Goal: Transaction & Acquisition: Purchase product/service

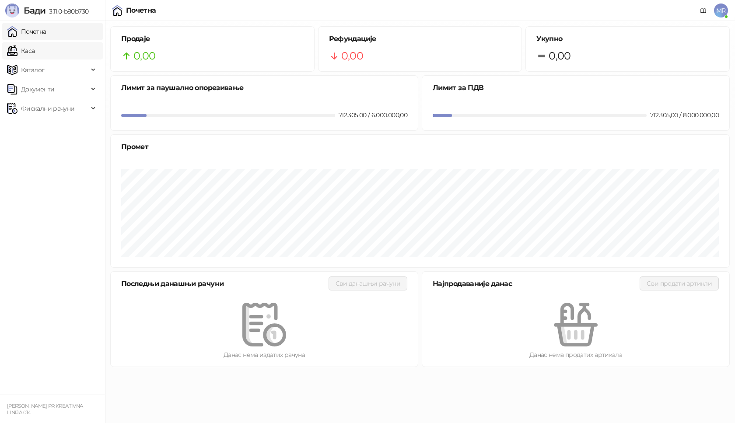
click at [35, 51] on link "Каса" at bounding box center [21, 51] width 28 height 18
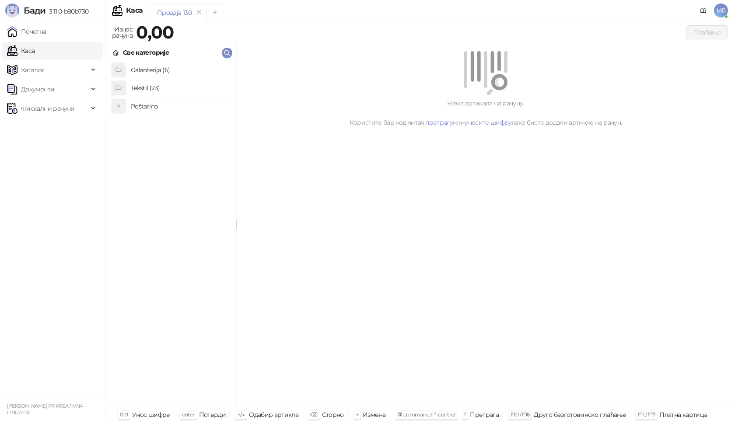
click at [141, 105] on h4 "Poštarina" at bounding box center [180, 106] width 98 height 14
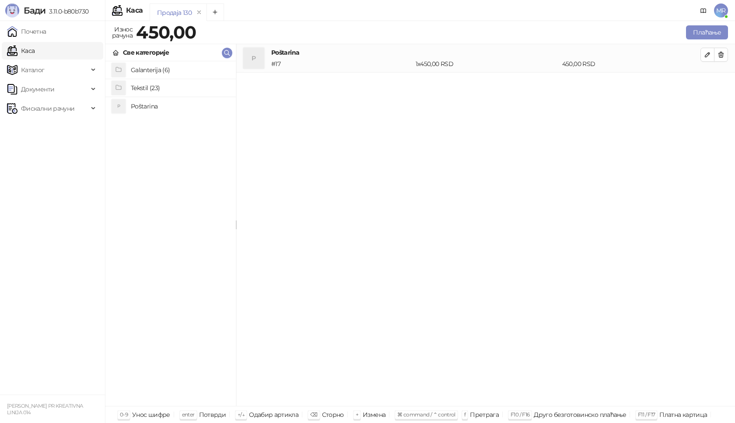
click at [141, 108] on h4 "Poštarina" at bounding box center [180, 106] width 98 height 14
click at [723, 51] on icon "button" at bounding box center [721, 54] width 7 height 7
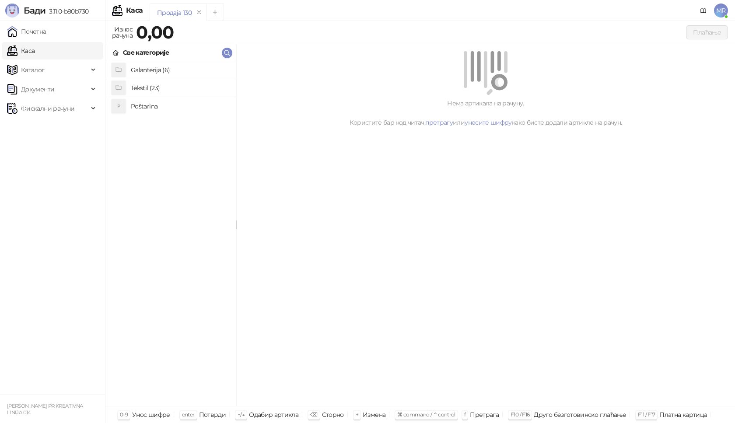
click at [157, 88] on h4 "Tekstil (23)" at bounding box center [180, 88] width 98 height 14
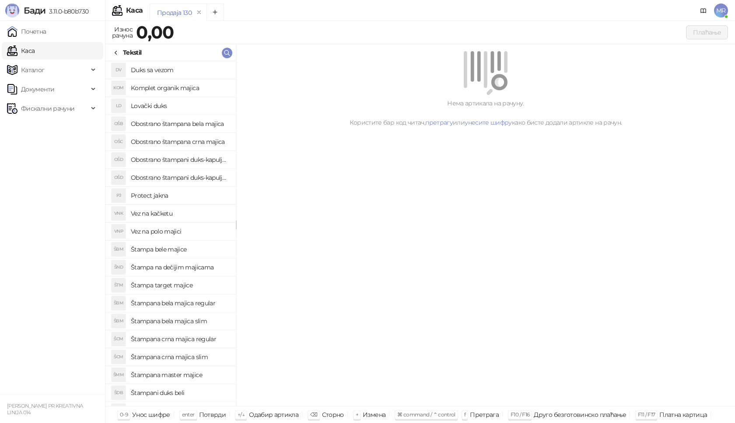
click at [192, 303] on h4 "Štampana bela majica regular" at bounding box center [180, 303] width 98 height 14
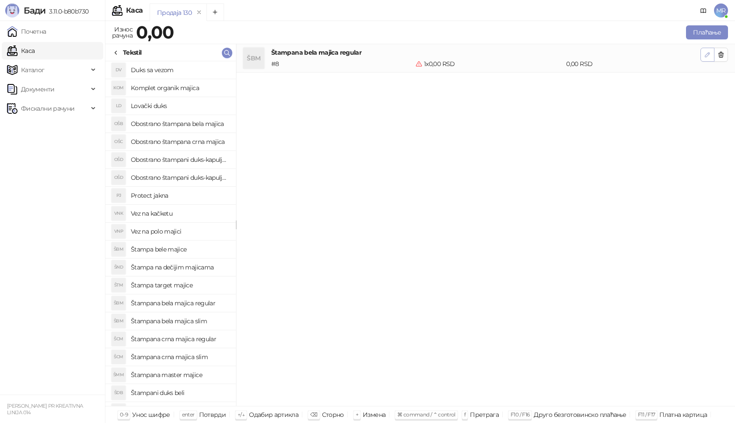
click at [704, 52] on icon "button" at bounding box center [707, 54] width 7 height 7
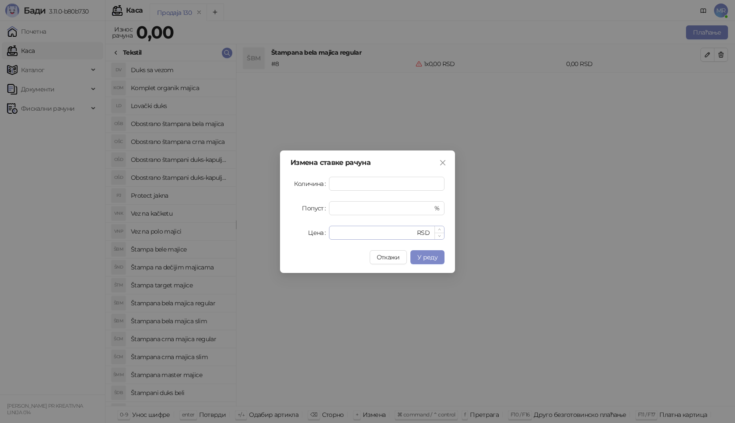
type input "*"
drag, startPoint x: 343, startPoint y: 232, endPoint x: 294, endPoint y: 225, distance: 49.5
click at [302, 230] on div "Цена * RSD" at bounding box center [368, 233] width 154 height 14
type input "****"
click at [424, 262] on button "У реду" at bounding box center [427, 257] width 34 height 14
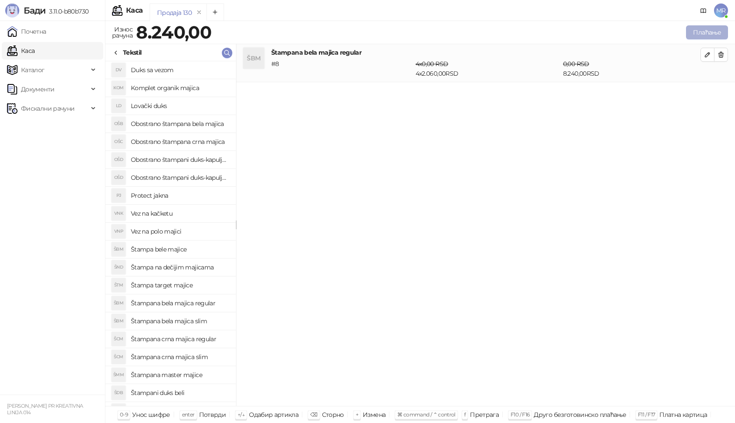
click at [704, 34] on button "Плаћање" at bounding box center [707, 32] width 42 height 14
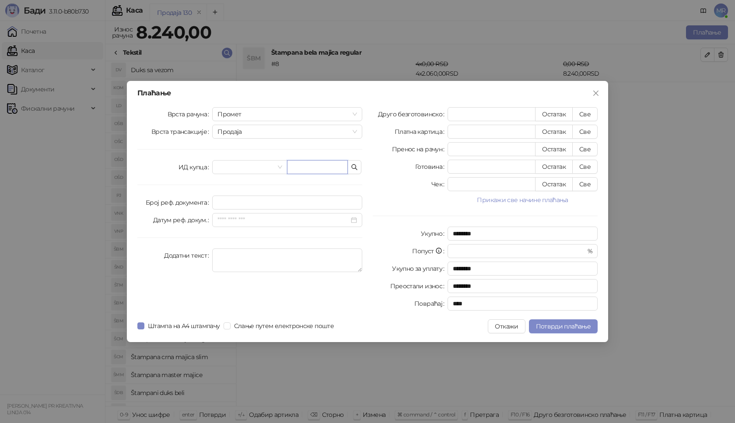
click at [302, 166] on input "text" at bounding box center [317, 167] width 61 height 14
paste input "**********"
type input "**********"
click at [583, 115] on button "Све" at bounding box center [584, 114] width 25 height 14
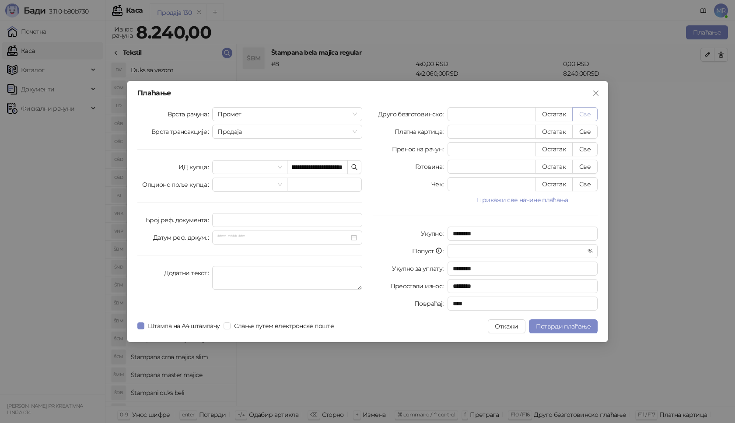
type input "****"
click at [556, 329] on span "Потврди плаћање" at bounding box center [563, 326] width 55 height 8
drag, startPoint x: 342, startPoint y: 167, endPoint x: 273, endPoint y: 161, distance: 68.5
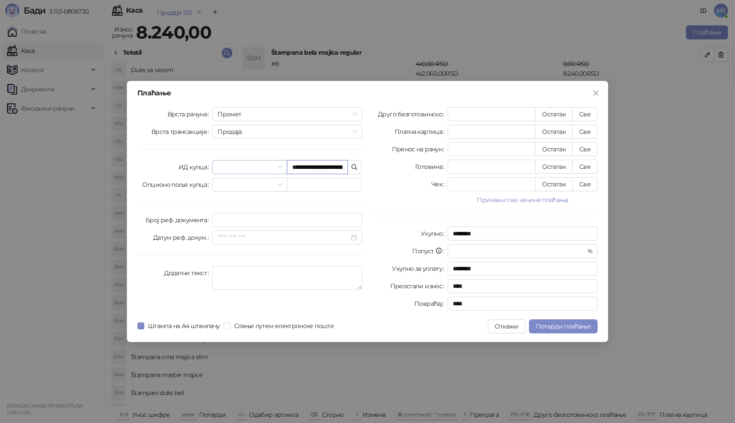
click at [274, 167] on div "**********" at bounding box center [287, 167] width 150 height 14
type input "**********"
drag, startPoint x: 291, startPoint y: 166, endPoint x: 357, endPoint y: 169, distance: 65.7
click at [357, 169] on div "**********" at bounding box center [287, 167] width 150 height 14
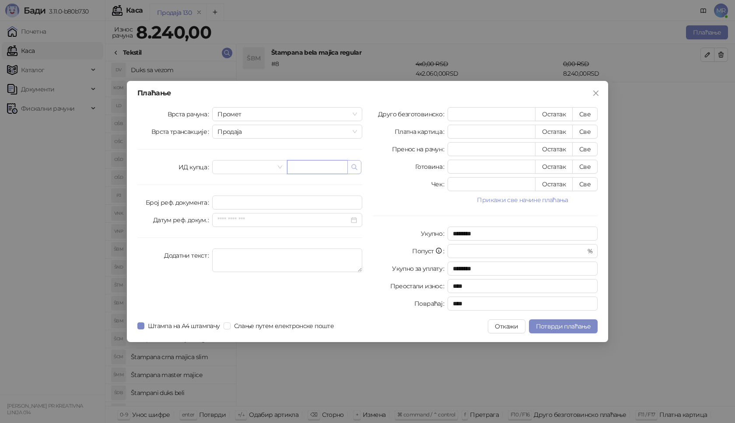
scroll to position [0, 0]
click at [326, 165] on input "text" at bounding box center [317, 167] width 61 height 14
paste input "**********"
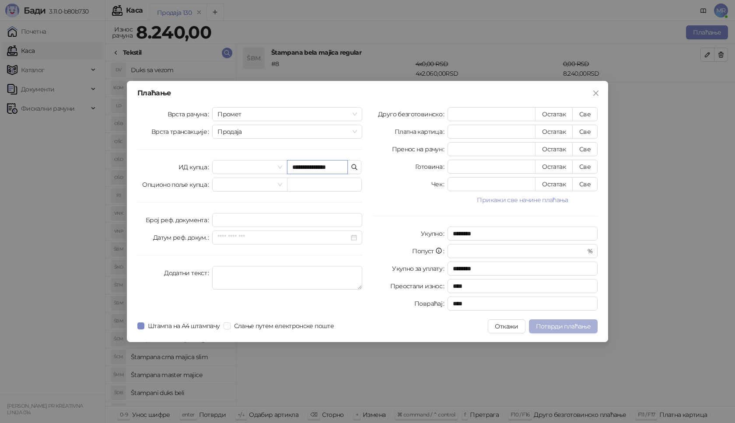
type input "**********"
click at [554, 321] on button "Потврди плаћање" at bounding box center [563, 326] width 69 height 14
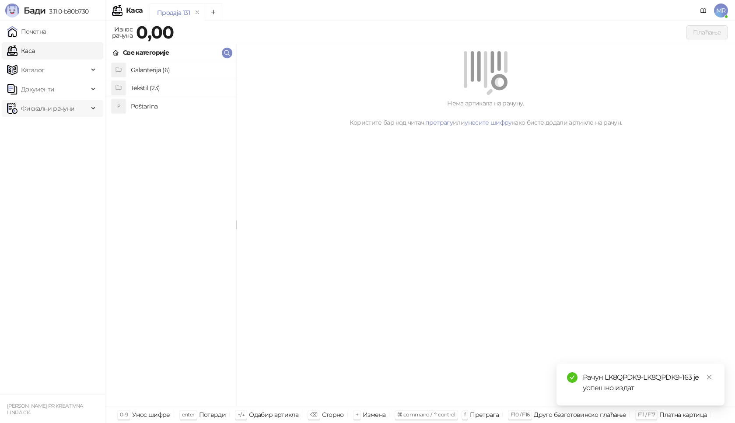
click at [74, 109] on span "Фискални рачуни" at bounding box center [47, 109] width 53 height 18
click at [69, 126] on link "Издати рачуни" at bounding box center [40, 128] width 59 height 18
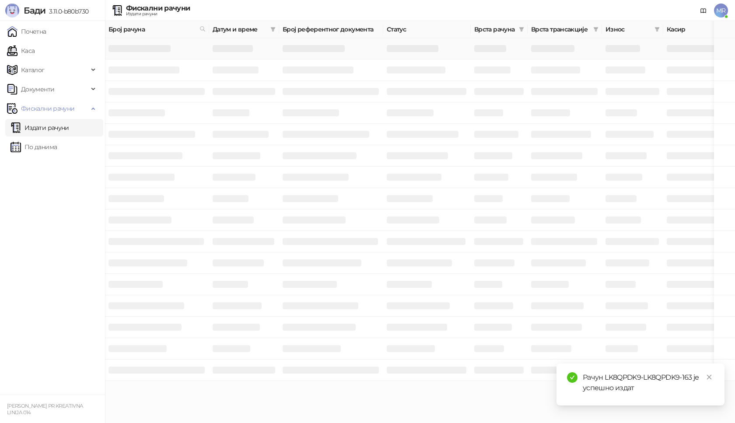
click at [147, 48] on h3 at bounding box center [140, 48] width 62 height 7
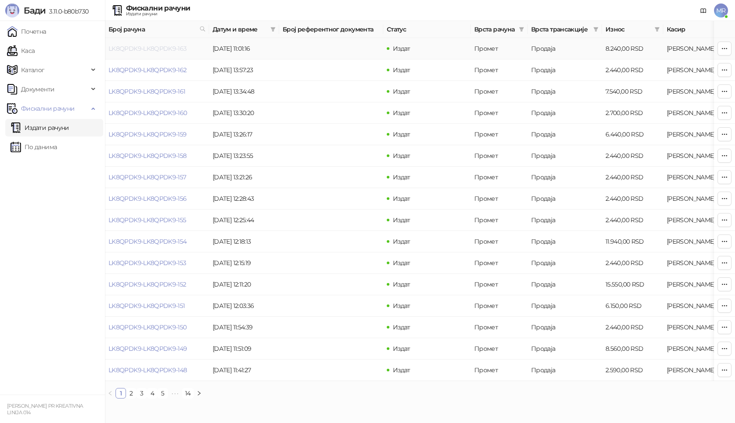
click at [172, 49] on link "LK8QPDK9-LK8QPDK9-163" at bounding box center [148, 49] width 78 height 8
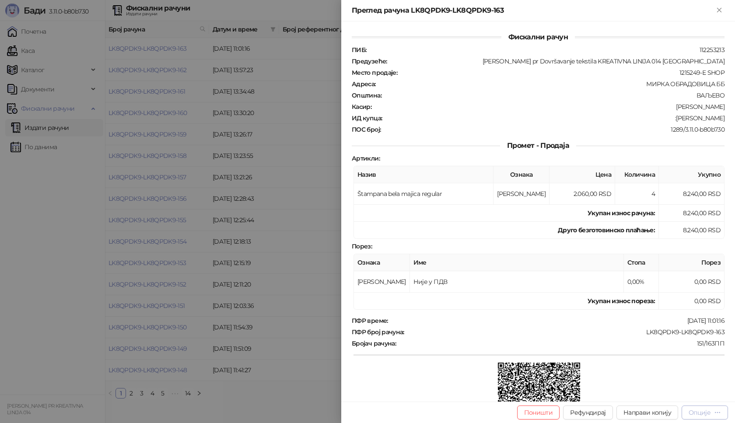
click at [712, 412] on div "Опције" at bounding box center [705, 412] width 32 height 8
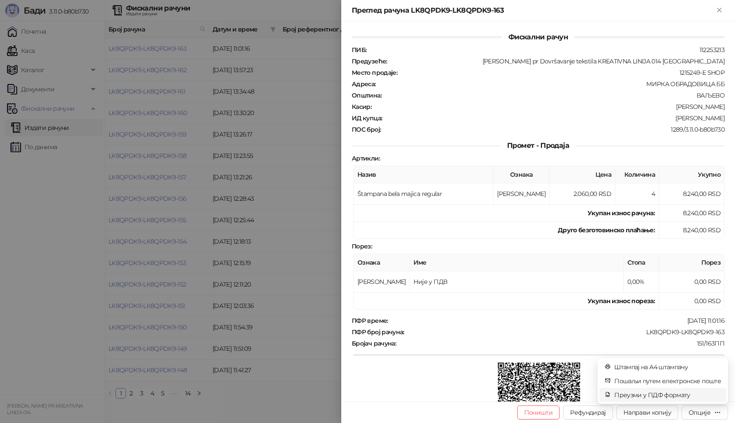
click at [690, 389] on li "Преузми у ПДФ формату" at bounding box center [662, 395] width 127 height 14
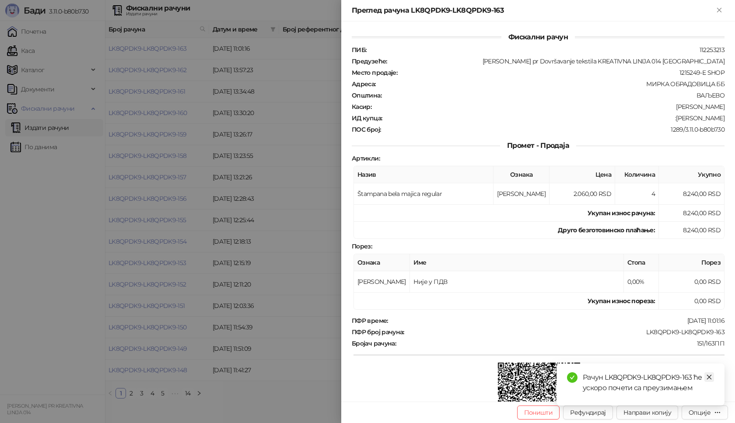
click at [712, 376] on icon "close" at bounding box center [709, 377] width 6 height 6
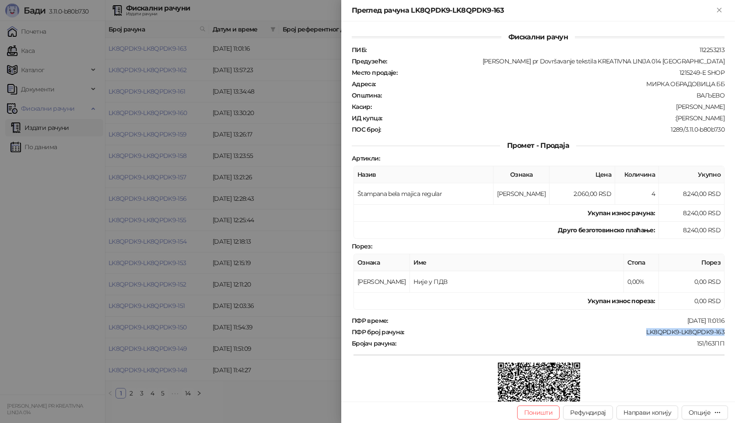
drag, startPoint x: 724, startPoint y: 330, endPoint x: 635, endPoint y: 333, distance: 88.4
click at [635, 333] on div "Фискални рачун ПИБ : 112253213 Предузеће : [PERSON_NAME] pr Dovršavanje tekstil…" at bounding box center [538, 211] width 394 height 380
copy div "LK8QPDK9-LK8QPDK9-163"
drag, startPoint x: 720, startPoint y: 119, endPoint x: 676, endPoint y: 122, distance: 43.4
click at [676, 122] on div "Фискални рачун ПИБ : 112253213 Предузеће : [PERSON_NAME] pr Dovršavanje tekstil…" at bounding box center [538, 211] width 394 height 380
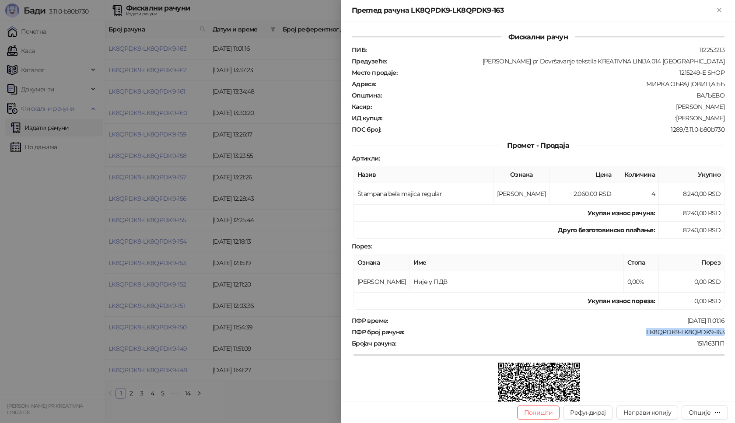
copy div "[PERSON_NAME]"
click at [718, 7] on icon "Close" at bounding box center [719, 10] width 8 height 8
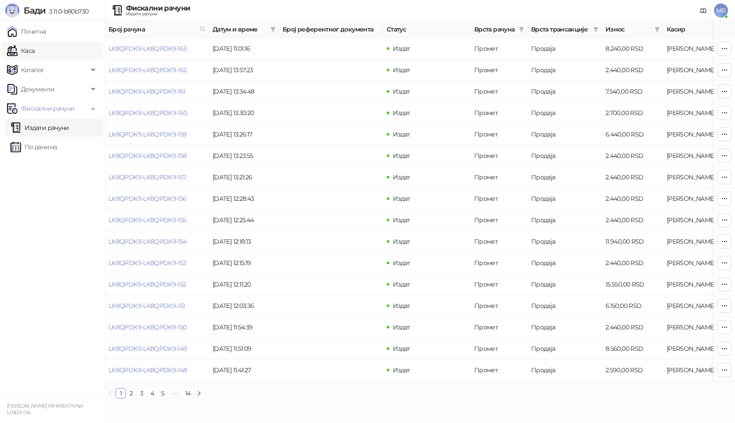
click at [35, 50] on link "Каса" at bounding box center [21, 51] width 28 height 18
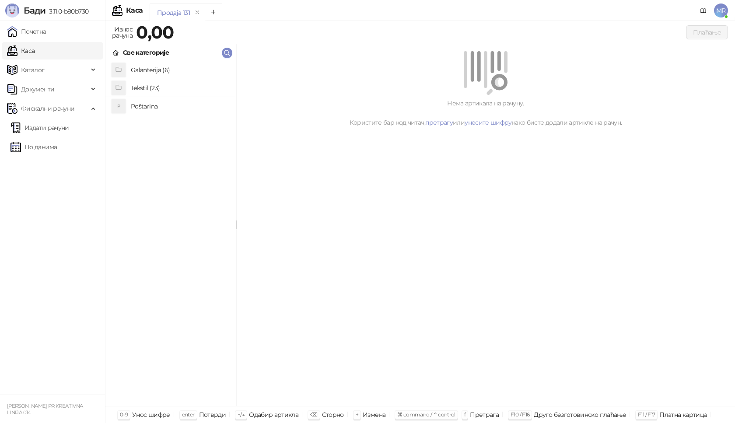
click at [153, 106] on h4 "Poštarina" at bounding box center [180, 106] width 98 height 14
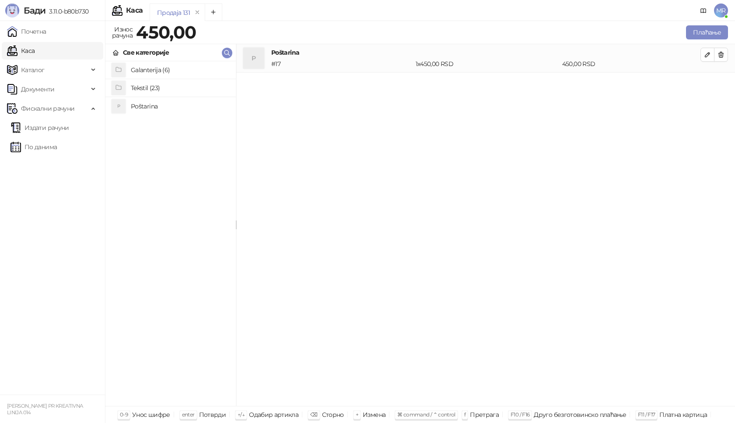
click at [160, 89] on h4 "Tekstil (23)" at bounding box center [180, 88] width 98 height 14
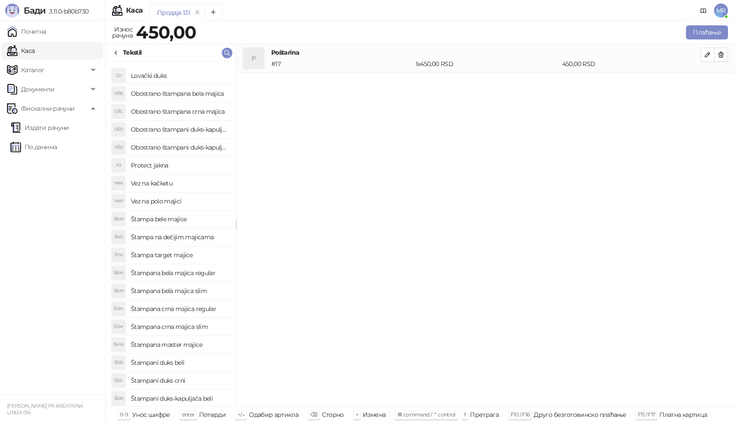
scroll to position [68, 0]
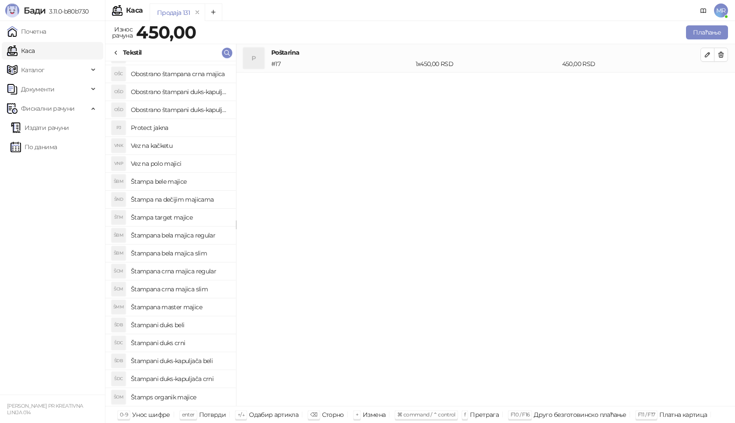
click at [194, 272] on h4 "Štampana crna majica regular" at bounding box center [180, 271] width 98 height 14
click at [708, 82] on icon "button" at bounding box center [707, 83] width 4 height 4
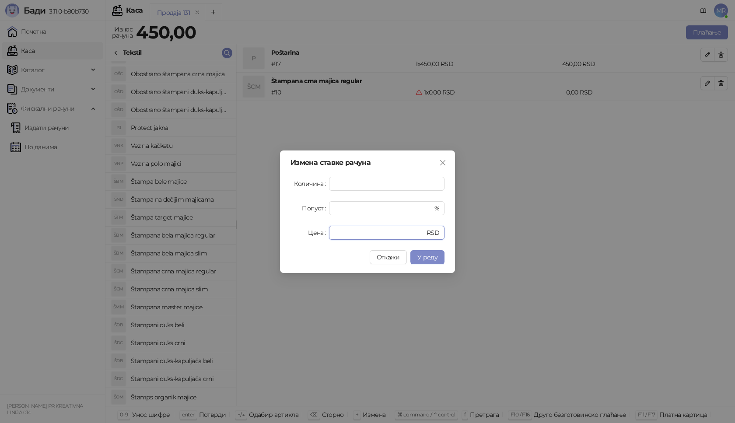
drag, startPoint x: 337, startPoint y: 232, endPoint x: 263, endPoint y: 229, distance: 73.6
click at [274, 232] on div "Измена ставке рачуна Количина * Попуст * % Цена * RSD Откажи У реду" at bounding box center [367, 211] width 735 height 423
type input "****"
click at [429, 260] on span "У реду" at bounding box center [427, 257] width 20 height 8
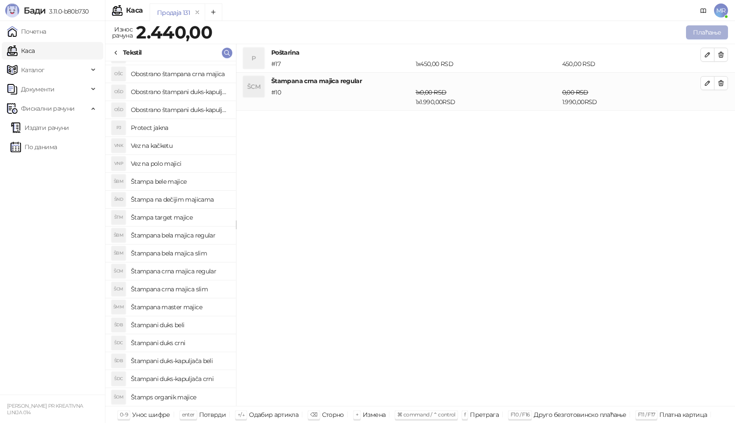
click at [712, 32] on button "Плаћање" at bounding box center [707, 32] width 42 height 14
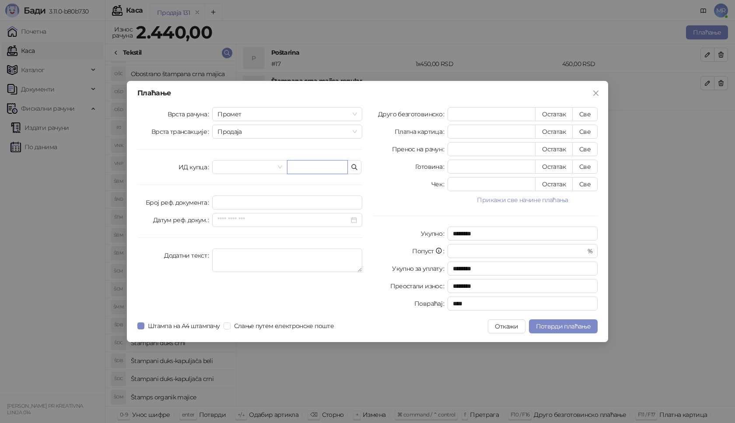
click at [316, 162] on input "text" at bounding box center [317, 167] width 61 height 14
paste input "**********"
type input "**********"
click at [583, 114] on button "Све" at bounding box center [584, 114] width 25 height 14
type input "****"
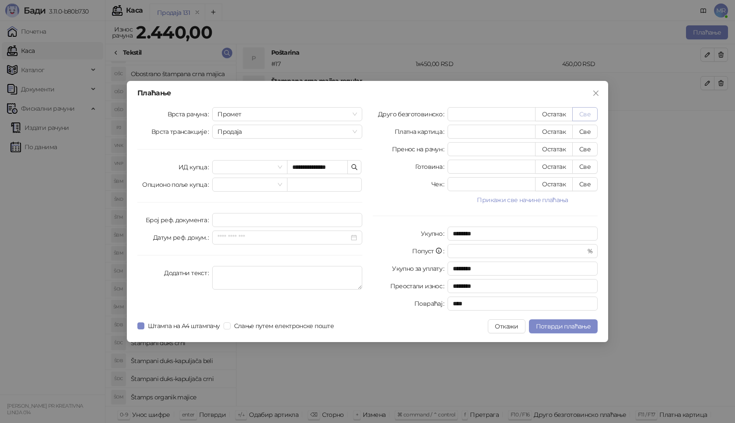
type input "****"
click at [558, 331] on button "Потврди плаћање" at bounding box center [563, 326] width 69 height 14
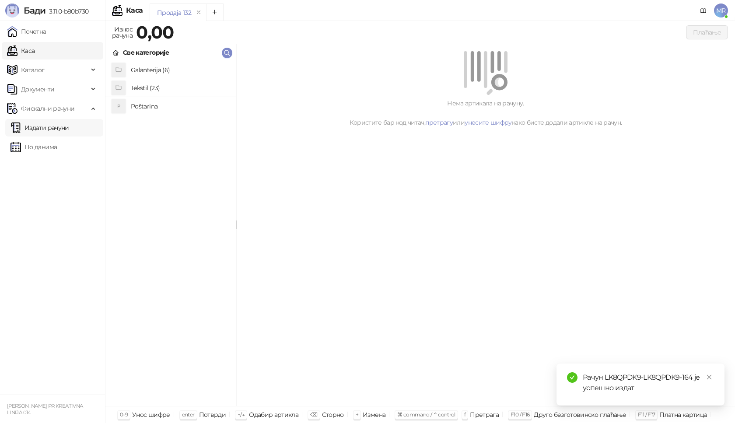
click at [53, 126] on link "Издати рачуни" at bounding box center [40, 128] width 59 height 18
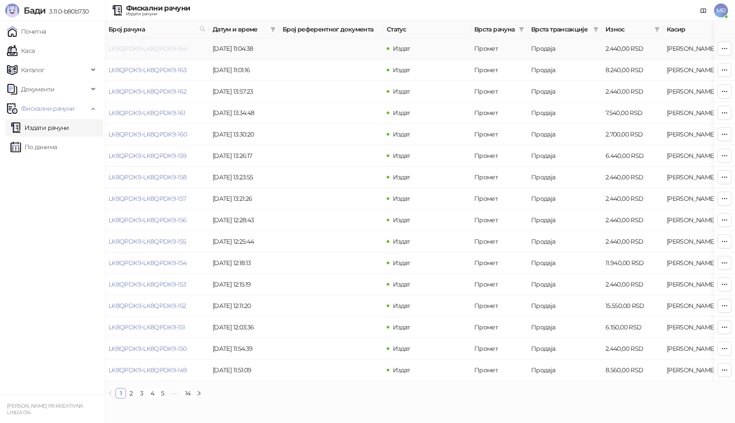
click at [145, 48] on link "LK8QPDK9-LK8QPDK9-164" at bounding box center [148, 49] width 79 height 8
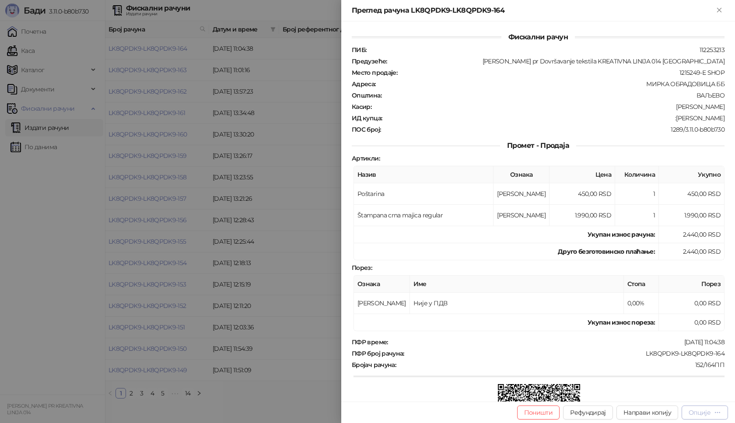
click at [708, 414] on div "Опције" at bounding box center [700, 413] width 22 height 8
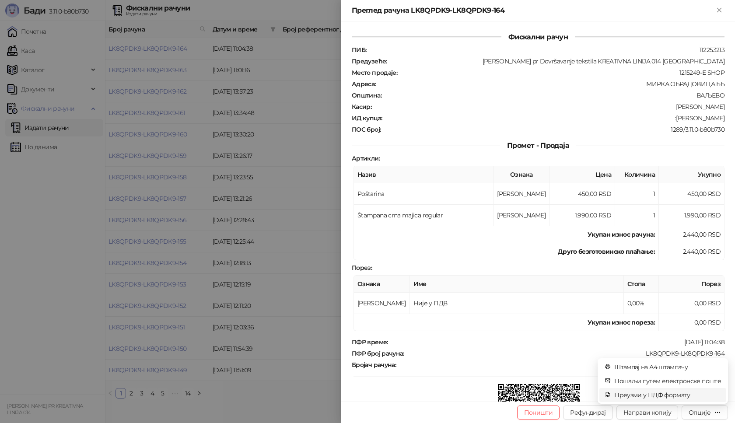
click at [675, 394] on span "Преузми у ПДФ формату" at bounding box center [667, 395] width 107 height 10
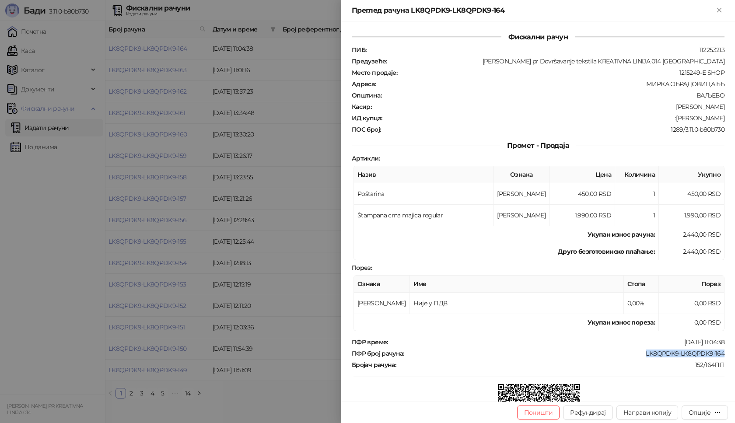
drag, startPoint x: 723, startPoint y: 355, endPoint x: 638, endPoint y: 355, distance: 85.3
click at [638, 355] on div "Фискални рачун ПИБ : 112253213 Предузеће : [PERSON_NAME] pr Dovršavanje tekstil…" at bounding box center [538, 211] width 394 height 380
copy div "LK8QPDK9-LK8QPDK9-164"
drag, startPoint x: 722, startPoint y: 116, endPoint x: 672, endPoint y: 120, distance: 50.5
click at [672, 120] on div "Фискални рачун ПИБ : 112253213 Предузеће : [PERSON_NAME] pr Dovršavanje tekstil…" at bounding box center [538, 211] width 394 height 380
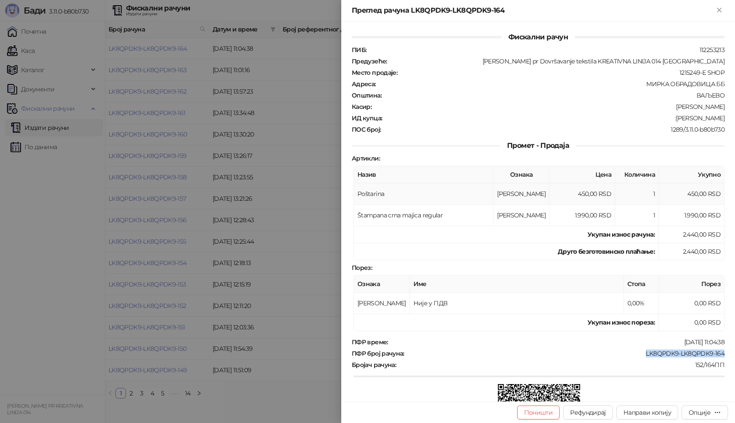
copy div "[PERSON_NAME]"
click at [720, 10] on icon "Close" at bounding box center [719, 10] width 8 height 8
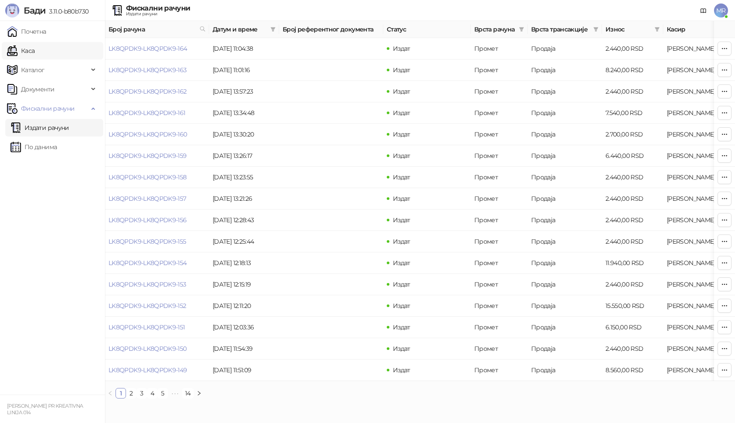
click at [30, 48] on link "Каса" at bounding box center [21, 51] width 28 height 18
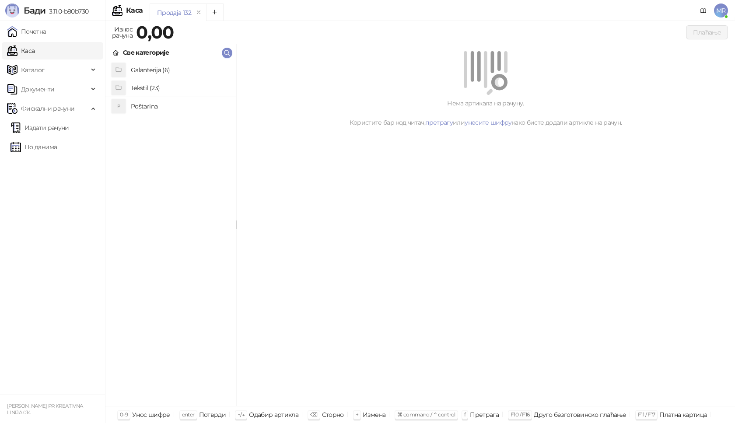
click at [154, 107] on h4 "Poštarina" at bounding box center [180, 106] width 98 height 14
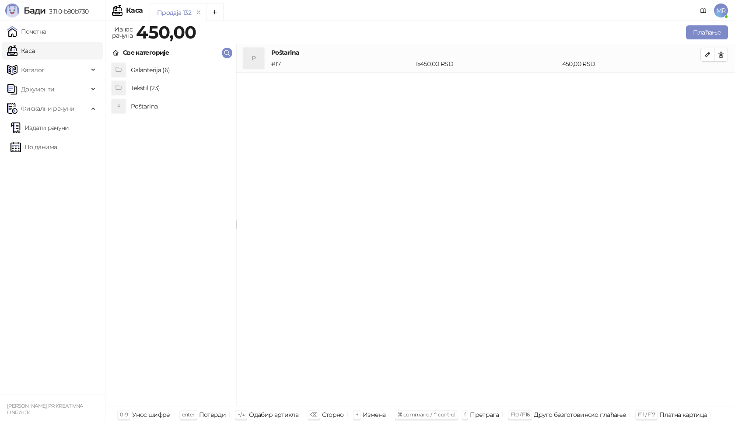
click at [155, 84] on h4 "Tekstil (23)" at bounding box center [180, 88] width 98 height 14
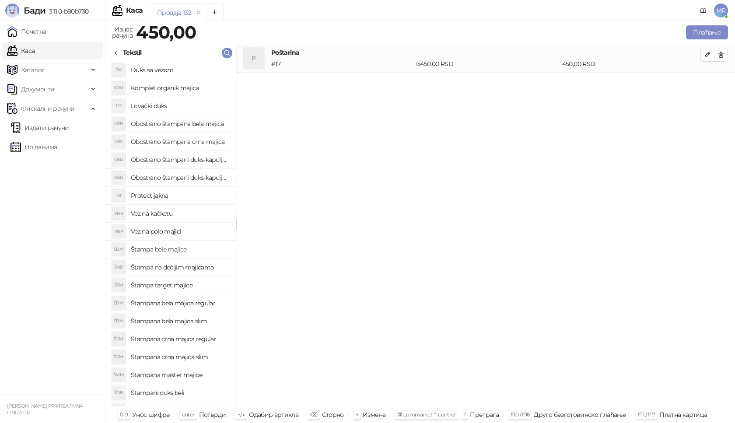
click at [211, 337] on h4 "Štampana crna majica regular" at bounding box center [180, 339] width 98 height 14
click at [703, 83] on button "button" at bounding box center [708, 83] width 14 height 14
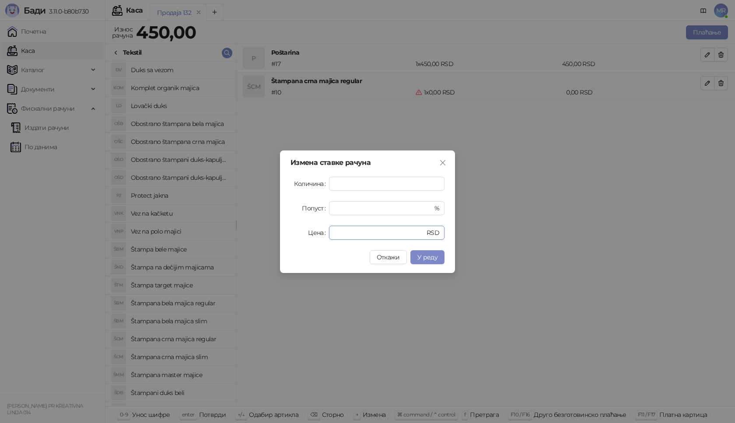
drag, startPoint x: 357, startPoint y: 234, endPoint x: 263, endPoint y: 224, distance: 94.1
click at [270, 228] on div "Измена ставке рачуна Количина * Попуст * % Цена * RSD Откажи У реду" at bounding box center [367, 211] width 735 height 423
type input "****"
click at [422, 253] on span "У реду" at bounding box center [427, 257] width 20 height 8
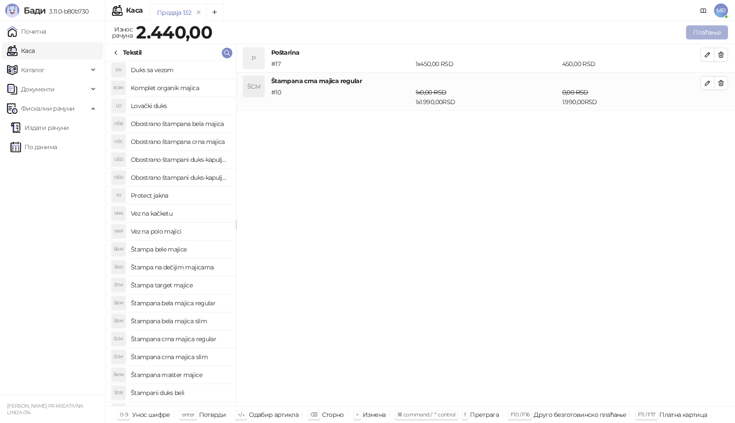
click at [703, 31] on button "Плаћање" at bounding box center [707, 32] width 42 height 14
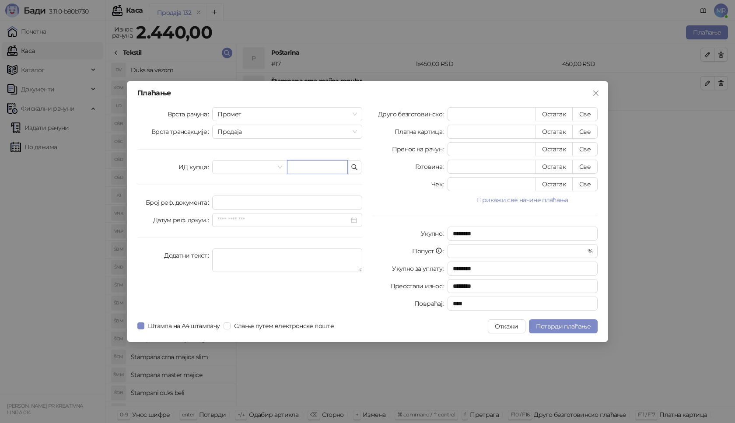
click at [308, 168] on input "text" at bounding box center [317, 167] width 61 height 14
paste input "**********"
type input "**********"
click at [588, 114] on button "Све" at bounding box center [584, 114] width 25 height 14
type input "****"
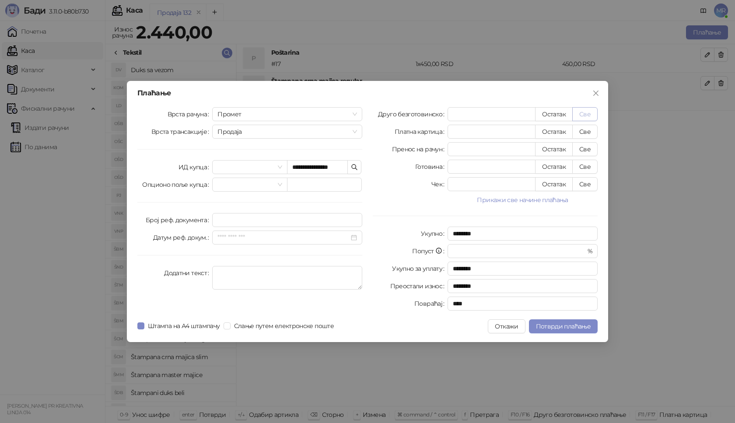
type input "****"
click at [545, 325] on span "Потврди плаћање" at bounding box center [563, 326] width 55 height 8
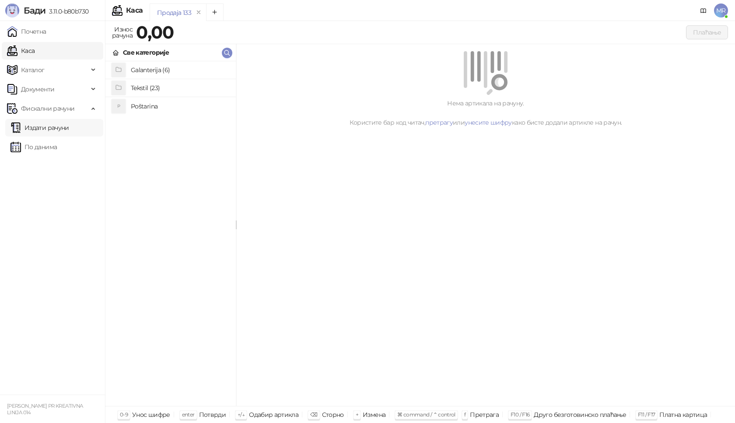
click at [44, 135] on link "Издати рачуни" at bounding box center [40, 128] width 59 height 18
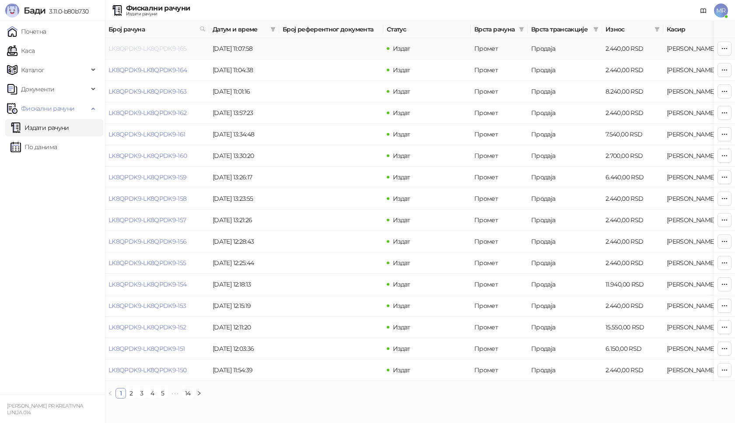
click at [143, 50] on link "LK8QPDK9-LK8QPDK9-165" at bounding box center [148, 49] width 78 height 8
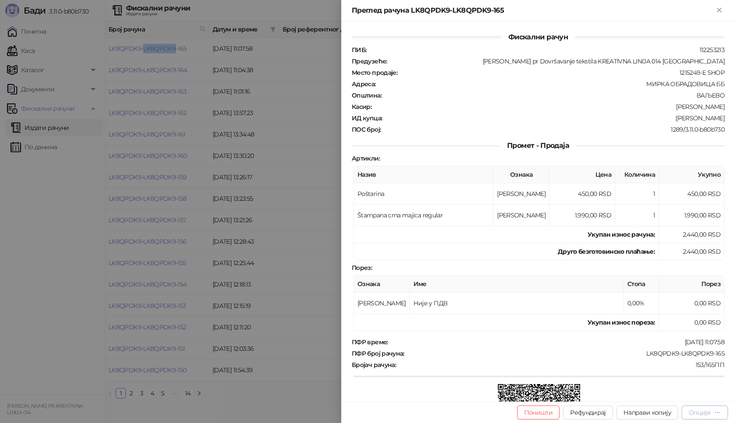
click at [700, 413] on div "Опције" at bounding box center [700, 413] width 22 height 8
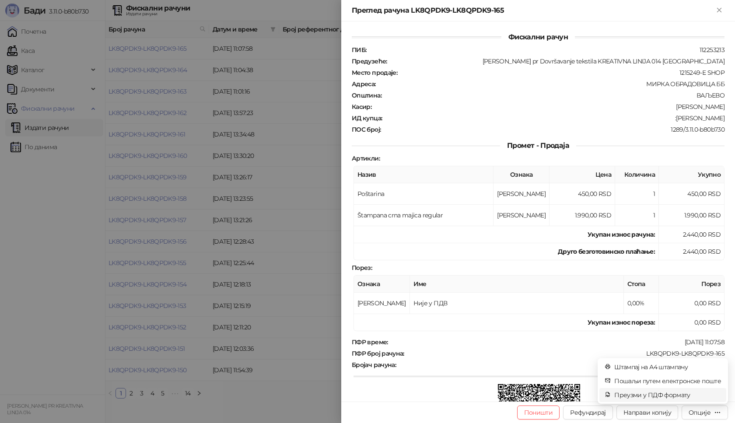
click at [688, 393] on span "Преузми у ПДФ формату" at bounding box center [667, 395] width 107 height 10
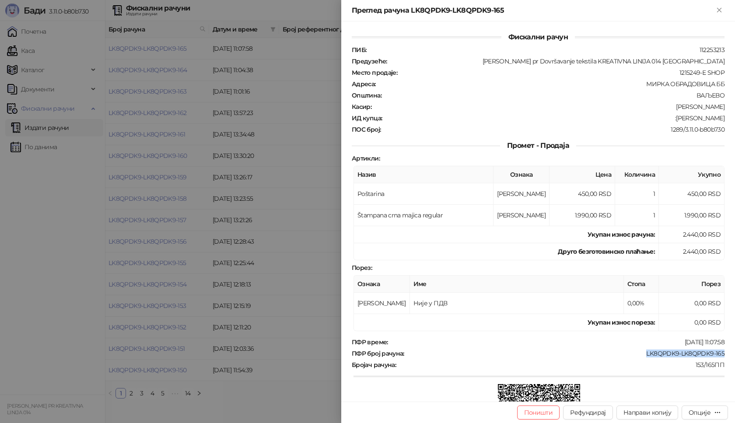
drag, startPoint x: 718, startPoint y: 354, endPoint x: 640, endPoint y: 352, distance: 77.9
click at [640, 352] on div "LK8QPDK9-LK8QPDK9-165" at bounding box center [565, 354] width 320 height 8
copy div "LK8QPDK9-LK8QPDK9-165"
drag, startPoint x: 720, startPoint y: 115, endPoint x: 672, endPoint y: 120, distance: 48.5
click at [672, 120] on div "Фискални рачун ПИБ : 112253213 Предузеће : [PERSON_NAME] pr Dovršavanje tekstil…" at bounding box center [538, 211] width 394 height 380
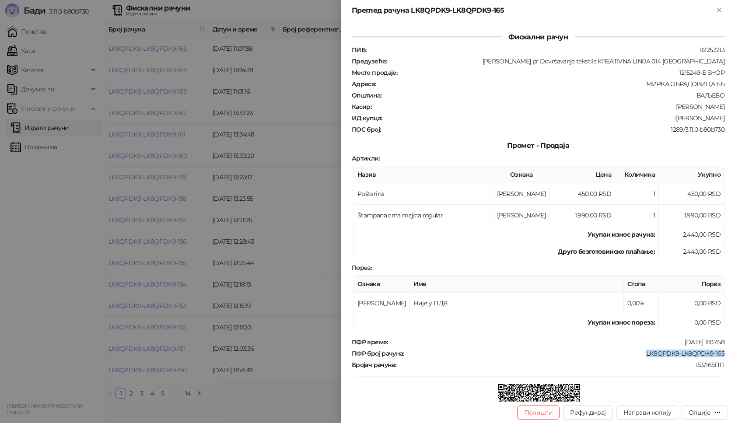
copy div "[PERSON_NAME]"
click at [715, 9] on icon "Close" at bounding box center [719, 10] width 8 height 8
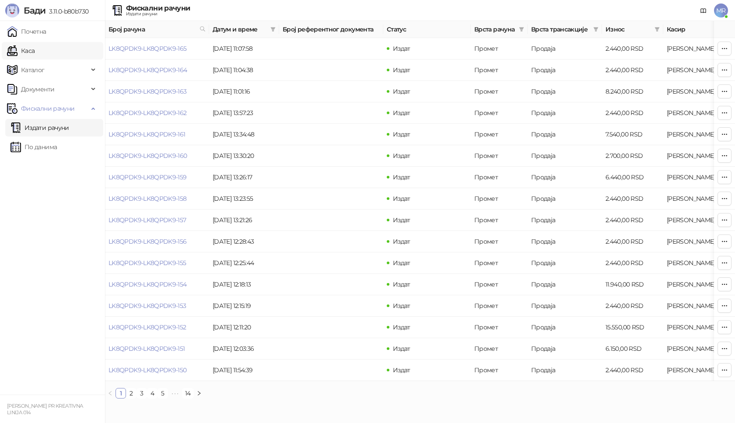
click at [35, 53] on link "Каса" at bounding box center [21, 51] width 28 height 18
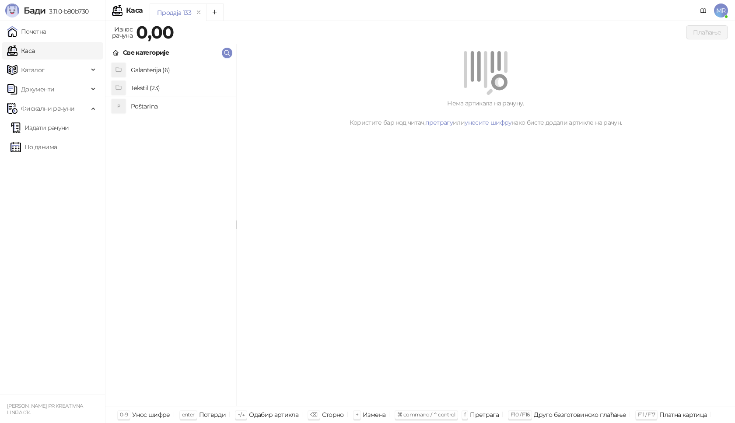
click at [148, 112] on h4 "Poštarina" at bounding box center [180, 106] width 98 height 14
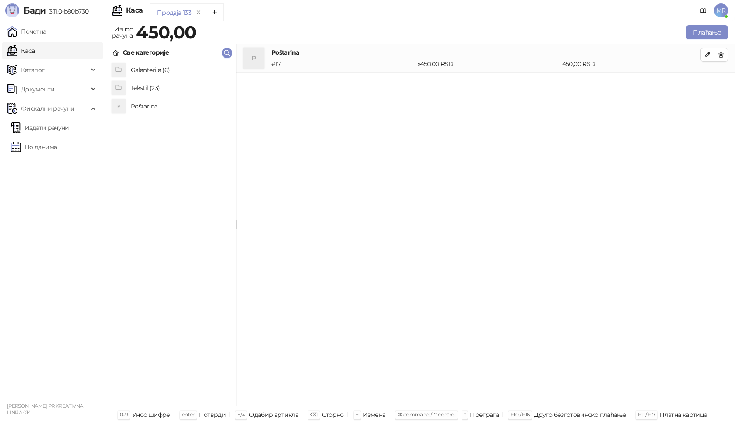
click at [154, 74] on h4 "Galanterija (6)" at bounding box center [180, 70] width 98 height 14
click at [118, 53] on icon at bounding box center [115, 52] width 7 height 7
click at [144, 89] on h4 "Tekstil (23)" at bounding box center [180, 88] width 98 height 14
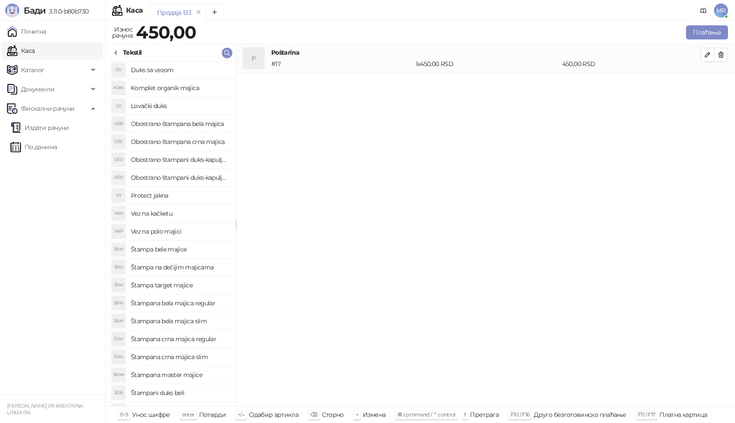
click at [194, 302] on h4 "Štampana bela majica regular" at bounding box center [180, 303] width 98 height 14
click at [708, 81] on icon "button" at bounding box center [707, 83] width 7 height 7
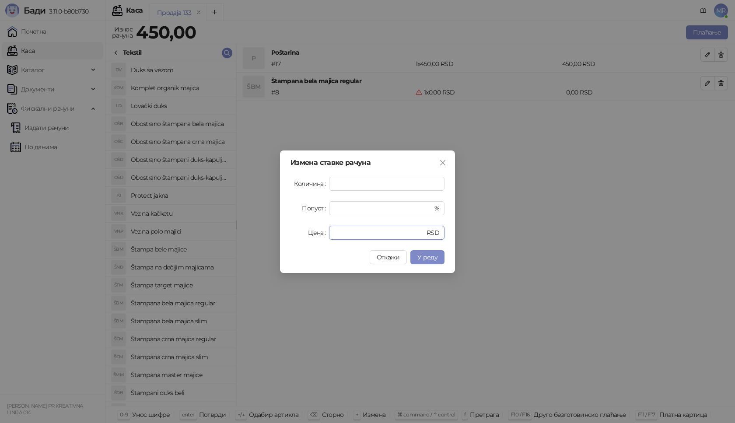
drag, startPoint x: 347, startPoint y: 234, endPoint x: 268, endPoint y: 224, distance: 80.3
click at [278, 231] on div "Измена ставке рачуна Количина * Попуст * % Цена * RSD Откажи У реду" at bounding box center [367, 211] width 735 height 423
click at [423, 251] on button "У реду" at bounding box center [427, 257] width 34 height 14
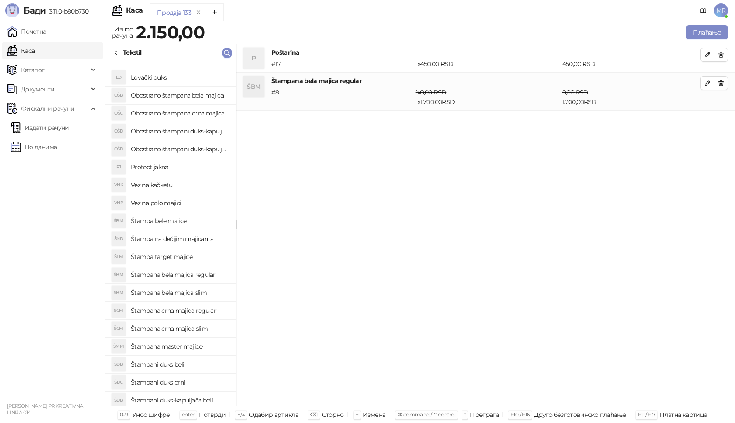
scroll to position [68, 0]
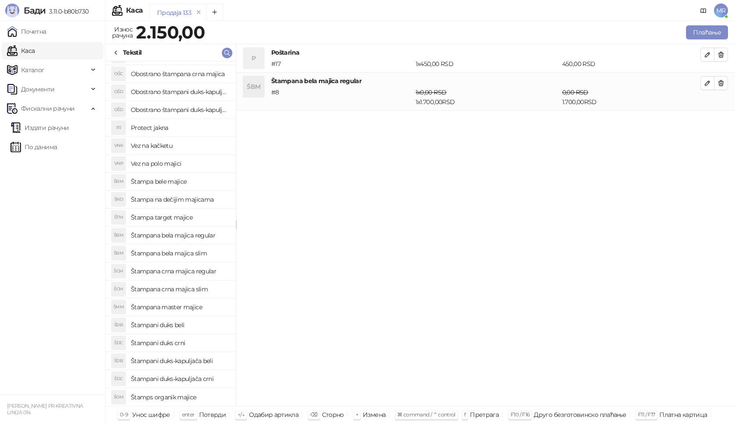
click at [208, 379] on h4 "Štampani duks-kapuljača crni" at bounding box center [180, 379] width 98 height 14
click at [704, 122] on icon "button" at bounding box center [707, 121] width 7 height 7
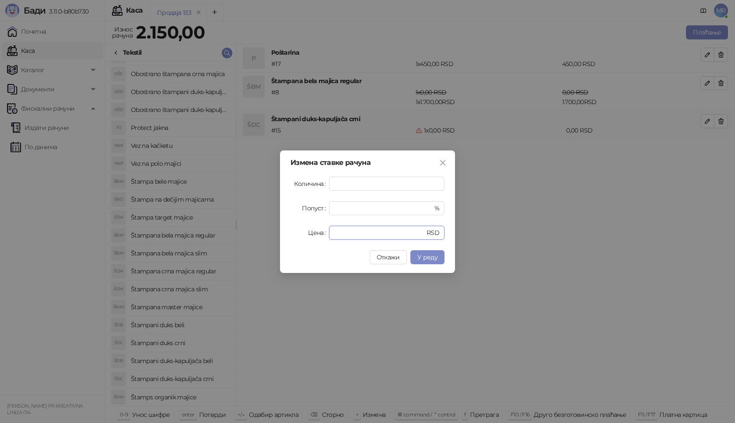
drag, startPoint x: 344, startPoint y: 235, endPoint x: 277, endPoint y: 210, distance: 71.9
click at [298, 233] on div "Цена * RSD" at bounding box center [368, 233] width 154 height 14
type input "****"
click at [417, 253] on button "У реду" at bounding box center [427, 257] width 34 height 14
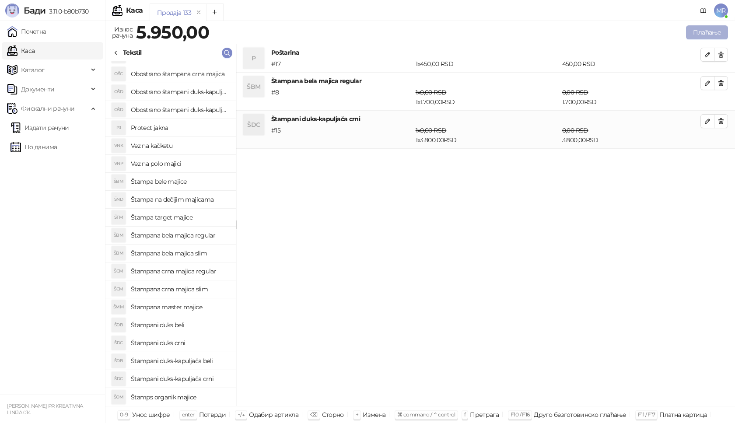
click at [702, 34] on button "Плаћање" at bounding box center [707, 32] width 42 height 14
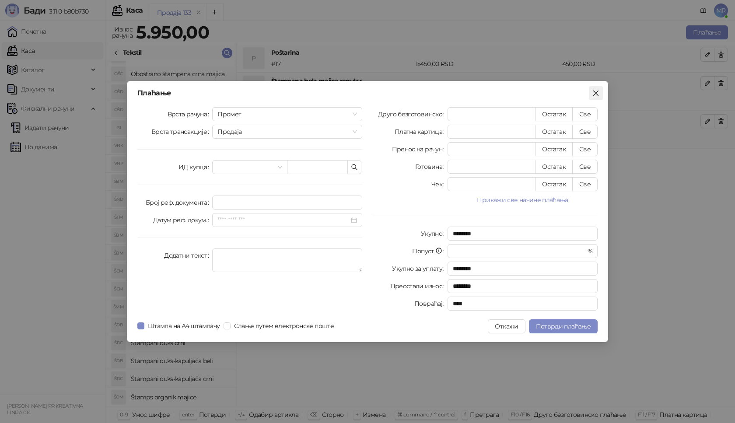
click at [598, 94] on icon "close" at bounding box center [595, 93] width 7 height 7
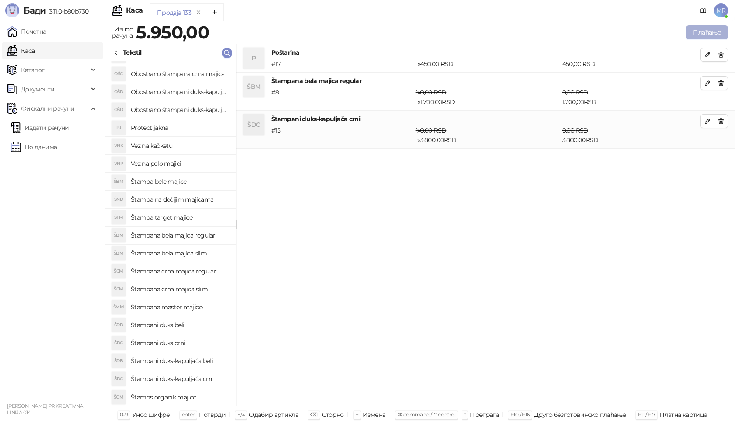
click at [706, 34] on button "Плаћање" at bounding box center [707, 32] width 42 height 14
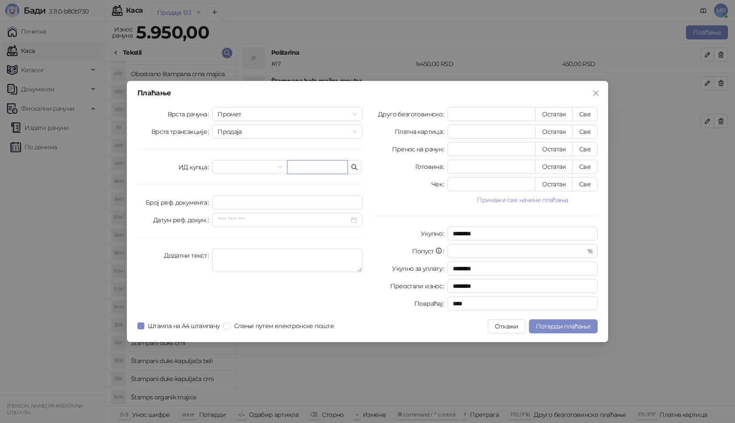
click at [328, 170] on input "text" at bounding box center [317, 167] width 61 height 14
paste input "**********"
type input "**********"
click at [589, 113] on button "Све" at bounding box center [584, 114] width 25 height 14
type input "****"
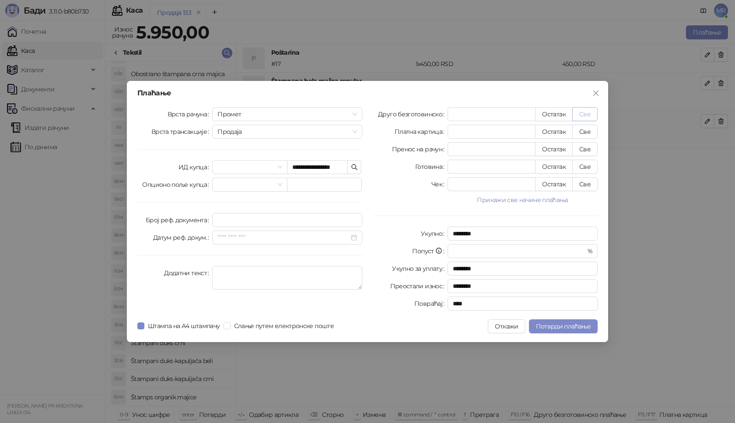
type input "****"
click at [554, 327] on span "Потврди плаћање" at bounding box center [563, 326] width 55 height 8
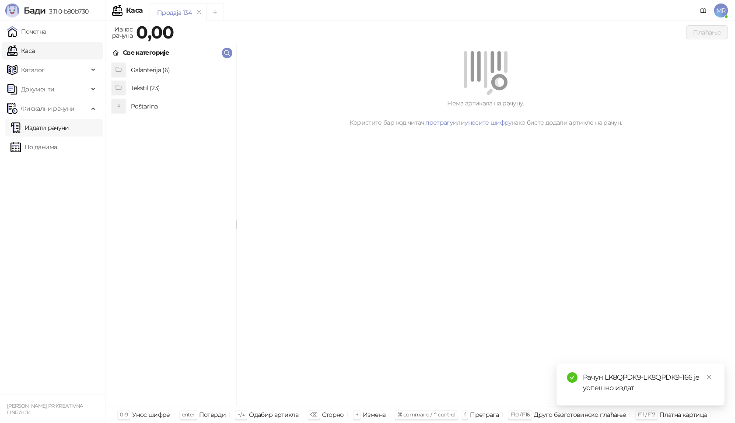
click at [67, 130] on link "Издати рачуни" at bounding box center [40, 128] width 59 height 18
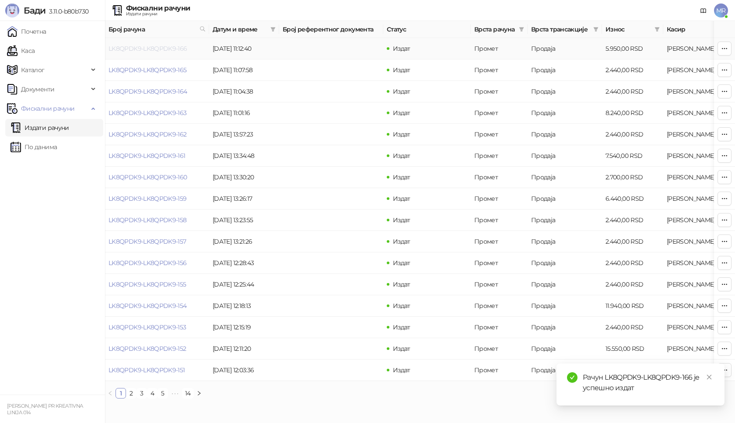
click at [133, 46] on link "LK8QPDK9-LK8QPDK9-166" at bounding box center [148, 49] width 79 height 8
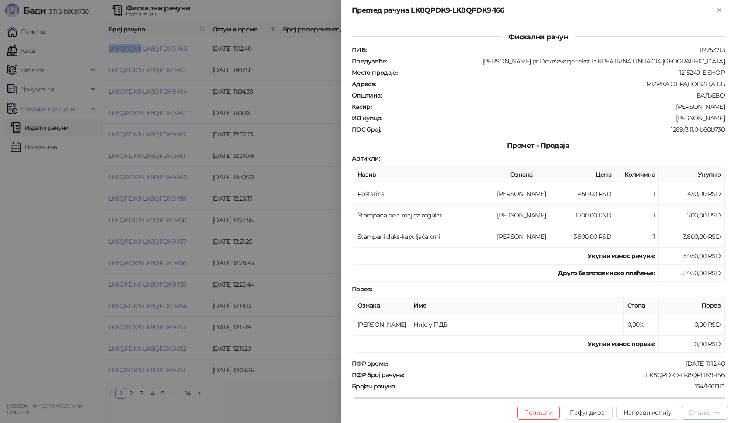
click at [708, 415] on div "Опције" at bounding box center [700, 413] width 22 height 8
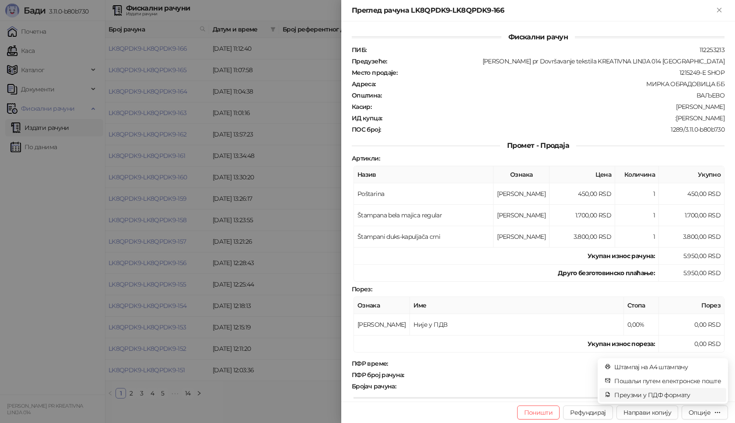
click at [669, 397] on span "Преузми у ПДФ формату" at bounding box center [667, 395] width 107 height 10
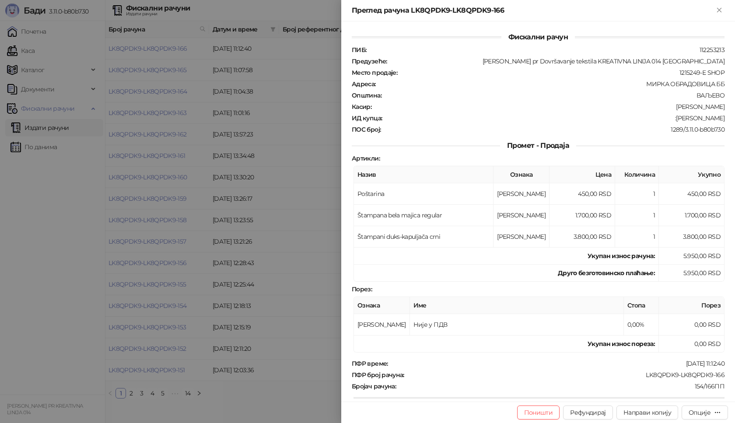
drag, startPoint x: 720, startPoint y: 119, endPoint x: 668, endPoint y: 119, distance: 52.1
click at [668, 119] on div "Фискални рачун ПИБ : 112253213 Предузеће : [PERSON_NAME] pr Dovršavanje tekstil…" at bounding box center [538, 211] width 394 height 380
copy div "[PERSON_NAME]"
drag, startPoint x: 719, startPoint y: 374, endPoint x: 631, endPoint y: 374, distance: 87.5
click at [631, 374] on div "Фискални рачун ПИБ : 112253213 Предузеће : [PERSON_NAME] pr Dovršavanje tekstil…" at bounding box center [538, 211] width 394 height 380
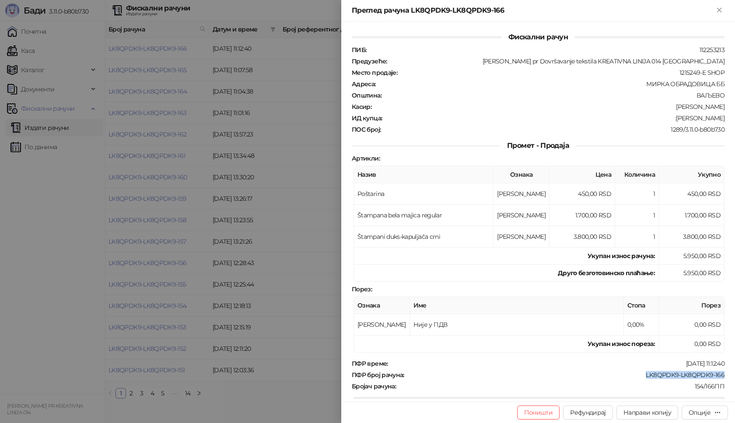
copy div "LK8QPDK9-LK8QPDK9-166"
drag, startPoint x: 721, startPoint y: 118, endPoint x: 666, endPoint y: 119, distance: 54.7
click at [666, 119] on div "Фискални рачун ПИБ : 112253213 Предузеће : [PERSON_NAME] pr Dovršavanje tekstil…" at bounding box center [538, 211] width 394 height 380
click at [673, 119] on div ":[PERSON_NAME]" at bounding box center [554, 118] width 343 height 8
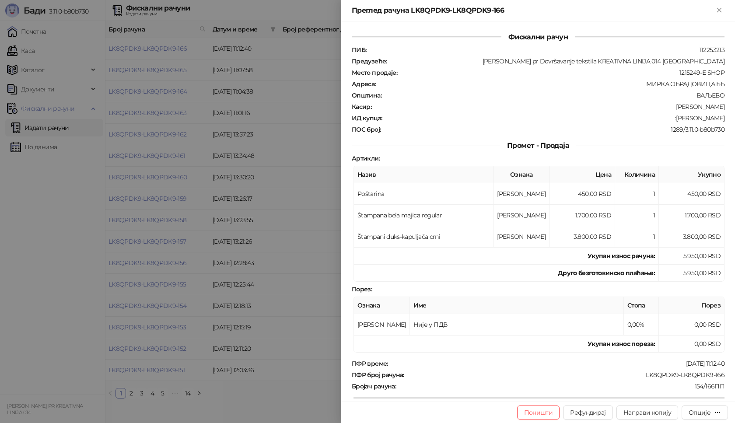
drag, startPoint x: 718, startPoint y: 117, endPoint x: 668, endPoint y: 116, distance: 49.9
click at [668, 116] on div "Фискални рачун ПИБ : 112253213 Предузеће : [PERSON_NAME] pr Dovršavanje tekstil…" at bounding box center [538, 211] width 394 height 380
copy div "[PERSON_NAME]"
click at [717, 10] on icon "Close" at bounding box center [719, 10] width 8 height 8
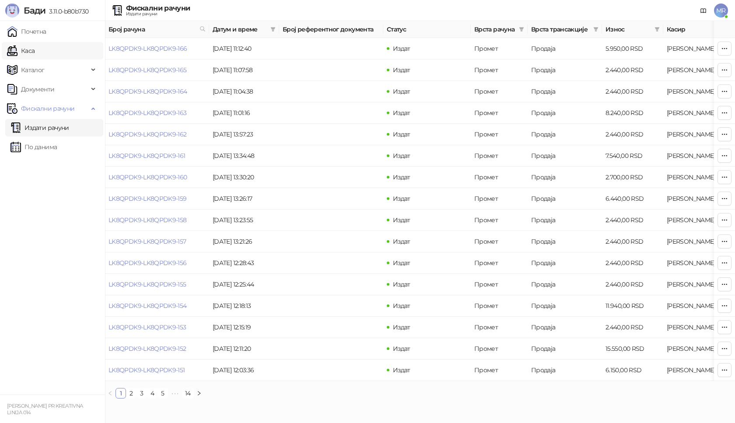
click at [35, 48] on link "Каса" at bounding box center [21, 51] width 28 height 18
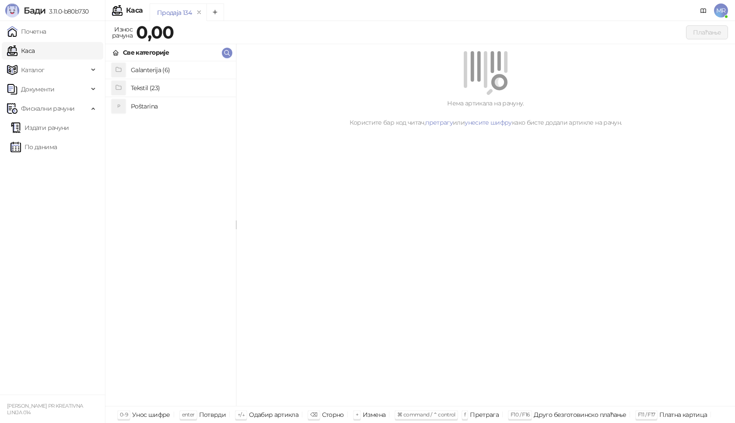
click at [146, 108] on h4 "Poštarina" at bounding box center [180, 106] width 98 height 14
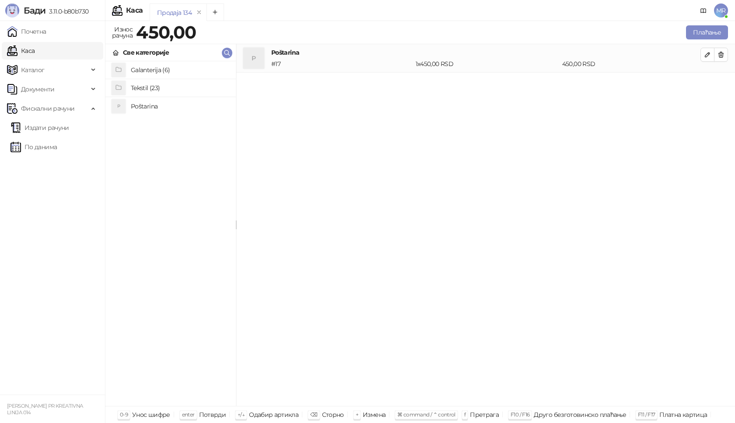
click at [175, 84] on h4 "Tekstil (23)" at bounding box center [180, 88] width 98 height 14
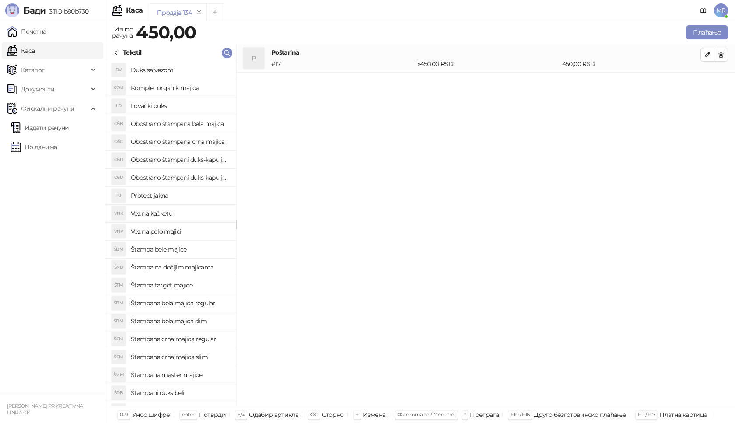
click at [206, 339] on h4 "Štampana crna majica regular" at bounding box center [180, 339] width 98 height 14
click at [705, 84] on icon "button" at bounding box center [707, 83] width 7 height 7
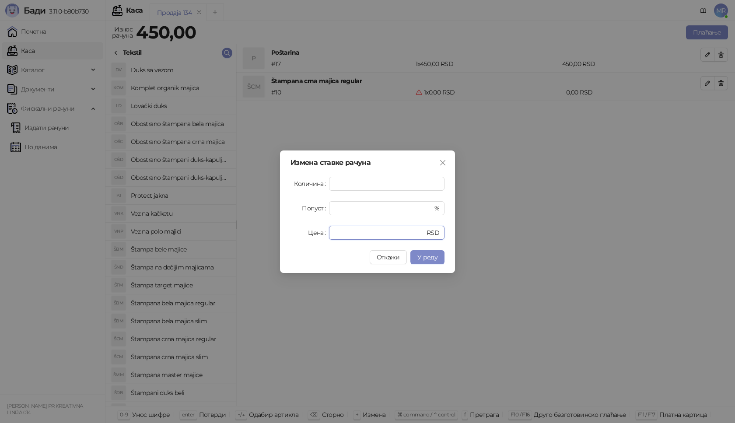
drag, startPoint x: 342, startPoint y: 231, endPoint x: 321, endPoint y: 233, distance: 21.5
click at [321, 233] on div "Цена * RSD" at bounding box center [368, 233] width 154 height 14
type input "****"
click at [434, 257] on span "У реду" at bounding box center [427, 257] width 20 height 8
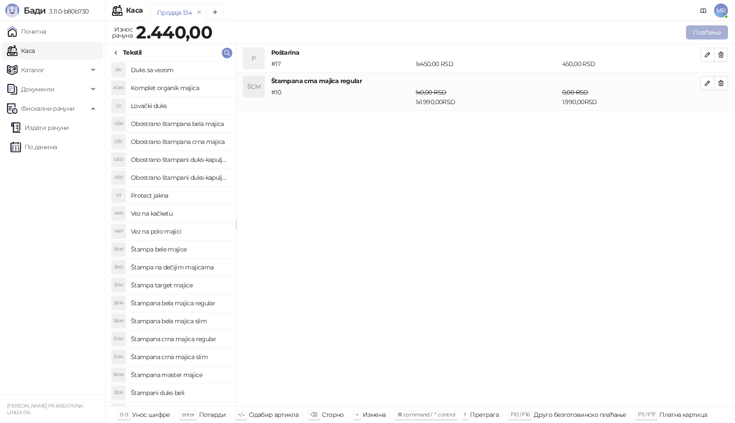
click at [706, 32] on button "Плаћање" at bounding box center [707, 32] width 42 height 14
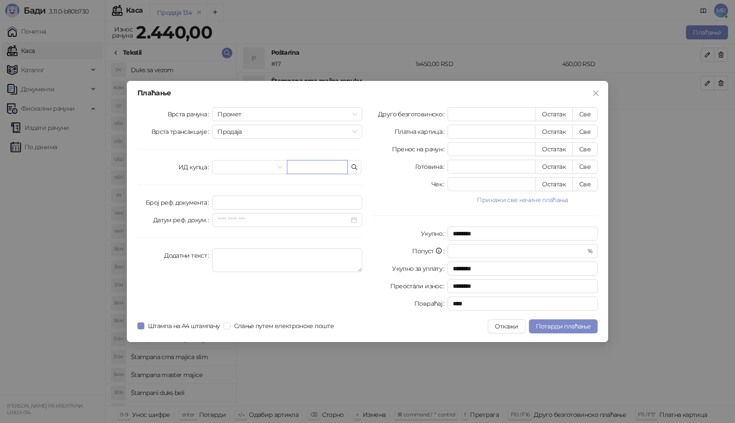
click at [306, 167] on input "text" at bounding box center [317, 167] width 61 height 14
paste input "**********"
type input "**********"
click at [585, 113] on button "Све" at bounding box center [584, 114] width 25 height 14
type input "****"
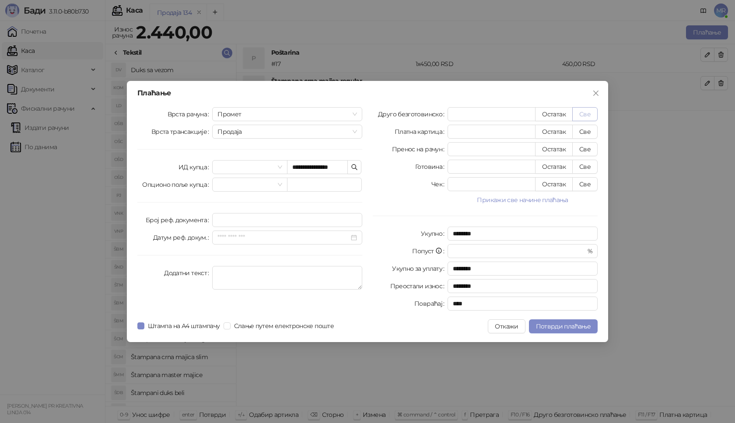
type input "****"
click at [563, 327] on span "Потврди плаћање" at bounding box center [563, 326] width 55 height 8
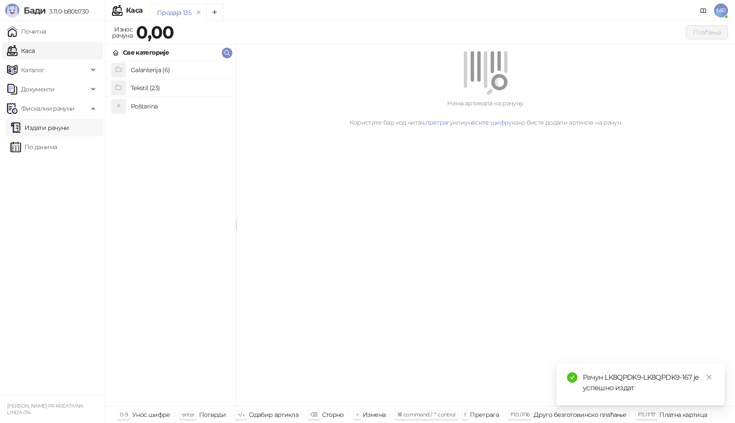
click at [62, 129] on link "Издати рачуни" at bounding box center [40, 128] width 59 height 18
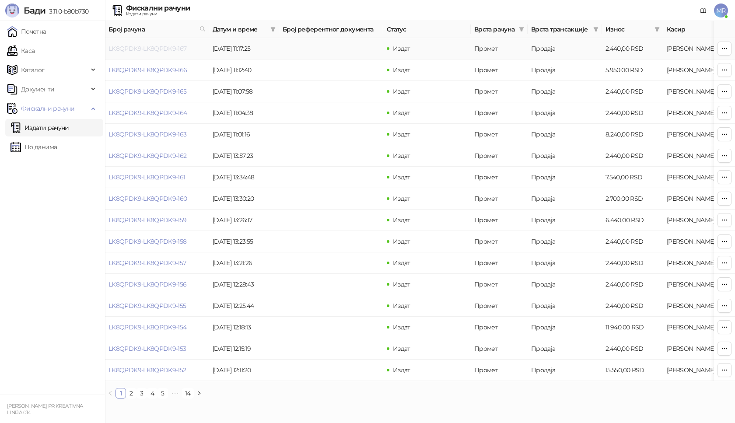
click at [141, 49] on link "LK8QPDK9-LK8QPDK9-167" at bounding box center [148, 49] width 78 height 8
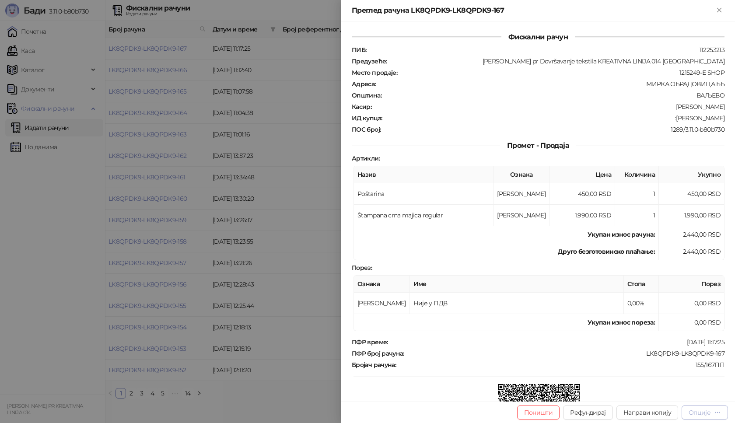
click at [704, 413] on div "Опције" at bounding box center [700, 413] width 22 height 8
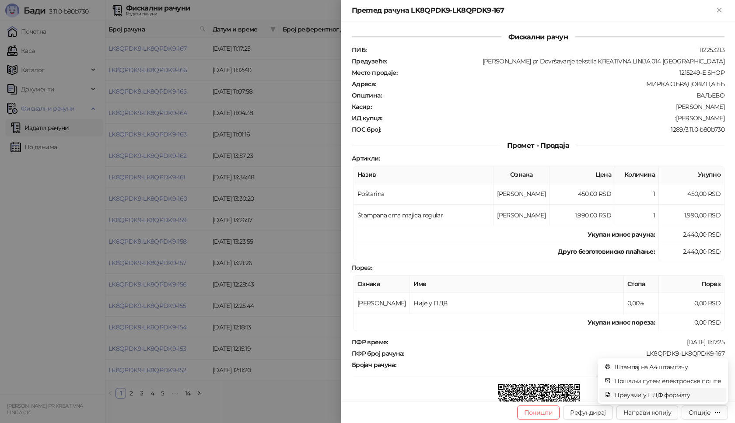
click at [679, 398] on span "Преузми у ПДФ формату" at bounding box center [667, 395] width 107 height 10
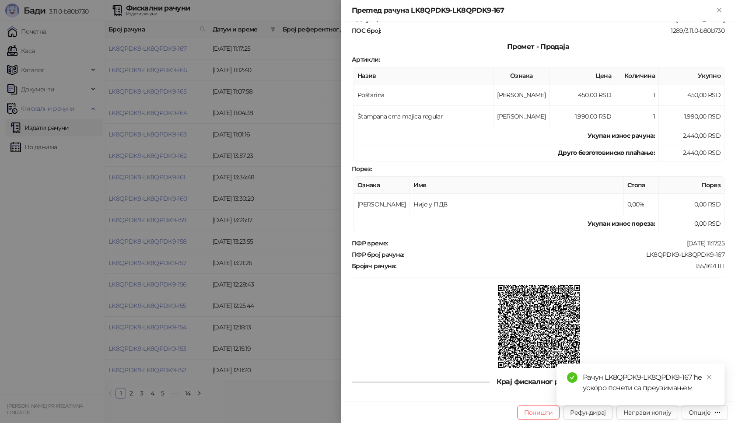
scroll to position [105, 0]
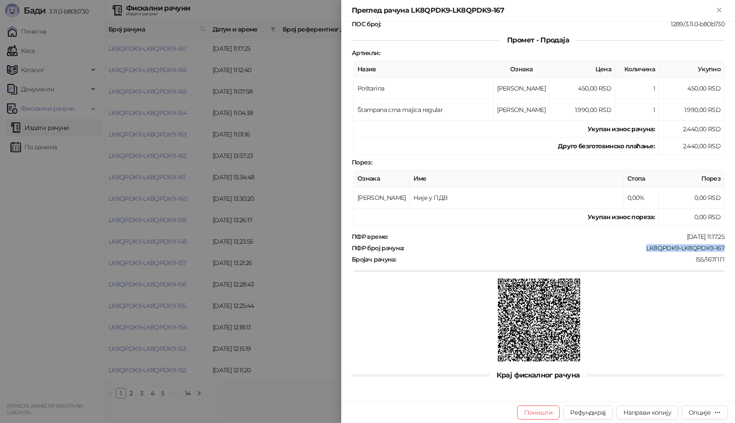
drag, startPoint x: 715, startPoint y: 246, endPoint x: 639, endPoint y: 250, distance: 76.2
click at [639, 250] on div "Фискални рачун ПИБ : 112253213 Предузеће : [PERSON_NAME] pr Dovršavanje tekstil…" at bounding box center [538, 211] width 394 height 380
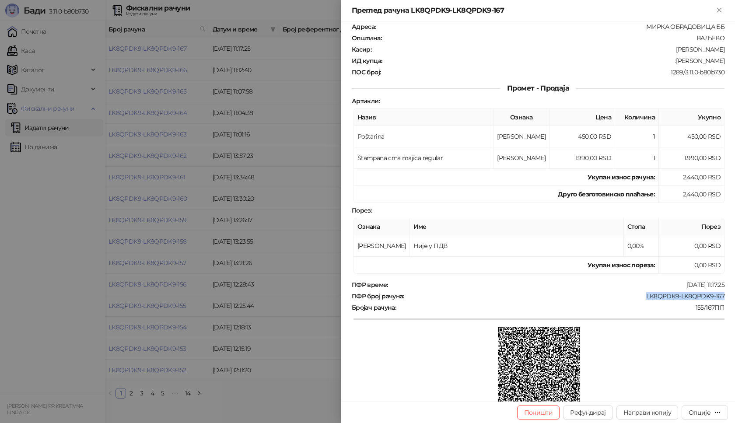
scroll to position [0, 0]
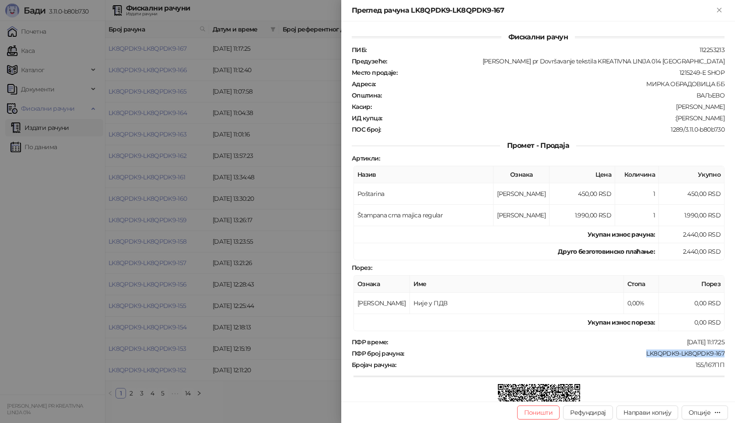
drag, startPoint x: 720, startPoint y: 118, endPoint x: 672, endPoint y: 119, distance: 48.1
click at [672, 119] on div "Фискални рачун ПИБ : 112253213 Предузеће : [PERSON_NAME] pr Dovršavanje tekstil…" at bounding box center [538, 211] width 394 height 380
click at [723, 7] on icon "Close" at bounding box center [719, 10] width 8 height 8
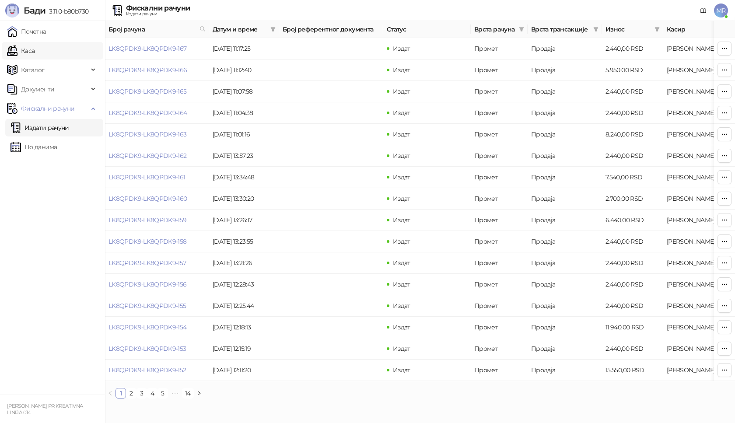
click at [35, 47] on link "Каса" at bounding box center [21, 51] width 28 height 18
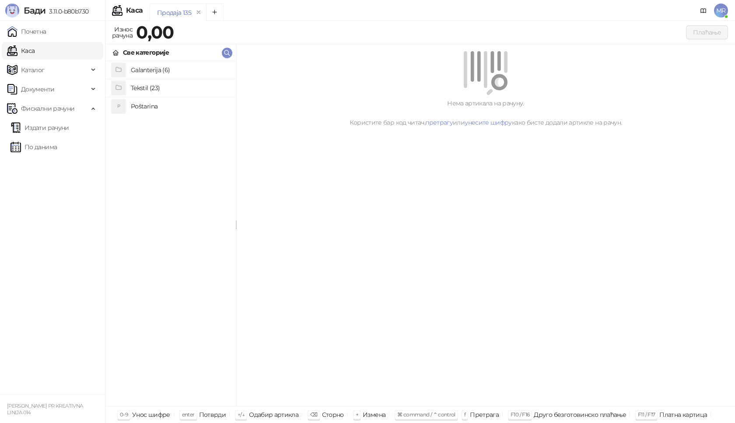
click at [143, 106] on h4 "Poštarina" at bounding box center [180, 106] width 98 height 14
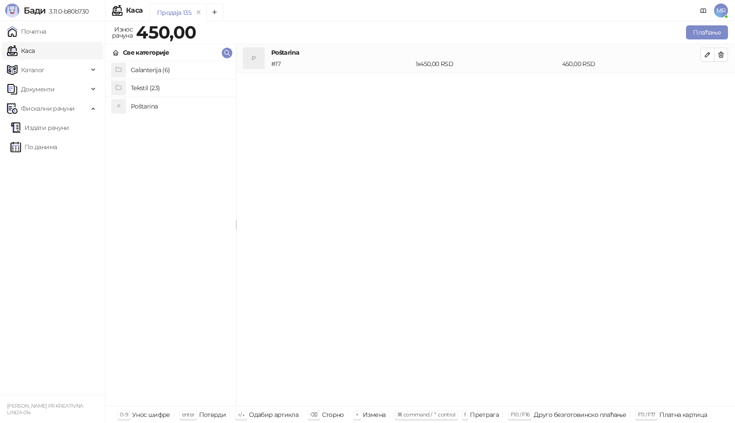
click at [147, 89] on h4 "Tekstil (23)" at bounding box center [180, 88] width 98 height 14
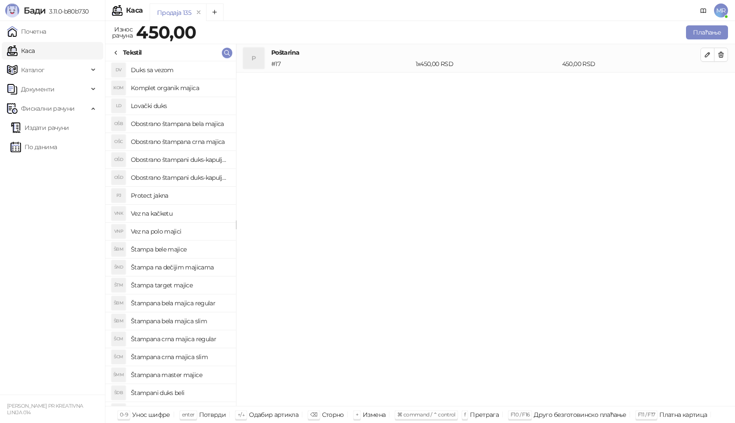
click at [188, 304] on h4 "Štampana bela majica regular" at bounding box center [180, 303] width 98 height 14
click at [710, 85] on icon "button" at bounding box center [707, 83] width 7 height 7
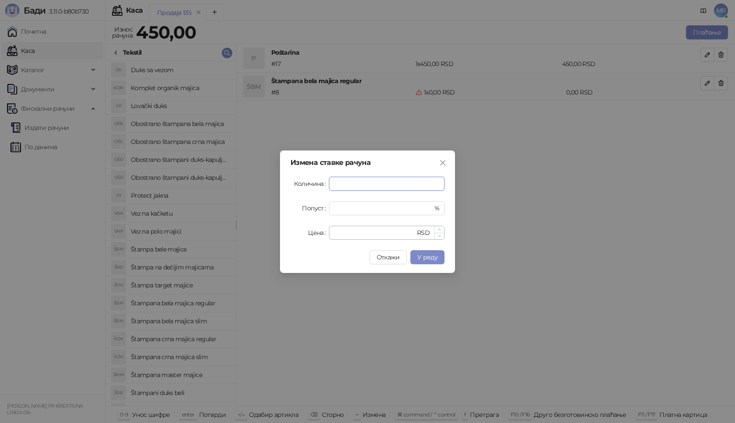
type input "*"
drag, startPoint x: 347, startPoint y: 231, endPoint x: 287, endPoint y: 231, distance: 60.4
click at [287, 231] on div "Измена ставке рачуна Количина * Попуст * % Цена * RSD Откажи У реду" at bounding box center [367, 212] width 175 height 123
type input "****"
click at [431, 259] on span "У реду" at bounding box center [427, 257] width 20 height 8
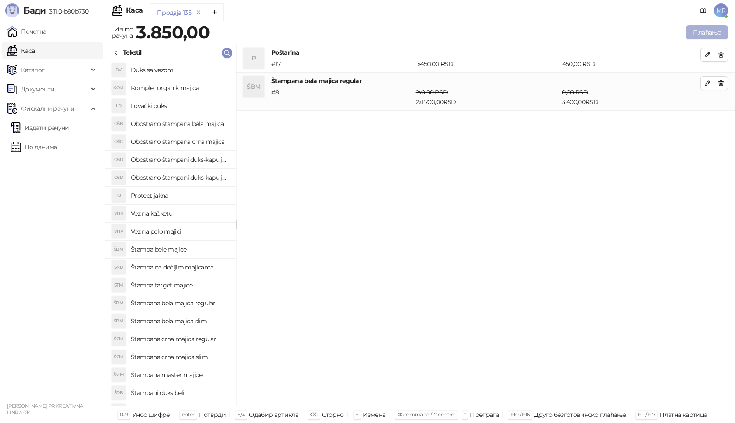
click at [712, 29] on button "Плаћање" at bounding box center [707, 32] width 42 height 14
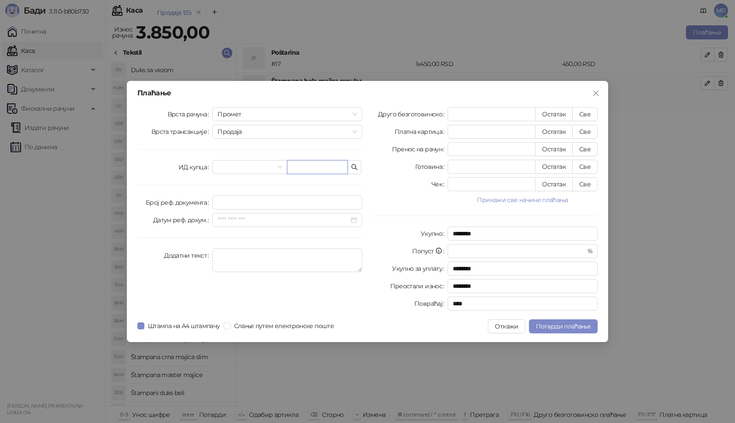
click at [298, 169] on input "text" at bounding box center [317, 167] width 61 height 14
paste input "**********"
type input "**********"
click at [585, 113] on button "Све" at bounding box center [584, 114] width 25 height 14
type input "****"
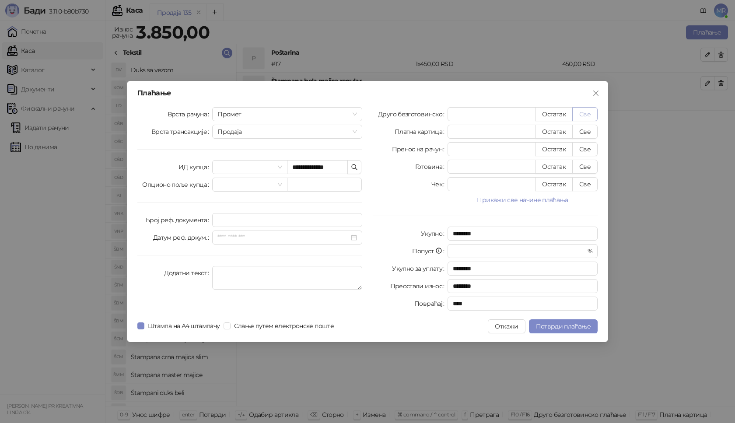
type input "****"
click at [554, 323] on span "Потврди плаћање" at bounding box center [563, 326] width 55 height 8
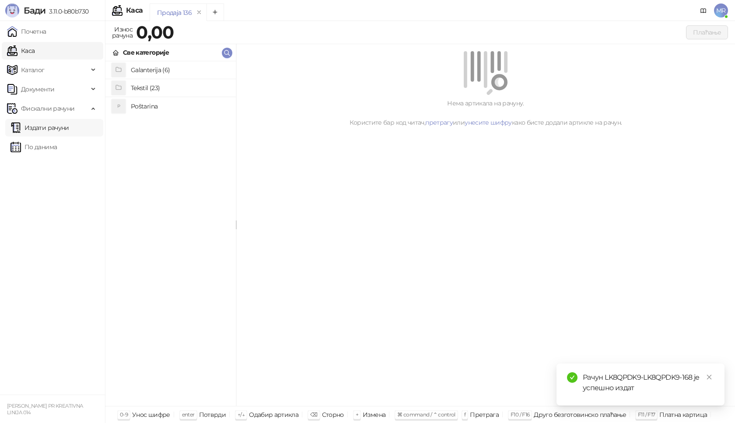
click at [69, 126] on link "Издати рачуни" at bounding box center [40, 128] width 59 height 18
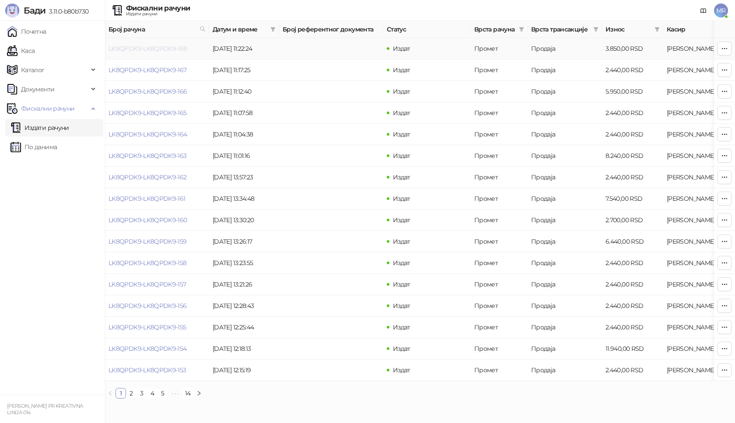
click at [162, 47] on link "LK8QPDK9-LK8QPDK9-168" at bounding box center [148, 49] width 79 height 8
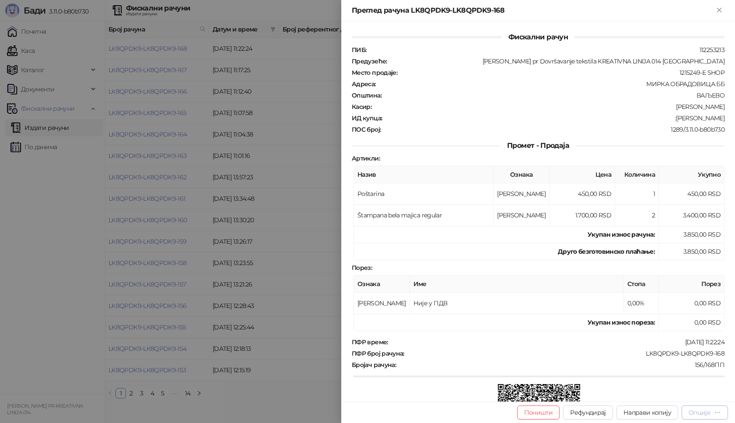
click at [698, 414] on div "Опције" at bounding box center [700, 413] width 22 height 8
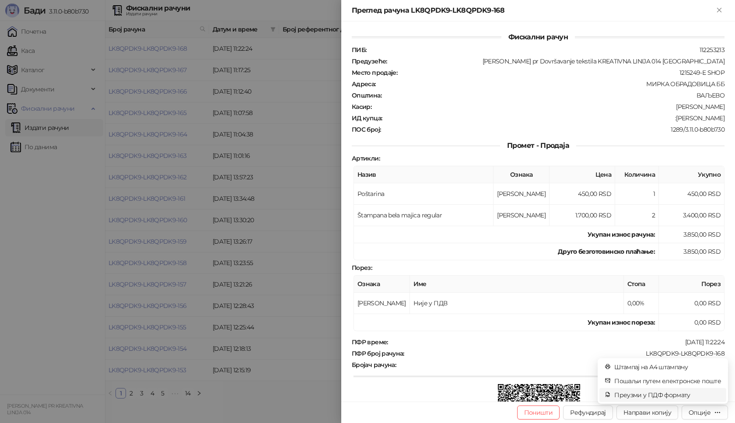
click at [681, 396] on span "Преузми у ПДФ формату" at bounding box center [667, 395] width 107 height 10
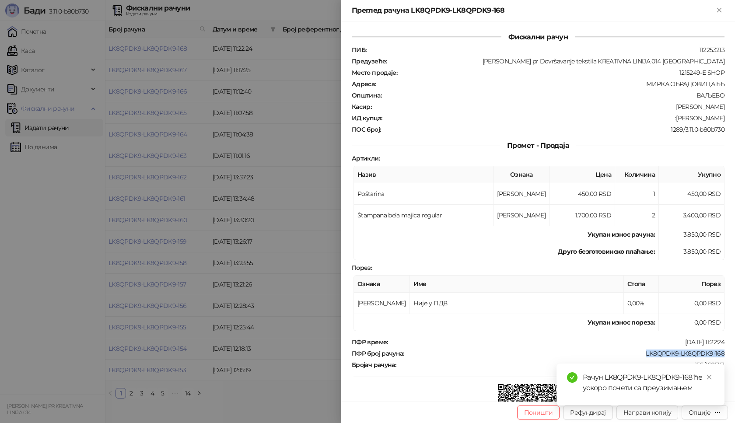
drag, startPoint x: 720, startPoint y: 353, endPoint x: 640, endPoint y: 358, distance: 80.6
click at [640, 358] on div "Фискални рачун ПИБ : 112253213 Предузеће : [PERSON_NAME] pr Dovršavanje tekstil…" at bounding box center [538, 211] width 394 height 380
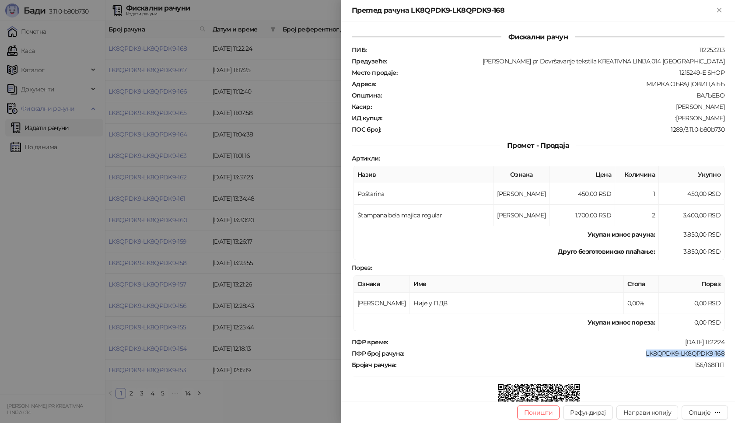
drag, startPoint x: 719, startPoint y: 116, endPoint x: 673, endPoint y: 118, distance: 46.0
click at [673, 118] on div "ИД купца : :[PERSON_NAME]" at bounding box center [538, 118] width 376 height 8
click at [717, 11] on icon "Close" at bounding box center [719, 10] width 8 height 8
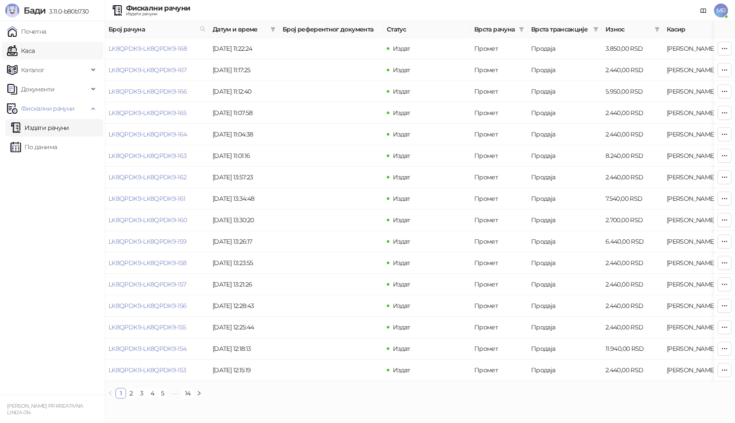
click at [33, 53] on link "Каса" at bounding box center [21, 51] width 28 height 18
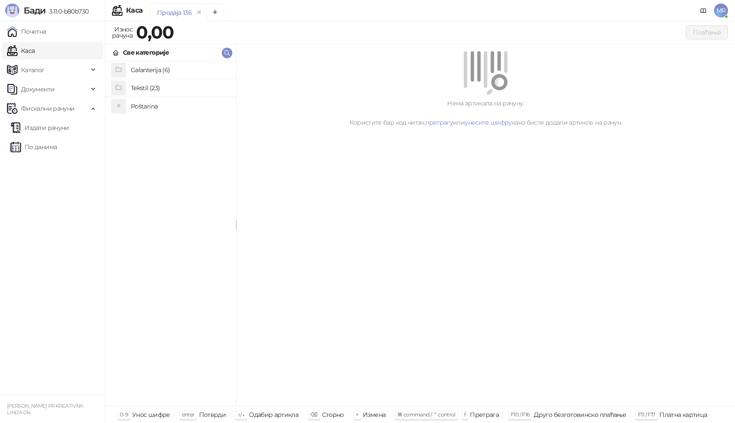
drag, startPoint x: 144, startPoint y: 109, endPoint x: 144, endPoint y: 102, distance: 7.1
click at [144, 109] on h4 "Poštarina" at bounding box center [180, 106] width 98 height 14
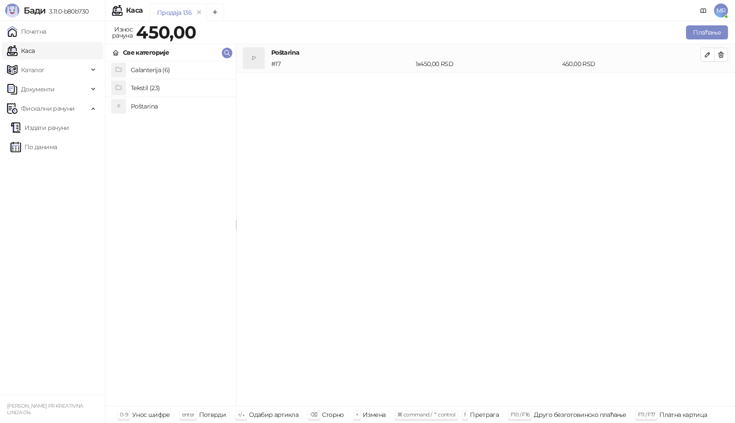
click at [151, 89] on h4 "Tekstil (23)" at bounding box center [180, 88] width 98 height 14
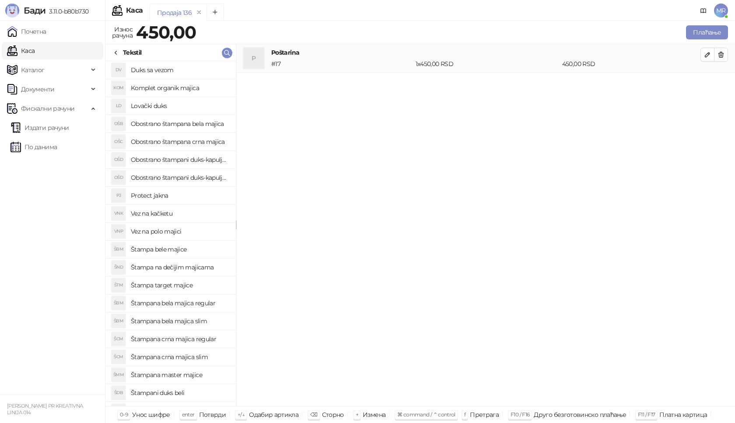
click at [198, 357] on h4 "Štampana crna majica slim" at bounding box center [180, 357] width 98 height 14
click at [709, 80] on icon "button" at bounding box center [707, 83] width 7 height 7
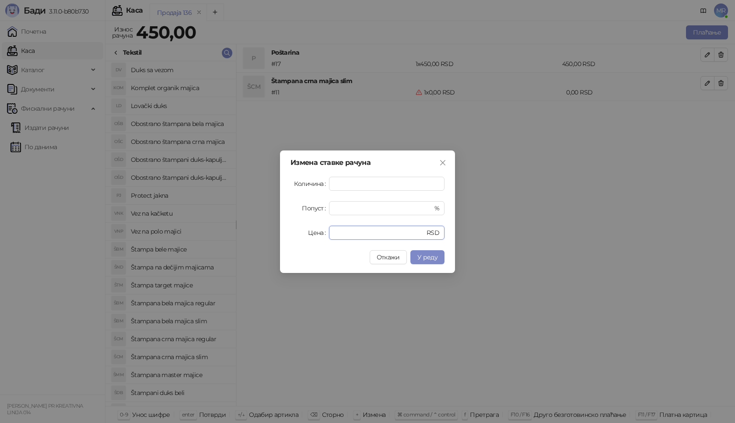
drag, startPoint x: 342, startPoint y: 235, endPoint x: 308, endPoint y: 235, distance: 34.1
click at [308, 235] on div "Цена * RSD" at bounding box center [368, 233] width 154 height 14
type input "****"
click at [431, 257] on span "У реду" at bounding box center [427, 257] width 20 height 8
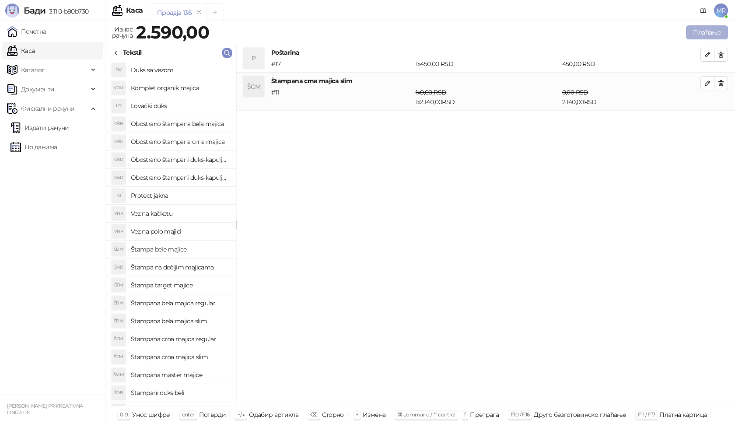
click at [704, 34] on button "Плаћање" at bounding box center [707, 32] width 42 height 14
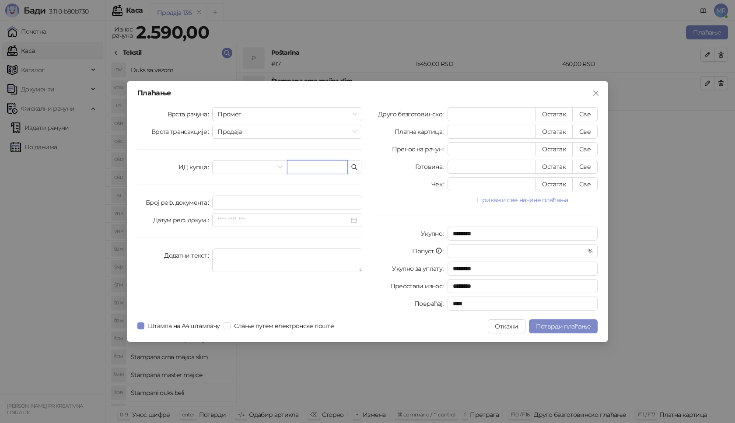
click at [333, 169] on input "text" at bounding box center [317, 167] width 61 height 14
paste input "**********"
type input "**********"
click at [589, 115] on button "Све" at bounding box center [584, 114] width 25 height 14
type input "****"
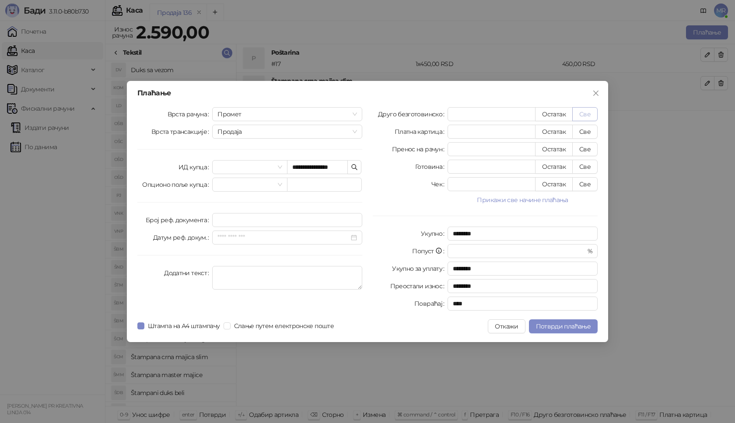
type input "****"
click at [549, 326] on span "Потврди плаћање" at bounding box center [563, 326] width 55 height 8
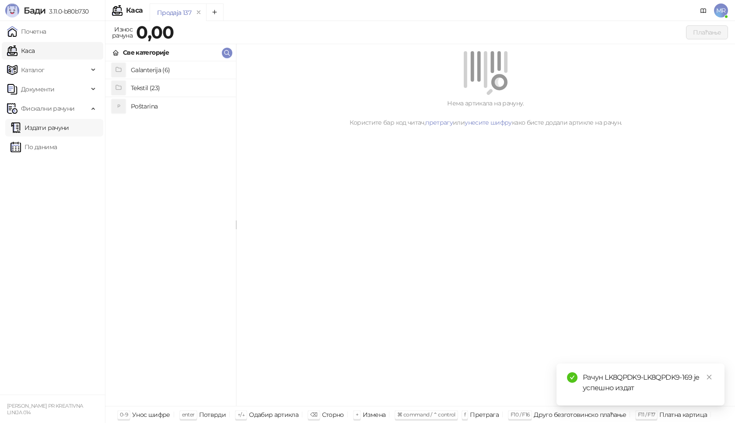
click at [57, 130] on link "Издати рачуни" at bounding box center [40, 128] width 59 height 18
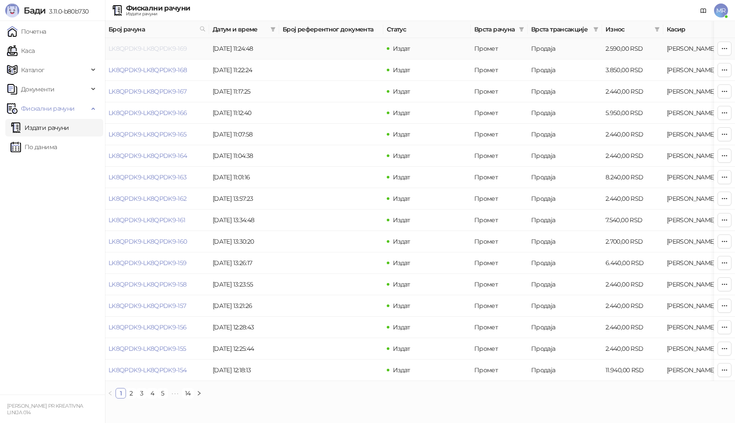
click at [151, 49] on link "LK8QPDK9-LK8QPDK9-169" at bounding box center [148, 49] width 79 height 8
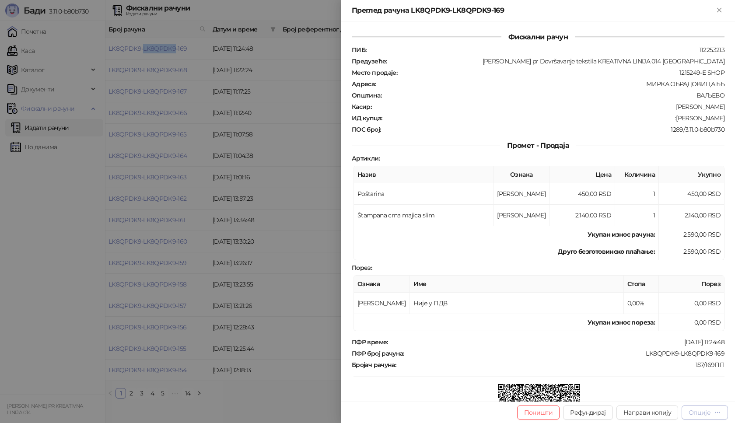
click at [709, 417] on button "Опције" at bounding box center [705, 413] width 46 height 14
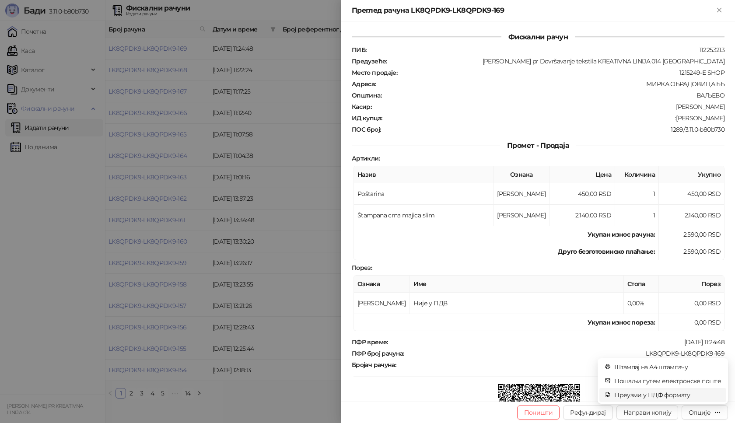
click at [677, 395] on span "Преузми у ПДФ формату" at bounding box center [667, 395] width 107 height 10
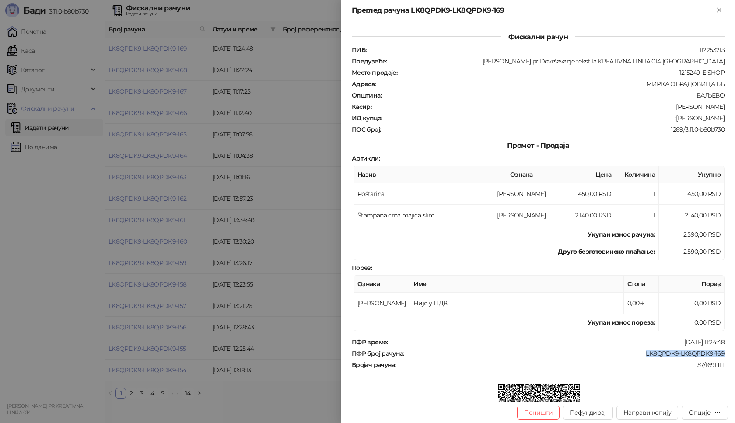
drag, startPoint x: 722, startPoint y: 353, endPoint x: 629, endPoint y: 349, distance: 93.7
click at [631, 349] on div "Фискални рачун ПИБ : 112253213 Предузеће : [PERSON_NAME] pr Dovršavanje tekstil…" at bounding box center [538, 211] width 394 height 380
drag, startPoint x: 717, startPoint y: 119, endPoint x: 673, endPoint y: 120, distance: 44.7
click at [673, 120] on div ":[PERSON_NAME]" at bounding box center [554, 118] width 343 height 8
click at [723, 11] on icon "Close" at bounding box center [719, 10] width 8 height 8
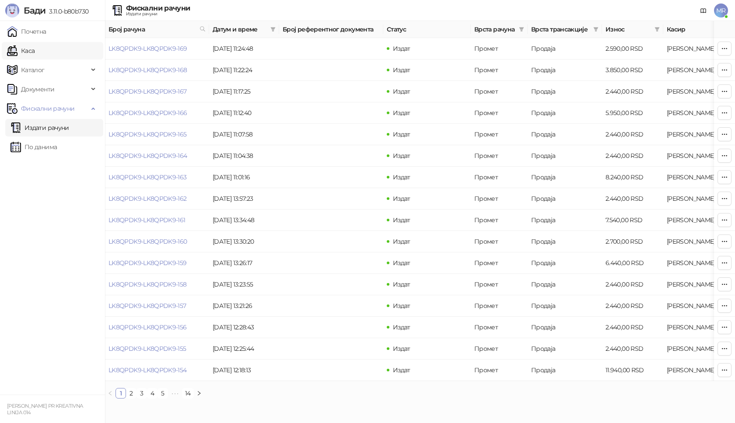
click at [35, 50] on link "Каса" at bounding box center [21, 51] width 28 height 18
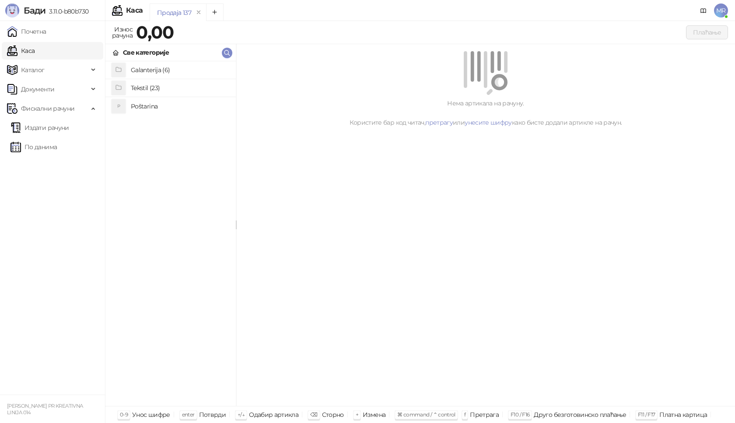
click at [138, 106] on h4 "Poštarina" at bounding box center [180, 106] width 98 height 14
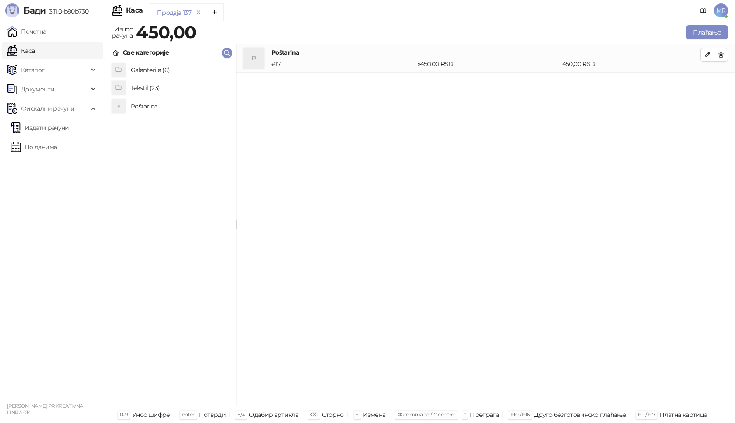
click at [142, 87] on h4 "Tekstil (23)" at bounding box center [180, 88] width 98 height 14
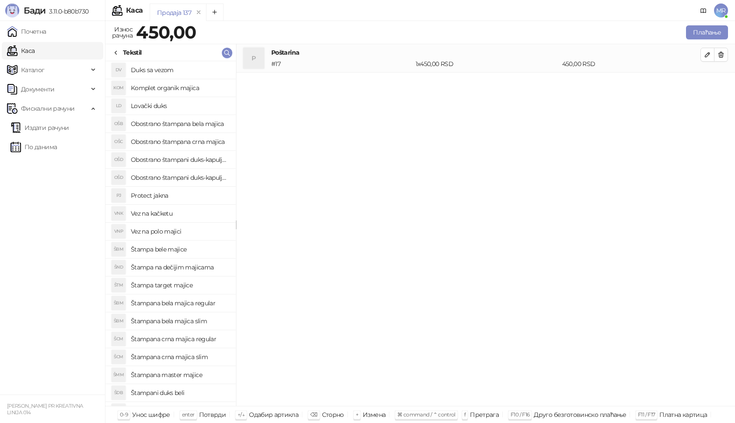
click at [172, 305] on h4 "Štampana bela majica regular" at bounding box center [180, 303] width 98 height 14
click at [706, 84] on icon "button" at bounding box center [707, 83] width 7 height 7
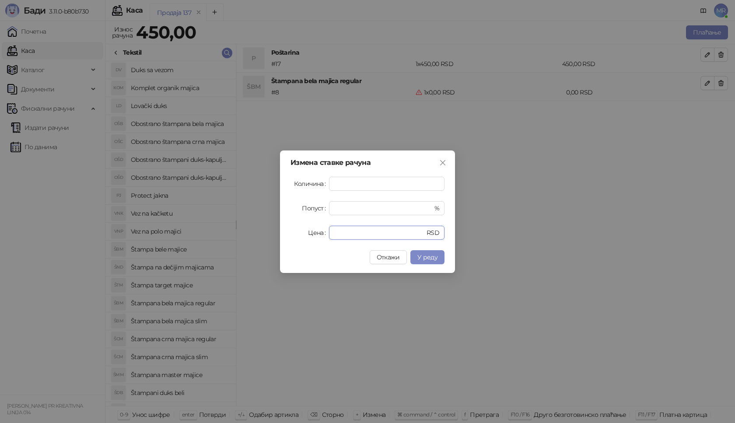
drag, startPoint x: 338, startPoint y: 231, endPoint x: 302, endPoint y: 235, distance: 36.1
click at [303, 235] on div "Цена * RSD" at bounding box center [368, 233] width 154 height 14
type input "****"
click at [433, 256] on span "У реду" at bounding box center [427, 257] width 20 height 8
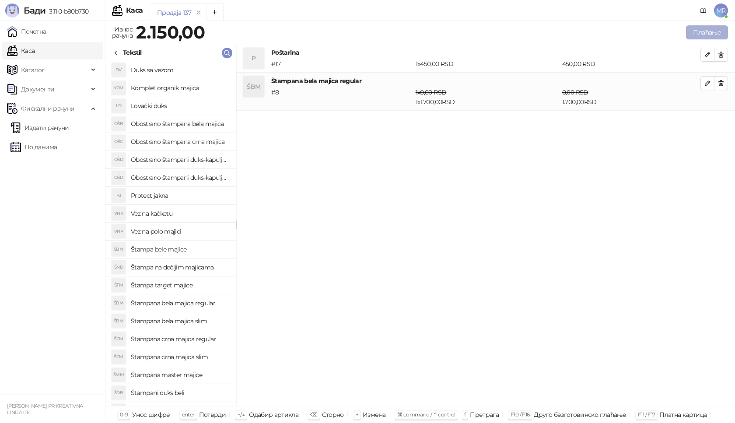
click at [712, 30] on button "Плаћање" at bounding box center [707, 32] width 42 height 14
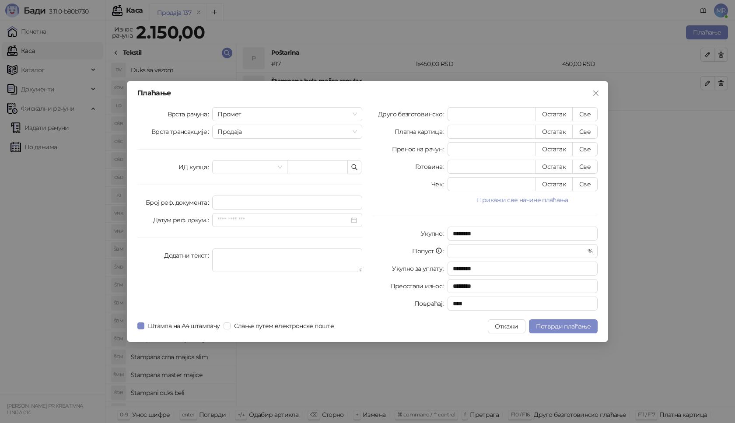
click at [308, 156] on div "Врста рачуна Промет Врста трансакције Продаја ИД купца Број реф. документа Дату…" at bounding box center [249, 210] width 235 height 207
click at [308, 165] on input "text" at bounding box center [317, 167] width 61 height 14
paste input "**********"
type input "**********"
click at [586, 116] on button "Све" at bounding box center [584, 114] width 25 height 14
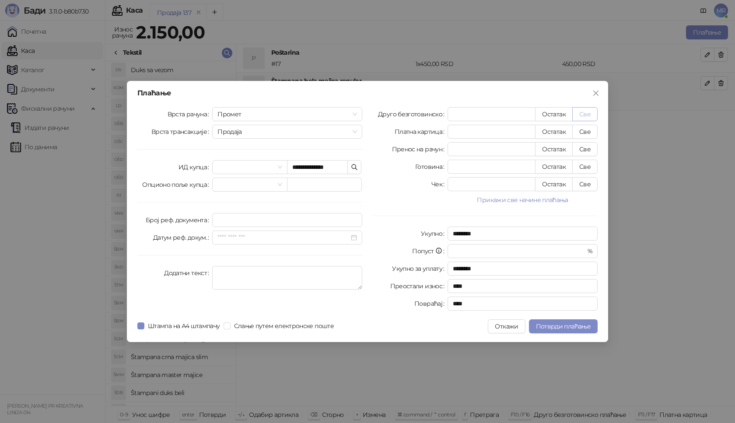
type input "****"
click at [552, 325] on span "Потврди плаћање" at bounding box center [563, 326] width 55 height 8
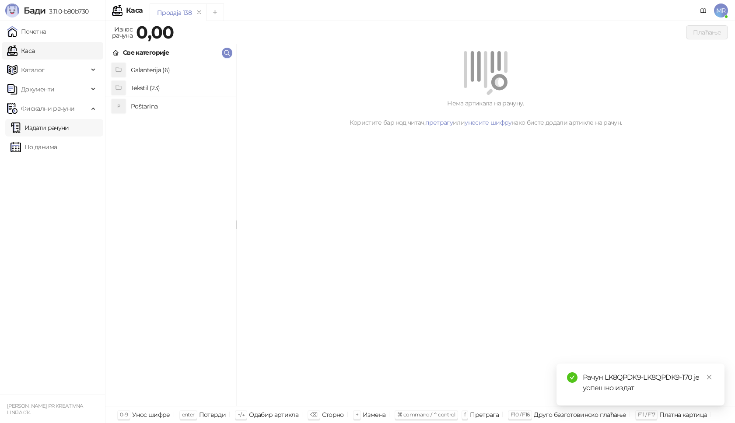
click at [45, 126] on link "Издати рачуни" at bounding box center [40, 128] width 59 height 18
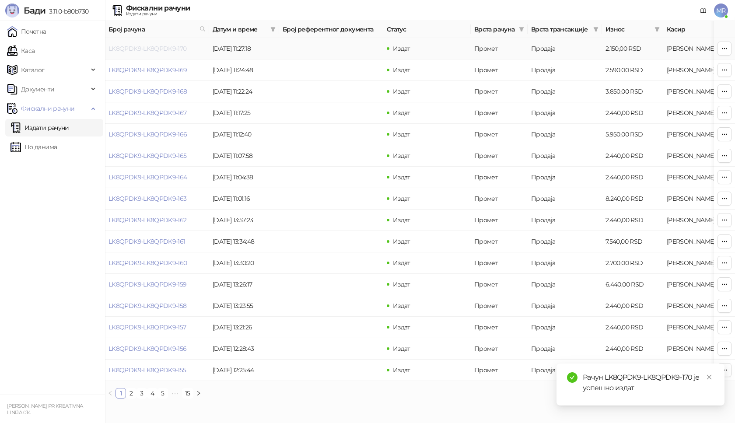
click at [144, 49] on link "LK8QPDK9-LK8QPDK9-170" at bounding box center [148, 49] width 78 height 8
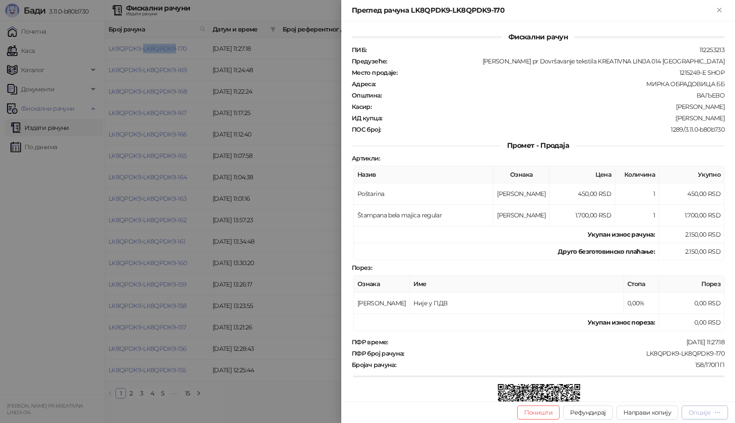
click at [705, 410] on div "Опције" at bounding box center [700, 413] width 22 height 8
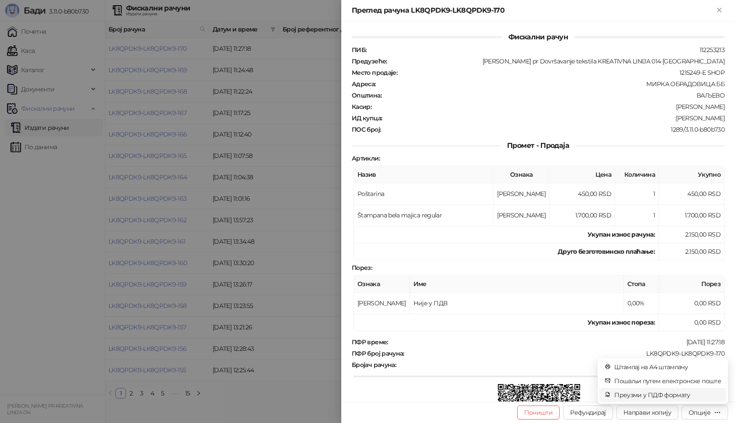
click at [691, 395] on span "Преузми у ПДФ формату" at bounding box center [667, 395] width 107 height 10
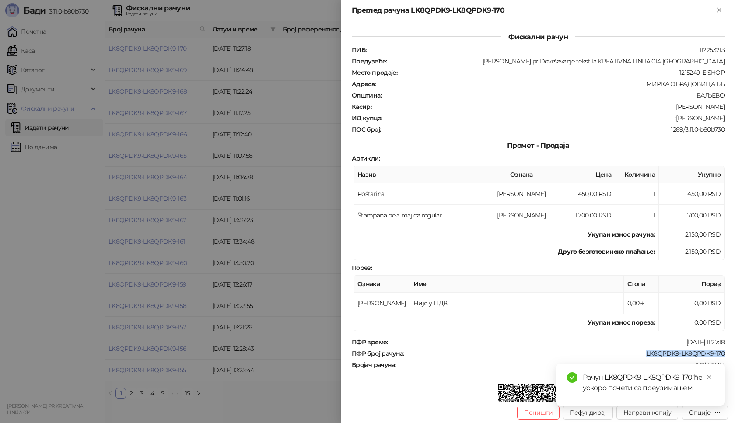
drag, startPoint x: 720, startPoint y: 350, endPoint x: 631, endPoint y: 354, distance: 89.3
click at [636, 353] on div "Фискални рачун ПИБ : 112253213 Предузеће : [PERSON_NAME] pr Dovršavanje tekstil…" at bounding box center [538, 211] width 394 height 380
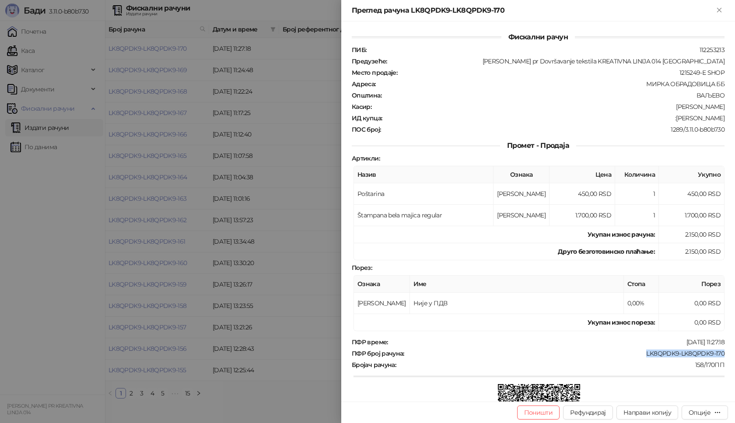
drag, startPoint x: 721, startPoint y: 121, endPoint x: 680, endPoint y: 117, distance: 41.7
click at [680, 117] on div "Фискални рачун ПИБ : 112253213 Предузеће : [PERSON_NAME] pr Dovršavanje tekstil…" at bounding box center [538, 211] width 394 height 380
click at [721, 10] on icon "Close" at bounding box center [719, 10] width 8 height 8
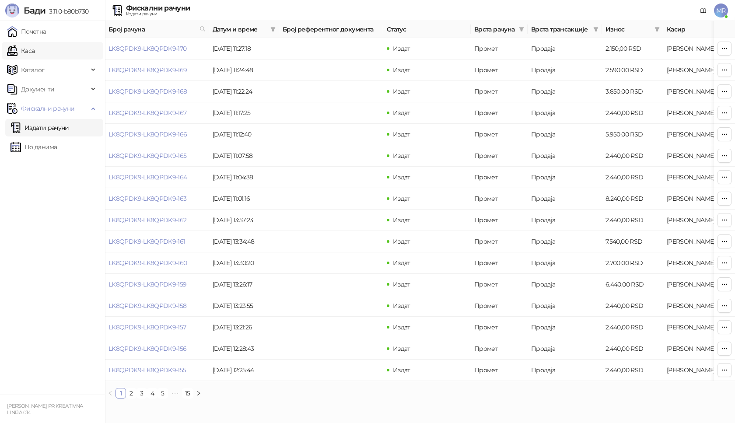
click at [32, 53] on link "Каса" at bounding box center [21, 51] width 28 height 18
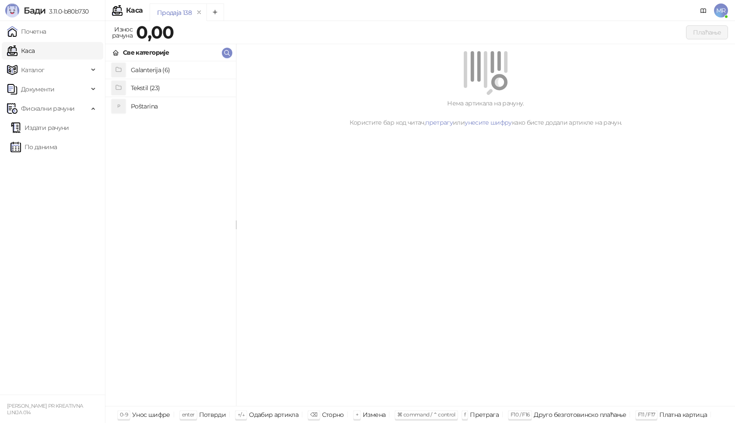
click at [139, 107] on h4 "Poštarina" at bounding box center [180, 106] width 98 height 14
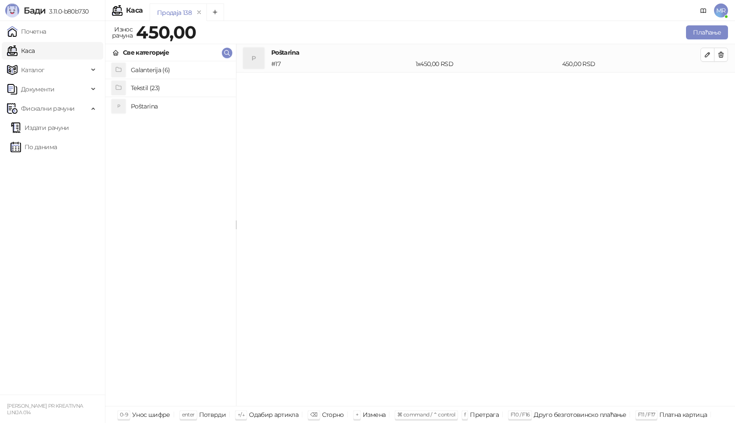
click at [145, 88] on h4 "Tekstil (23)" at bounding box center [180, 88] width 98 height 14
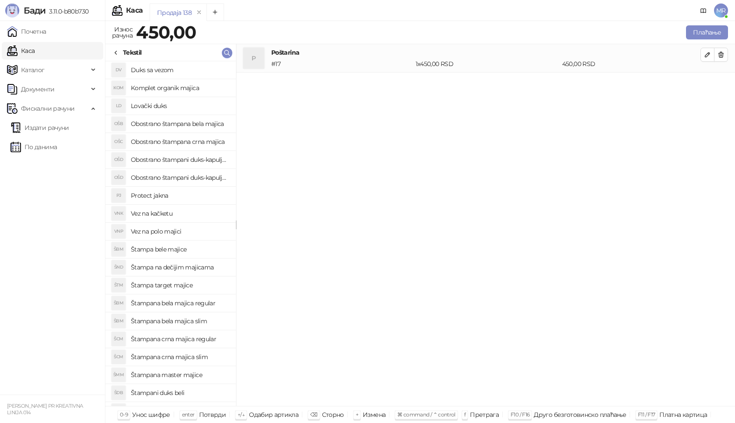
click at [197, 138] on h4 "Obostrano štampana crna majica" at bounding box center [180, 142] width 98 height 14
click at [706, 86] on icon "button" at bounding box center [707, 83] width 7 height 7
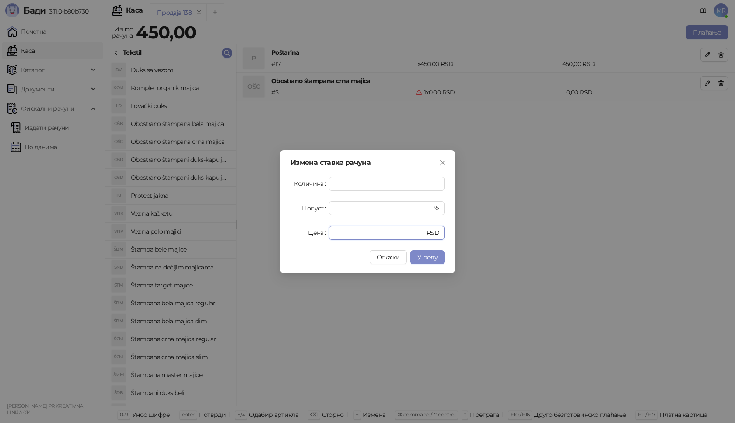
drag, startPoint x: 323, startPoint y: 235, endPoint x: 298, endPoint y: 227, distance: 27.0
click at [312, 235] on div "Цена * RSD" at bounding box center [368, 233] width 154 height 14
type input "****"
click at [433, 257] on span "У реду" at bounding box center [427, 257] width 20 height 8
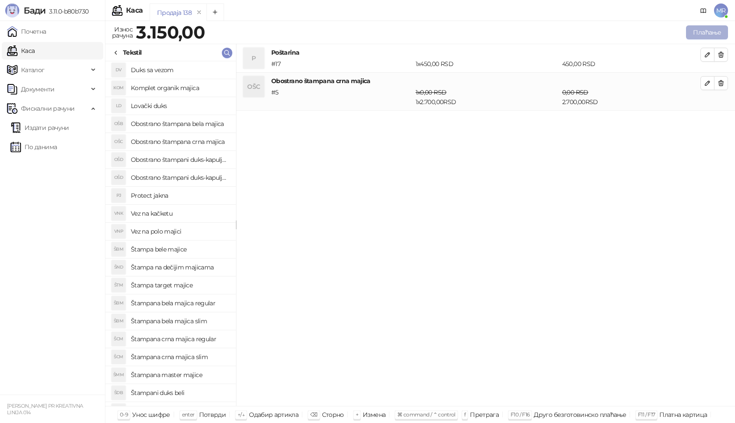
click at [697, 32] on button "Плаћање" at bounding box center [707, 32] width 42 height 14
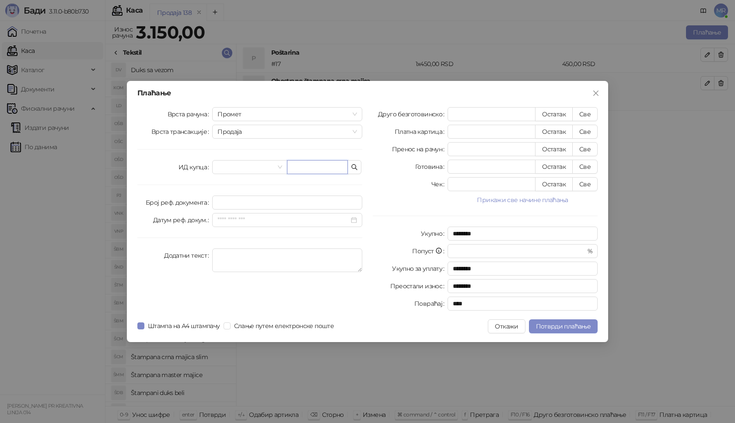
click at [317, 173] on input "text" at bounding box center [317, 167] width 61 height 14
paste input "**********"
type input "**********"
click at [589, 113] on button "Све" at bounding box center [584, 114] width 25 height 14
type input "****"
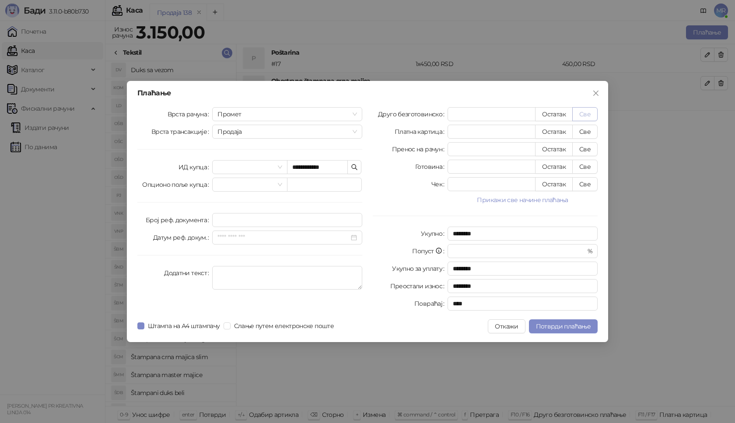
type input "****"
click at [552, 322] on button "Потврди плаћање" at bounding box center [563, 326] width 69 height 14
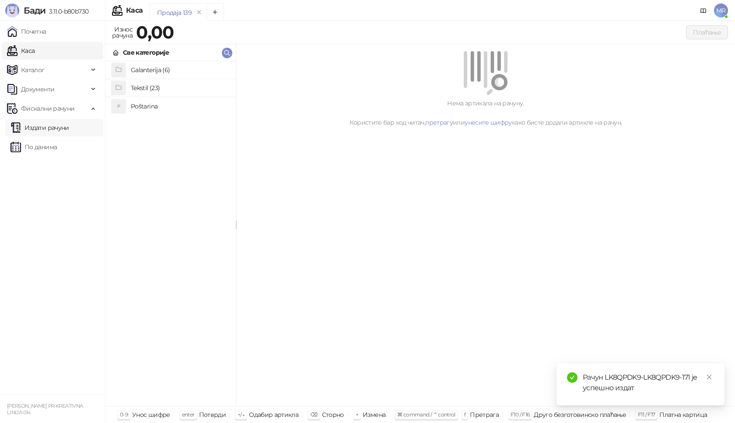
click at [38, 126] on link "Издати рачуни" at bounding box center [40, 128] width 59 height 18
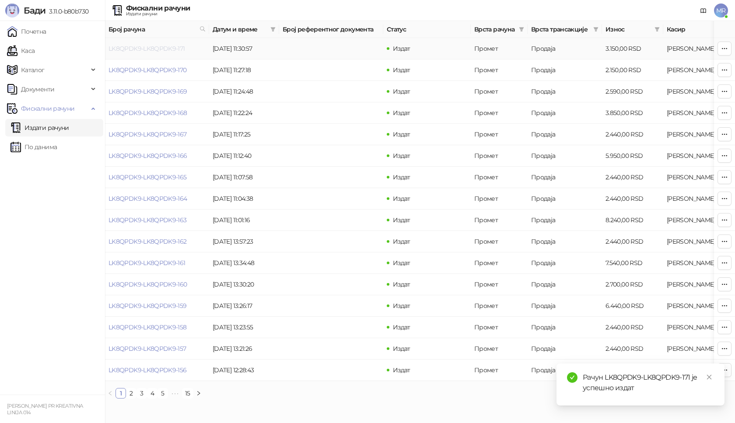
click at [154, 50] on link "LK8QPDK9-LK8QPDK9-171" at bounding box center [147, 49] width 77 height 8
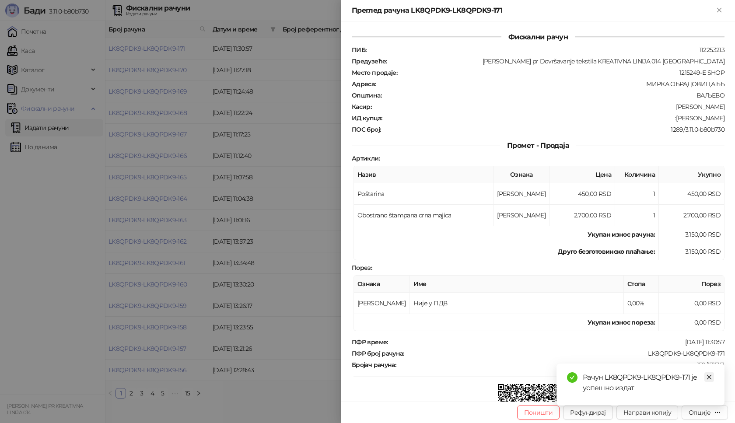
click at [712, 377] on icon "close" at bounding box center [709, 377] width 6 height 6
click at [702, 411] on div "Опције" at bounding box center [700, 413] width 22 height 8
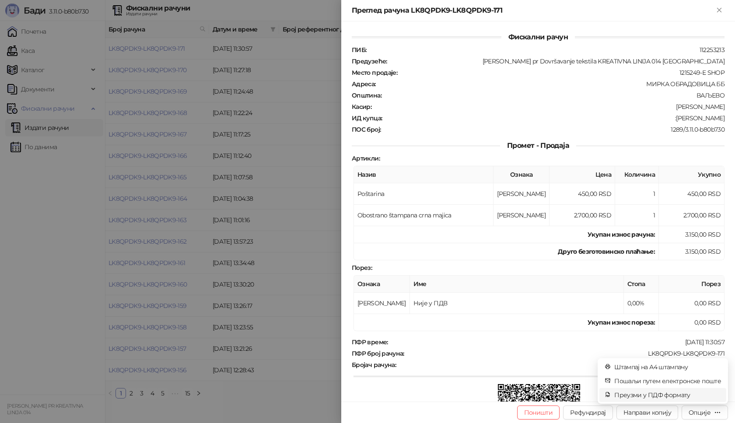
click at [684, 395] on span "Преузми у ПДФ формату" at bounding box center [667, 395] width 107 height 10
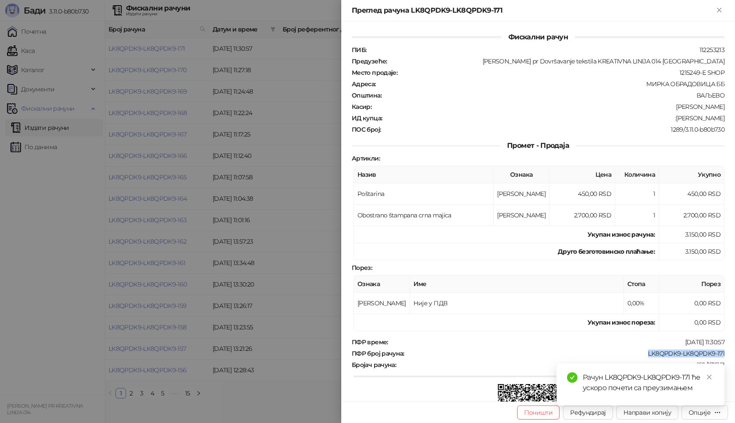
drag, startPoint x: 724, startPoint y: 355, endPoint x: 638, endPoint y: 356, distance: 85.3
click at [639, 356] on div "Фискални рачун ПИБ : 112253213 Предузеће : [PERSON_NAME] pr Dovršavanje tekstil…" at bounding box center [538, 211] width 394 height 380
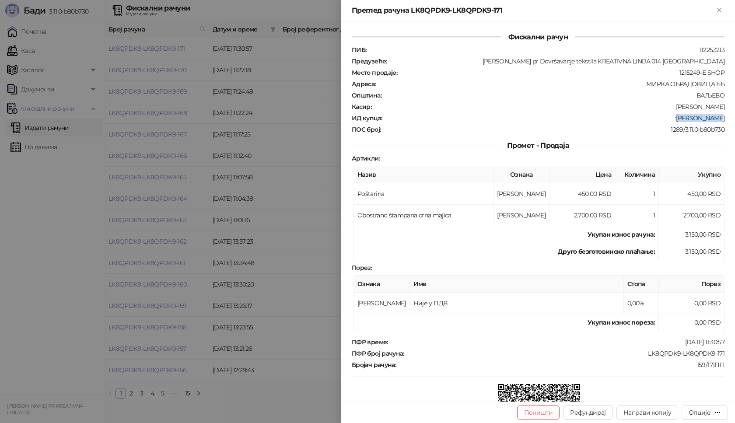
drag, startPoint x: 712, startPoint y: 119, endPoint x: 686, endPoint y: 119, distance: 25.8
click at [686, 119] on div ":[PERSON_NAME]" at bounding box center [554, 118] width 343 height 8
click at [722, 8] on icon "Close" at bounding box center [719, 10] width 8 height 8
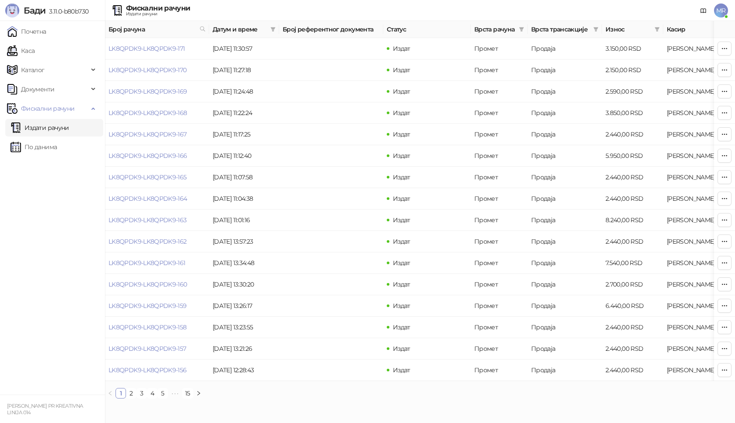
click at [37, 128] on link "Издати рачуни" at bounding box center [40, 128] width 59 height 18
click at [35, 51] on link "Каса" at bounding box center [21, 51] width 28 height 18
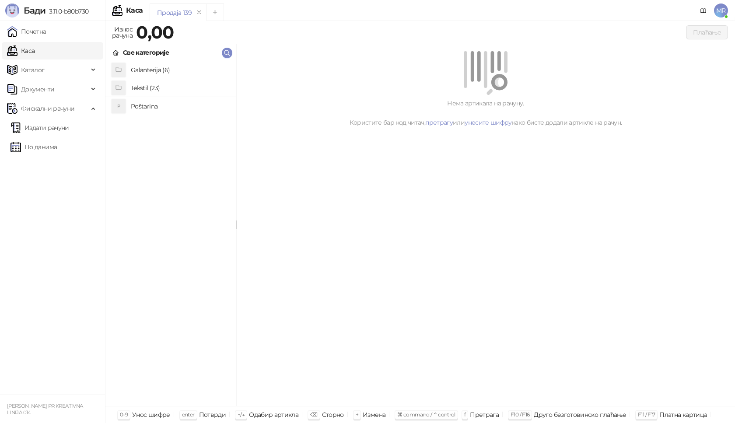
click at [145, 106] on h4 "Poštarina" at bounding box center [180, 106] width 98 height 14
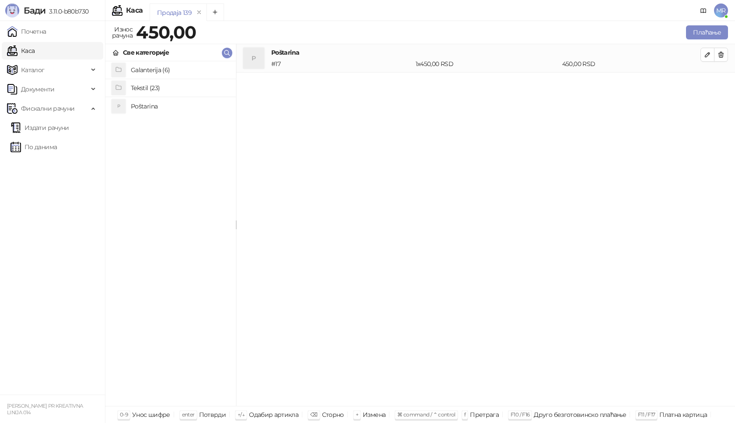
click at [138, 86] on h4 "Tekstil (23)" at bounding box center [180, 88] width 98 height 14
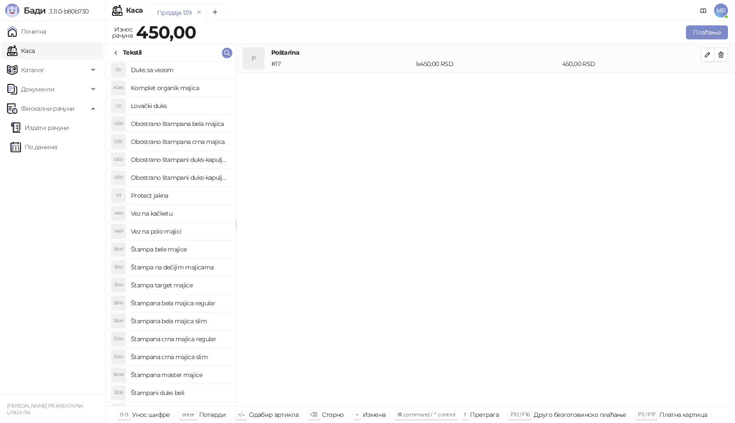
click at [190, 304] on h4 "Štampana bela majica regular" at bounding box center [180, 303] width 98 height 14
click at [708, 84] on icon "button" at bounding box center [707, 83] width 4 height 4
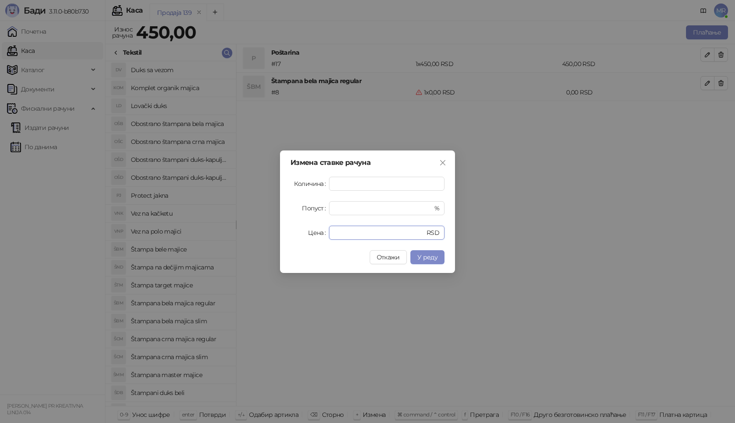
drag, startPoint x: 340, startPoint y: 231, endPoint x: 307, endPoint y: 215, distance: 36.4
click at [315, 236] on div "Цена * RSD" at bounding box center [368, 233] width 154 height 14
click at [429, 258] on span "У реду" at bounding box center [427, 257] width 20 height 8
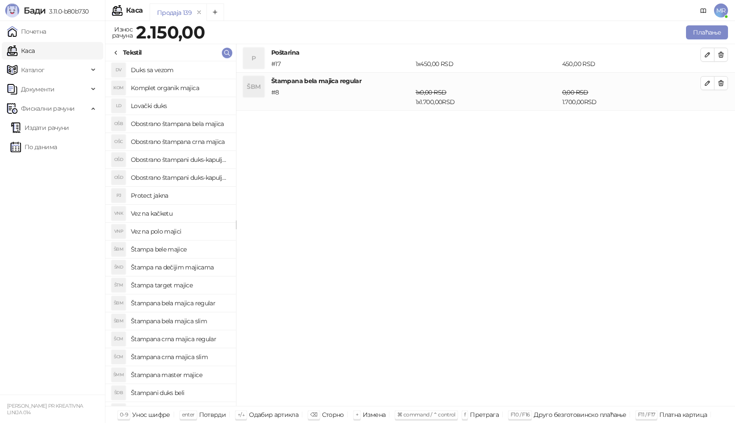
click at [204, 338] on h4 "Štampana crna majica regular" at bounding box center [180, 339] width 98 height 14
click at [705, 122] on icon "button" at bounding box center [707, 121] width 7 height 7
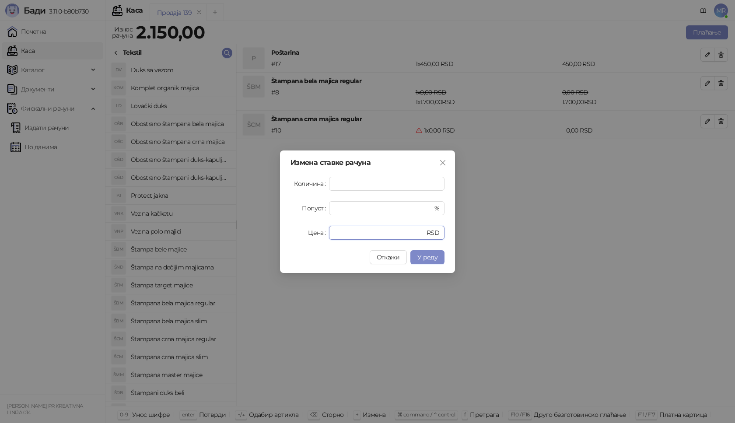
drag, startPoint x: 347, startPoint y: 230, endPoint x: 304, endPoint y: 229, distance: 43.3
click at [314, 237] on div "Цена * RSD" at bounding box center [368, 233] width 154 height 14
type input "****"
click at [430, 260] on span "У реду" at bounding box center [427, 257] width 20 height 8
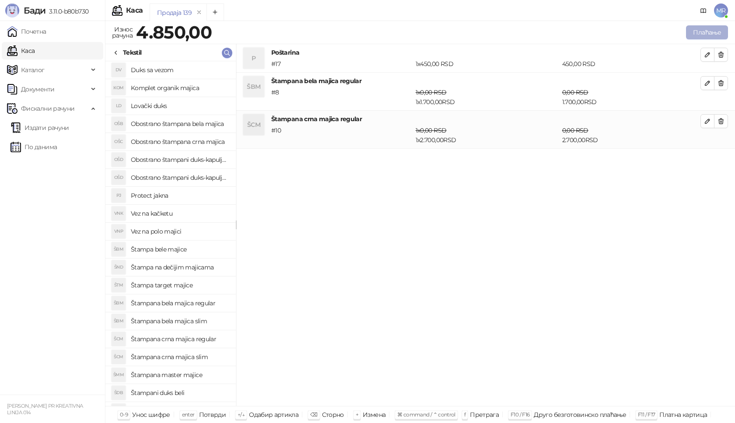
click at [701, 29] on button "Плаћање" at bounding box center [707, 32] width 42 height 14
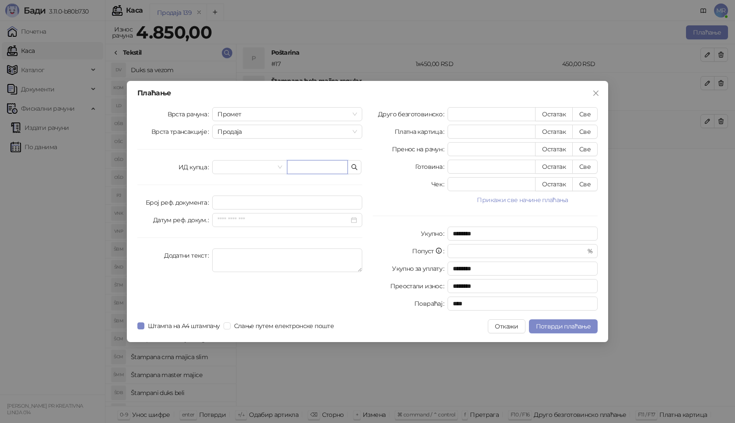
click at [308, 168] on input "text" at bounding box center [317, 167] width 61 height 14
paste input "**********"
type input "**********"
click at [585, 115] on button "Све" at bounding box center [584, 114] width 25 height 14
type input "****"
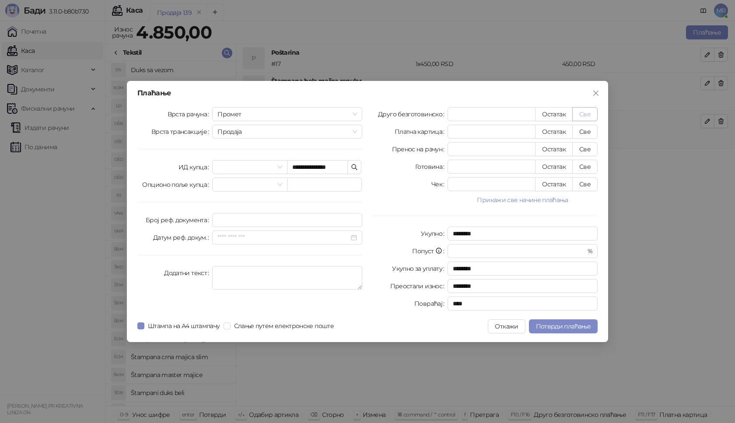
type input "****"
click at [564, 325] on span "Потврди плаћање" at bounding box center [563, 326] width 55 height 8
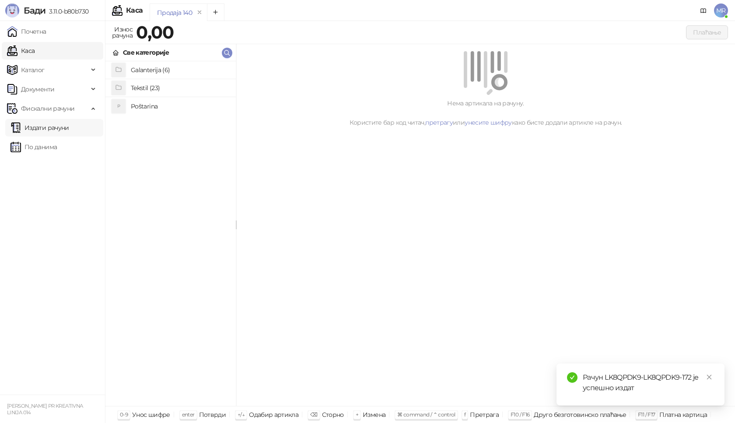
click at [69, 130] on link "Издати рачуни" at bounding box center [40, 128] width 59 height 18
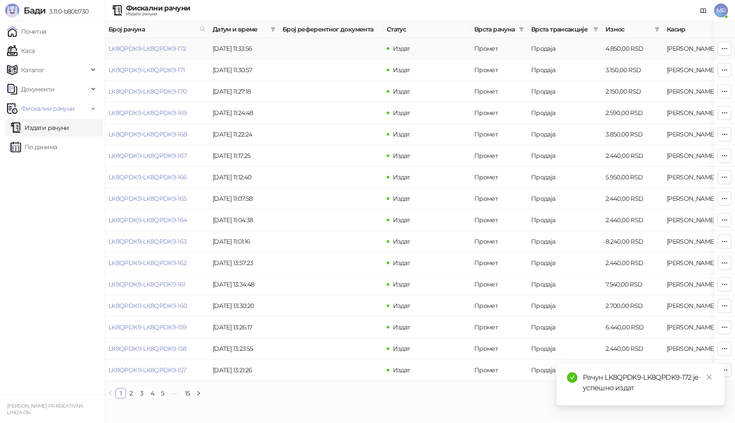
click at [140, 49] on link "LK8QPDK9-LK8QPDK9-172" at bounding box center [148, 49] width 78 height 8
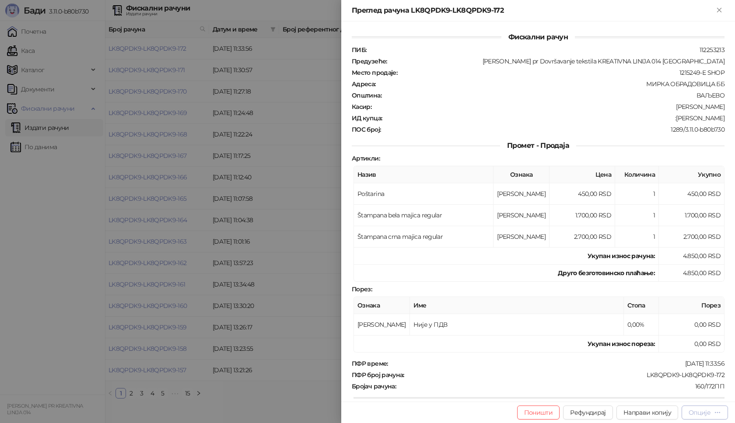
click at [709, 417] on div "Опције" at bounding box center [705, 412] width 32 height 8
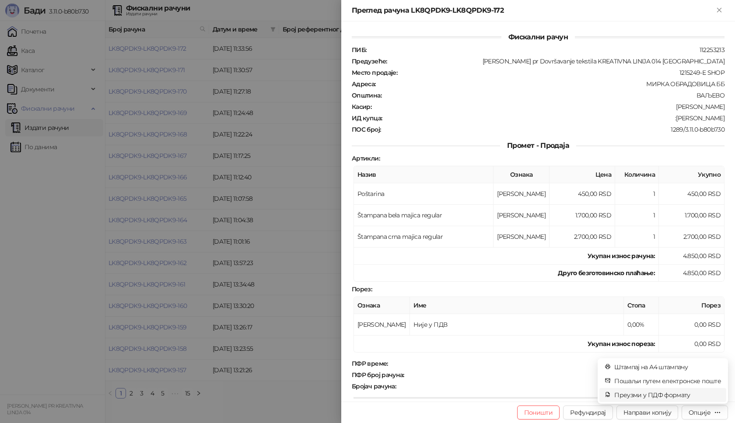
click at [677, 398] on span "Преузми у ПДФ формату" at bounding box center [667, 395] width 107 height 10
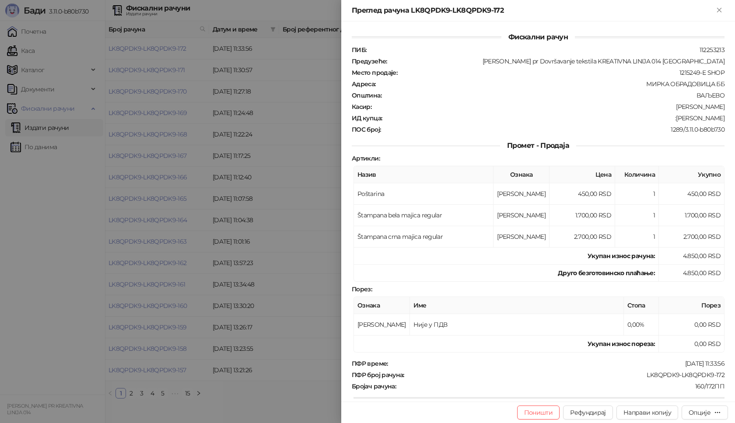
drag, startPoint x: 722, startPoint y: 116, endPoint x: 678, endPoint y: 119, distance: 44.3
click at [678, 119] on div "Фискални рачун ПИБ : 112253213 Предузеће : [PERSON_NAME] pr Dovršavanje tekstil…" at bounding box center [538, 211] width 394 height 380
drag, startPoint x: 720, startPoint y: 377, endPoint x: 631, endPoint y: 376, distance: 88.8
click at [635, 376] on div "Фискални рачун ПИБ : 112253213 Предузеће : [PERSON_NAME] pr Dovršavanje tekstil…" at bounding box center [538, 211] width 394 height 380
drag, startPoint x: 718, startPoint y: 119, endPoint x: 678, endPoint y: 118, distance: 39.8
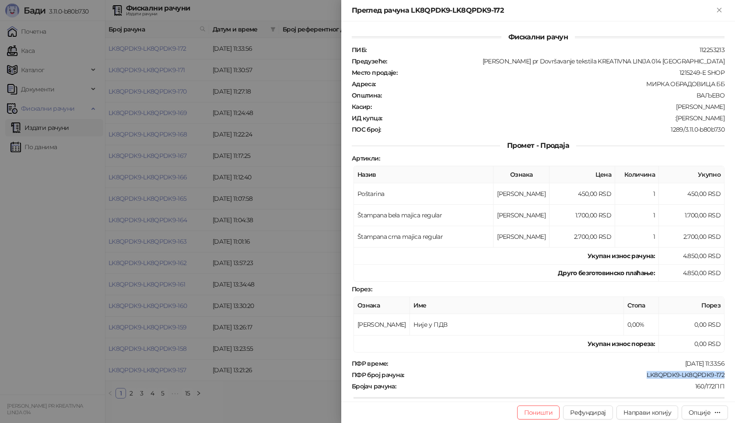
click at [678, 118] on div "ИД купца : :[PERSON_NAME]" at bounding box center [538, 118] width 376 height 8
click at [719, 11] on icon "Close" at bounding box center [719, 10] width 4 height 4
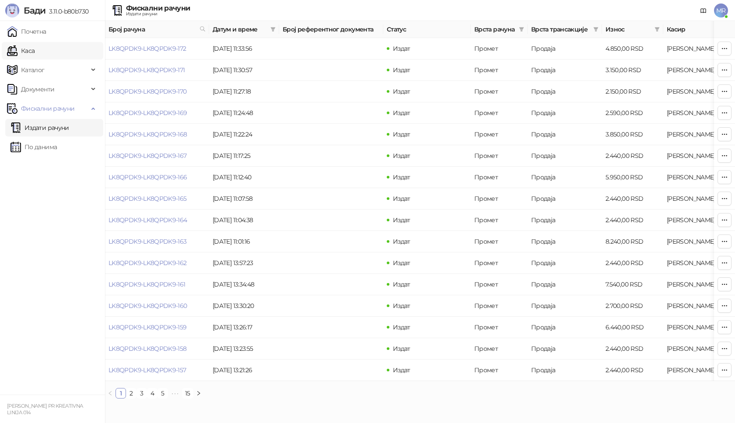
click at [35, 52] on link "Каса" at bounding box center [21, 51] width 28 height 18
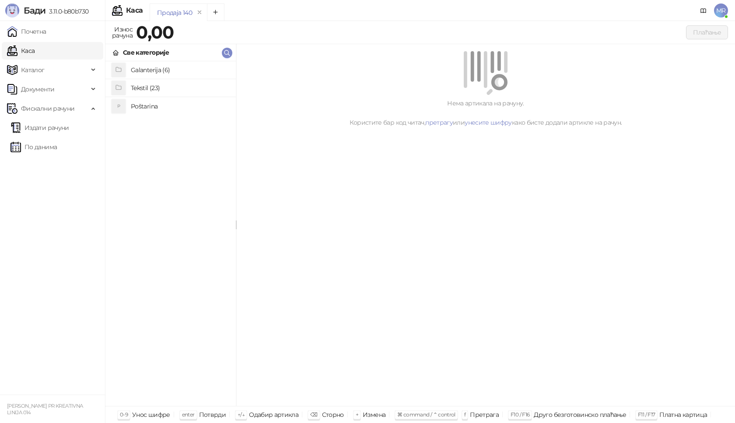
click at [144, 109] on h4 "Poštarina" at bounding box center [180, 106] width 98 height 14
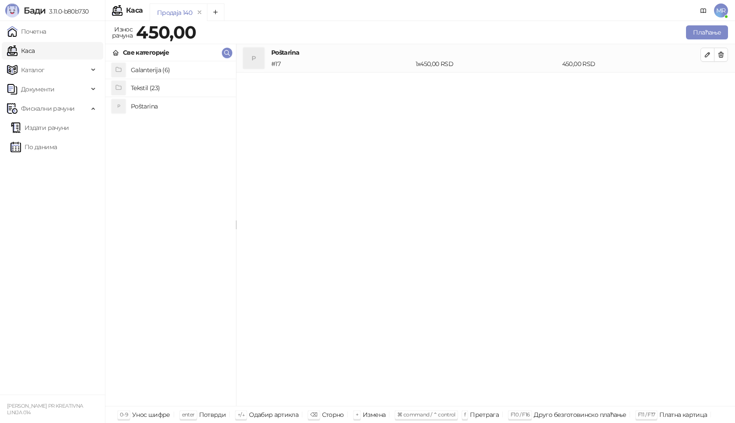
click at [150, 89] on h4 "Tekstil (23)" at bounding box center [180, 88] width 98 height 14
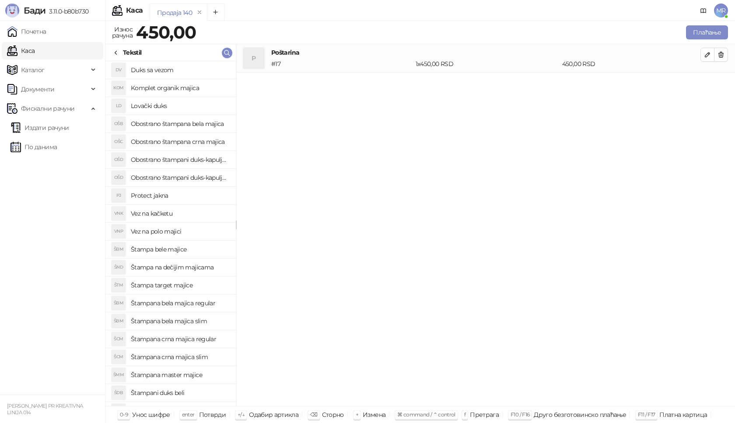
click at [201, 357] on h4 "Štampana crna majica slim" at bounding box center [180, 357] width 98 height 14
click at [710, 85] on icon "button" at bounding box center [707, 83] width 7 height 7
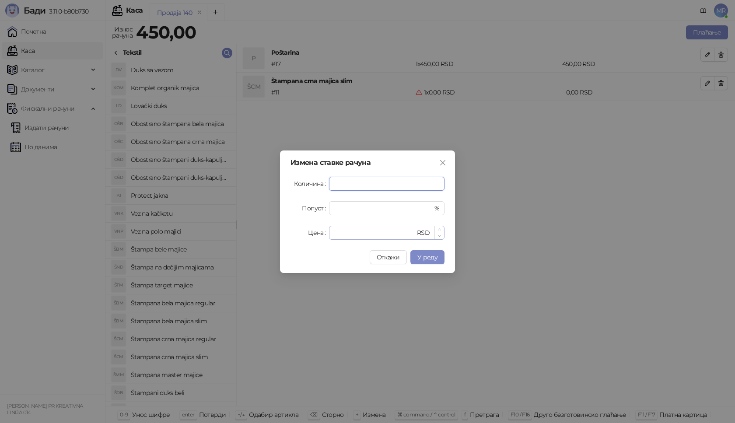
type input "*"
drag, startPoint x: 340, startPoint y: 229, endPoint x: 318, endPoint y: 233, distance: 22.3
click at [320, 235] on div "Цена * RSD" at bounding box center [368, 233] width 154 height 14
type input "****"
click at [428, 256] on span "У реду" at bounding box center [427, 257] width 20 height 8
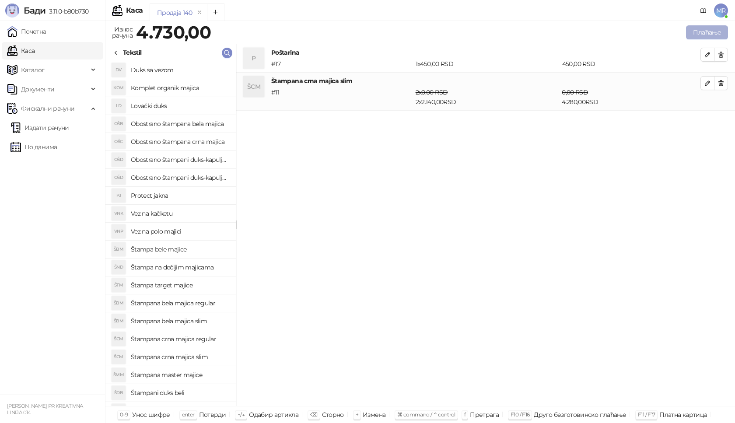
click at [703, 30] on button "Плаћање" at bounding box center [707, 32] width 42 height 14
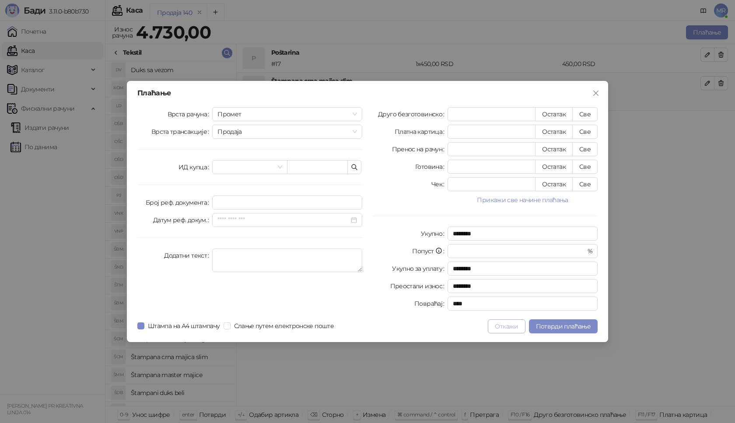
click at [508, 329] on button "Откажи" at bounding box center [506, 326] width 37 height 14
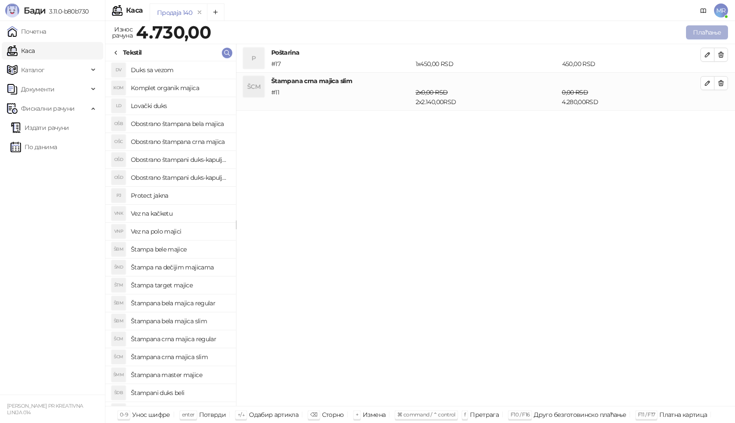
click at [712, 31] on button "Плаћање" at bounding box center [707, 32] width 42 height 14
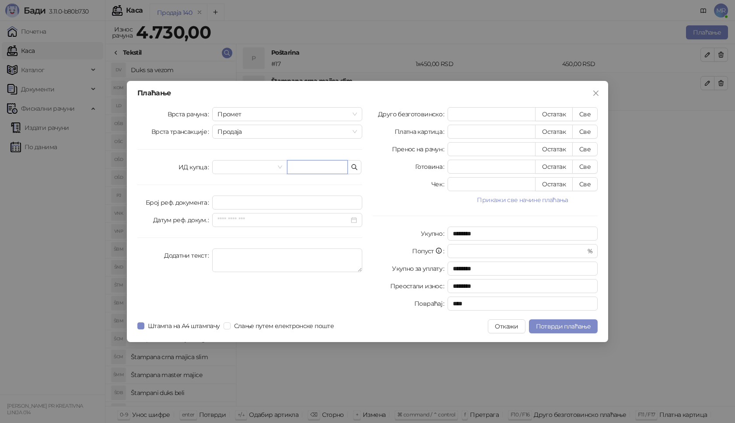
click at [299, 163] on input "text" at bounding box center [317, 167] width 61 height 14
paste input "**********"
type input "**********"
click at [585, 110] on button "Све" at bounding box center [584, 114] width 25 height 14
type input "****"
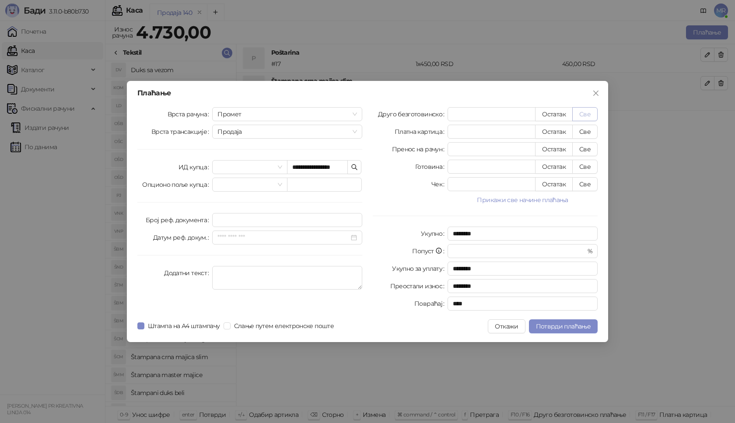
type input "****"
click at [554, 328] on span "Потврди плаћање" at bounding box center [563, 326] width 55 height 8
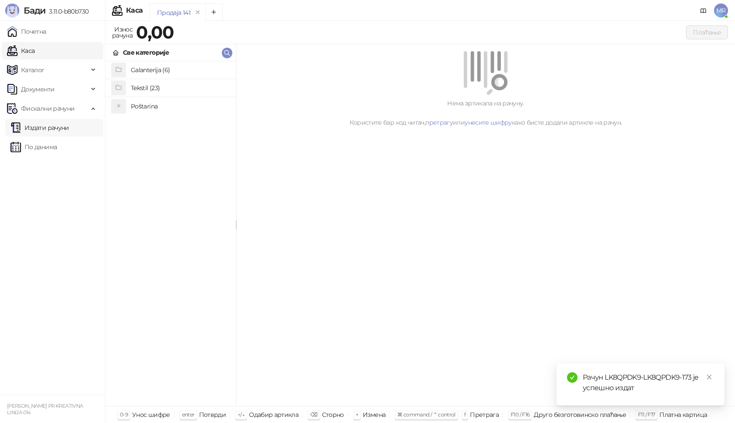
click at [53, 129] on link "Издати рачуни" at bounding box center [40, 128] width 59 height 18
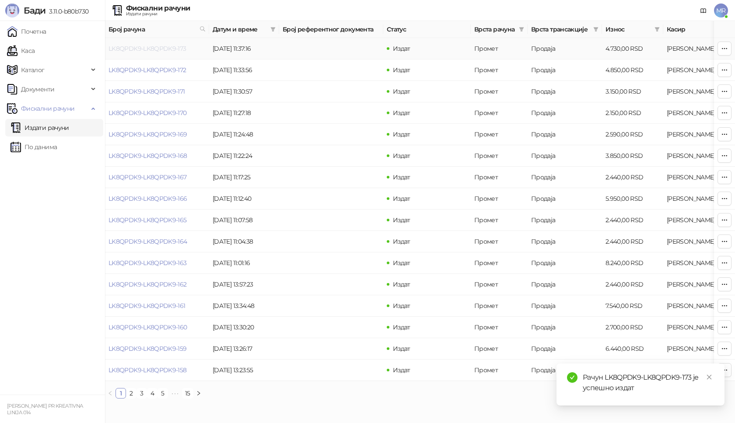
click at [151, 46] on link "LK8QPDK9-LK8QPDK9-173" at bounding box center [148, 49] width 78 height 8
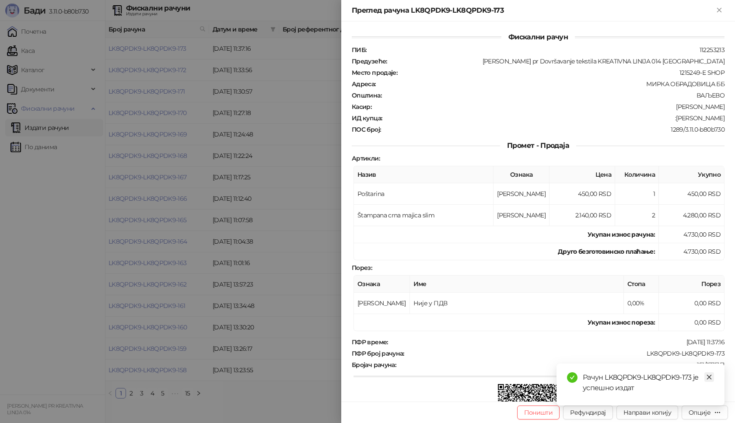
click at [711, 377] on icon "close" at bounding box center [709, 377] width 6 height 6
click at [701, 411] on div "Опције" at bounding box center [700, 413] width 22 height 8
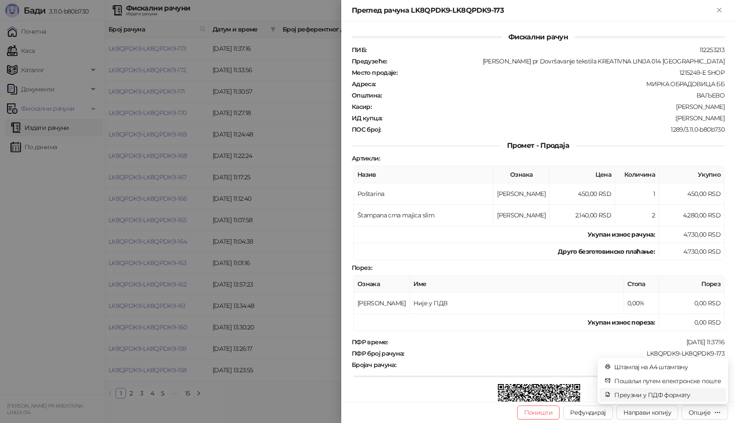
click at [688, 395] on span "Преузми у ПДФ формату" at bounding box center [667, 395] width 107 height 10
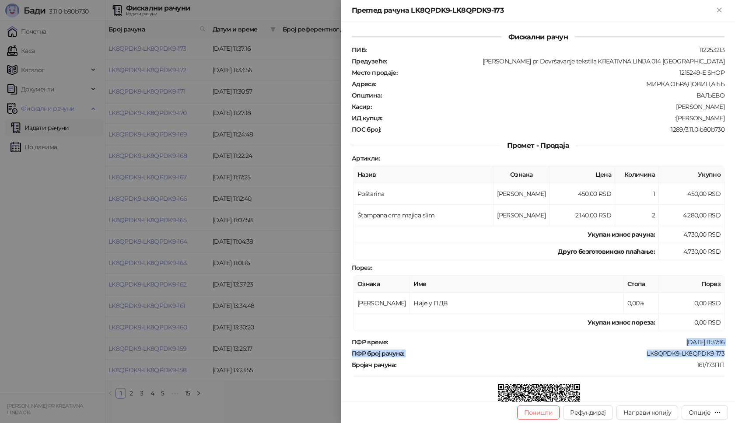
drag, startPoint x: 722, startPoint y: 354, endPoint x: 638, endPoint y: 346, distance: 83.5
click at [639, 346] on div "Фискални рачун ПИБ : 112253213 Предузеће : [PERSON_NAME] pr Dovršavanje tekstil…" at bounding box center [538, 211] width 394 height 380
click at [631, 351] on div "LK8QPDK9-LK8QPDK9-173" at bounding box center [565, 354] width 320 height 8
drag, startPoint x: 726, startPoint y: 352, endPoint x: 634, endPoint y: 353, distance: 91.5
click at [640, 353] on div "Фискални рачун ПИБ : 112253213 Предузеће : [PERSON_NAME] pr Dovršavanje tekstil…" at bounding box center [538, 211] width 394 height 380
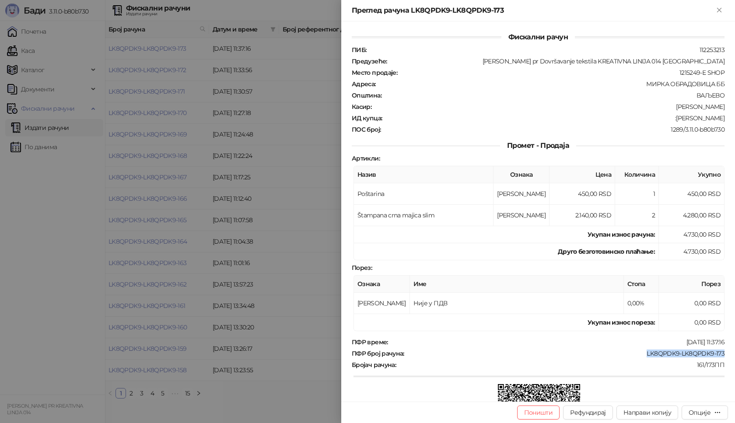
drag, startPoint x: 718, startPoint y: 116, endPoint x: 671, endPoint y: 119, distance: 47.3
click at [671, 119] on div "Фискални рачун ПИБ : 112253213 Предузеће : [PERSON_NAME] pr Dovršavanje tekstil…" at bounding box center [538, 211] width 394 height 380
click at [719, 8] on icon "Close" at bounding box center [719, 10] width 8 height 8
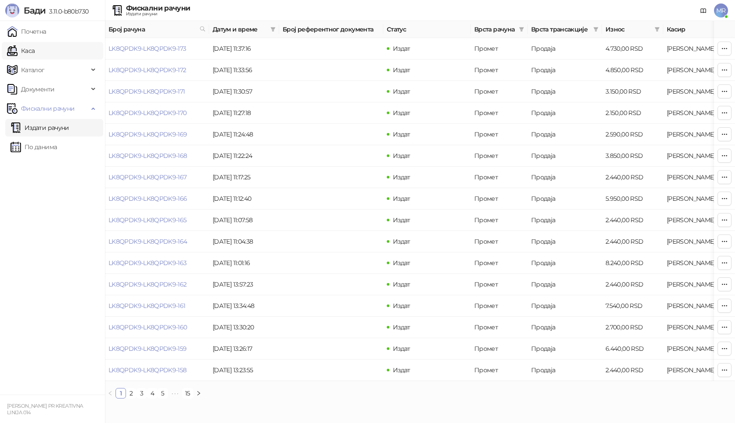
click at [21, 50] on link "Каса" at bounding box center [21, 51] width 28 height 18
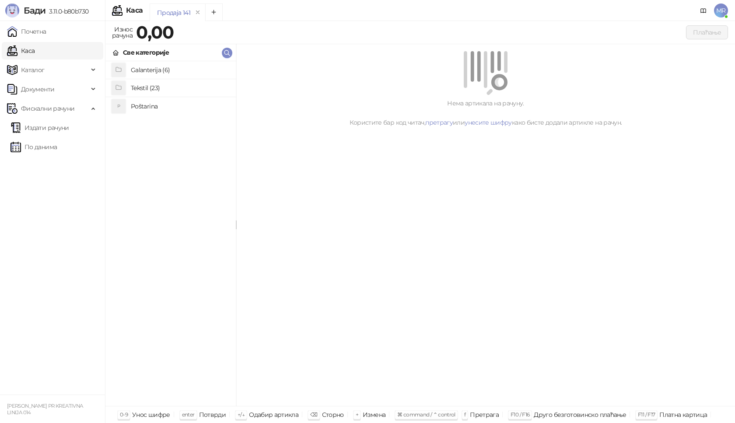
click at [147, 88] on h4 "Tekstil (23)" at bounding box center [180, 88] width 98 height 14
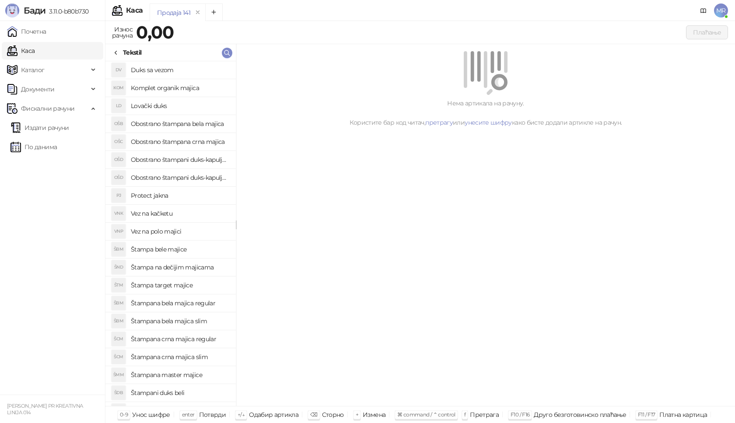
click at [189, 302] on h4 "Štampana bela majica regular" at bounding box center [180, 303] width 98 height 14
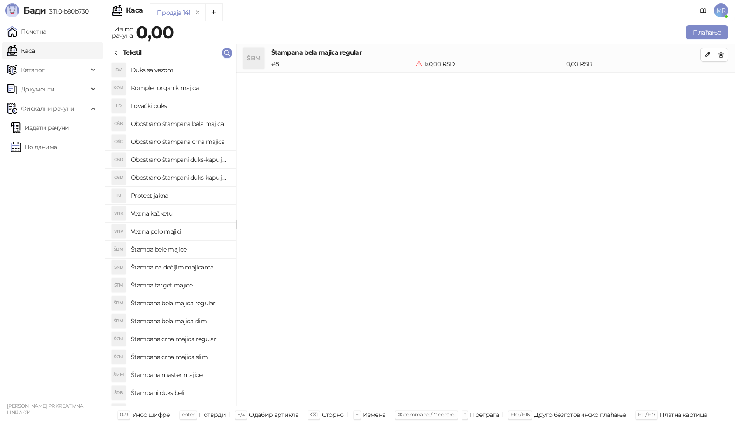
click at [117, 53] on icon at bounding box center [115, 52] width 7 height 7
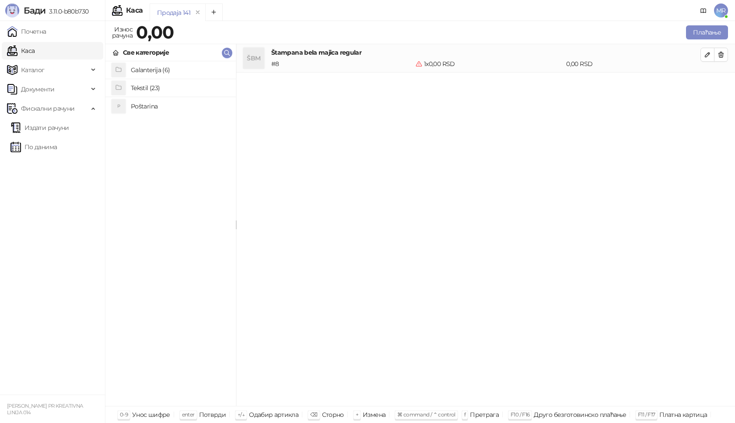
click at [143, 105] on h4 "Poštarina" at bounding box center [180, 106] width 98 height 14
click at [708, 56] on icon "button" at bounding box center [707, 54] width 7 height 7
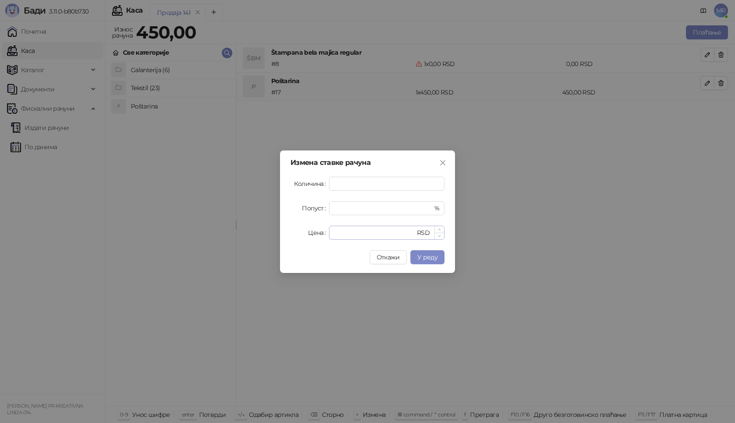
type input "*"
drag, startPoint x: 348, startPoint y: 233, endPoint x: 329, endPoint y: 234, distance: 18.8
click at [334, 234] on input "*" at bounding box center [374, 232] width 81 height 13
type input "****"
click at [430, 256] on span "У реду" at bounding box center [427, 257] width 20 height 8
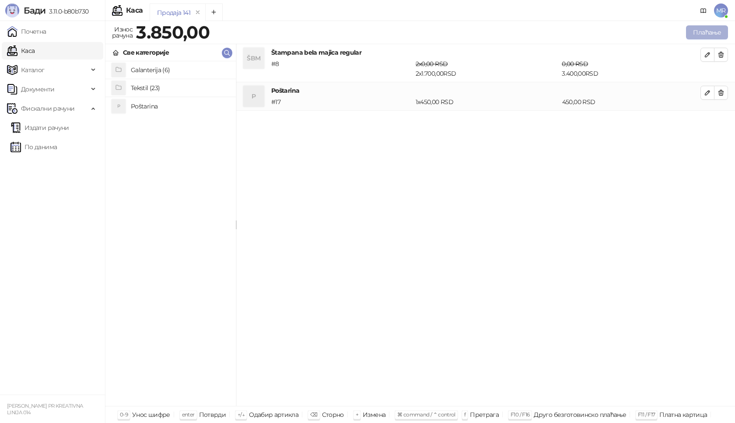
click at [708, 32] on button "Плаћање" at bounding box center [707, 32] width 42 height 14
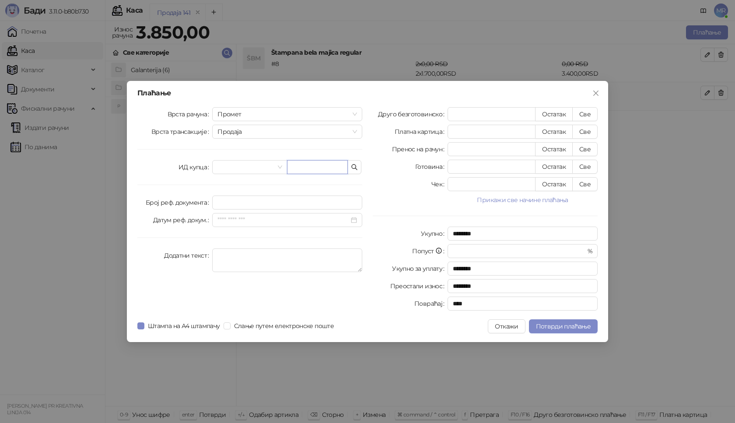
click at [297, 170] on input "text" at bounding box center [317, 167] width 61 height 14
paste input "**********"
type input "**********"
click at [588, 112] on button "Све" at bounding box center [584, 114] width 25 height 14
type input "****"
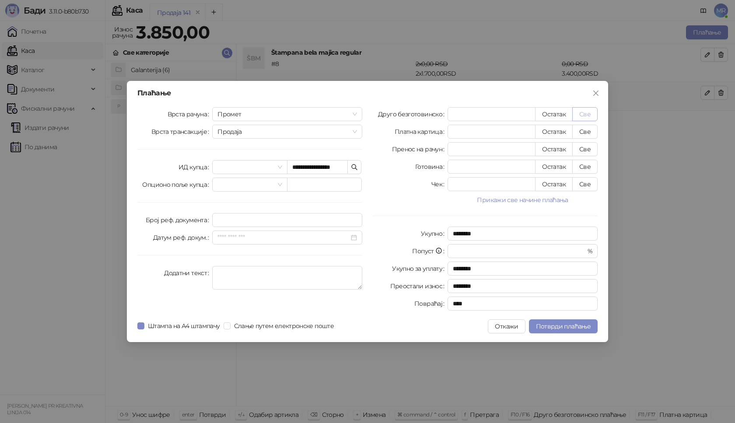
type input "****"
click at [553, 325] on span "Потврди плаћање" at bounding box center [563, 326] width 55 height 8
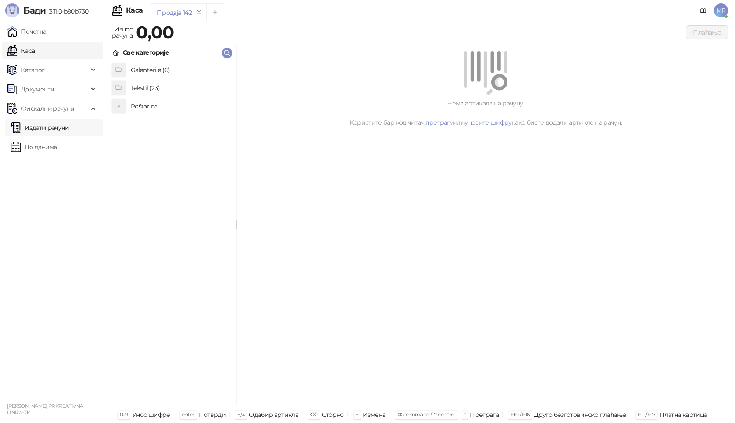
click at [47, 128] on link "Издати рачуни" at bounding box center [40, 128] width 59 height 18
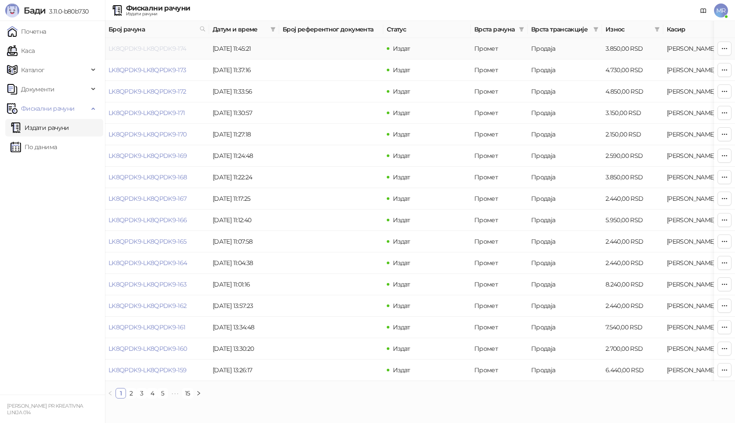
click at [156, 48] on link "LK8QPDK9-LK8QPDK9-174" at bounding box center [148, 49] width 78 height 8
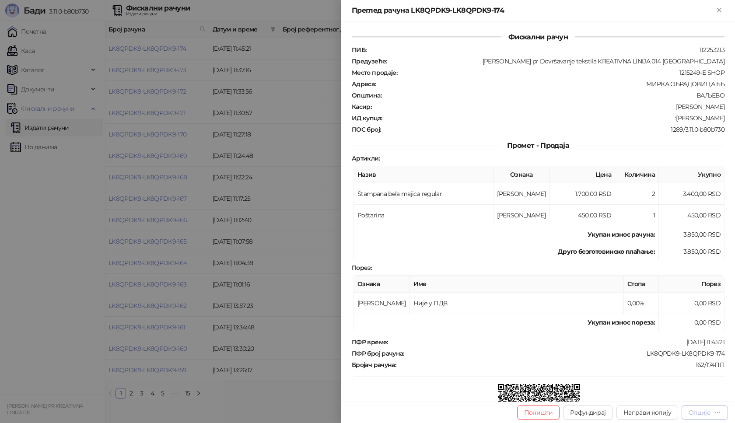
click at [704, 410] on div "Опције" at bounding box center [700, 413] width 22 height 8
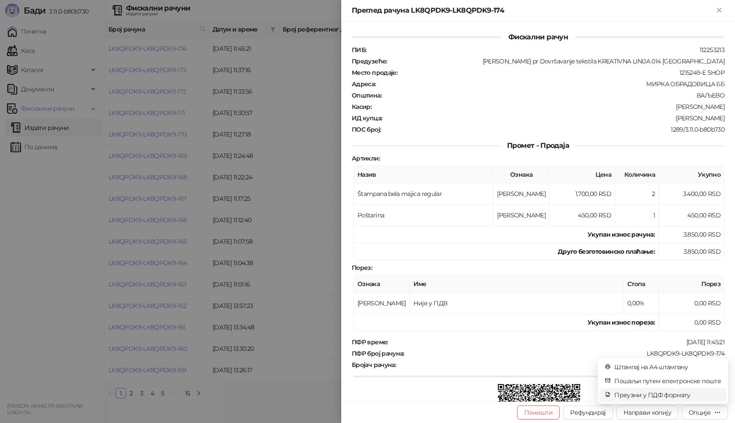
click at [652, 395] on span "Преузми у ПДФ формату" at bounding box center [667, 395] width 107 height 10
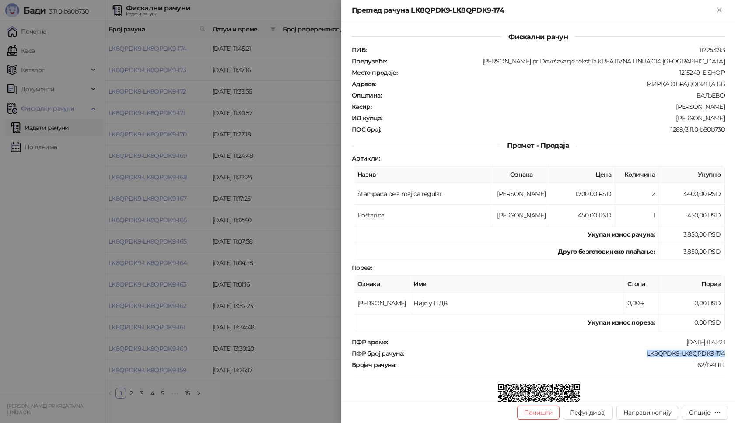
drag, startPoint x: 720, startPoint y: 354, endPoint x: 639, endPoint y: 352, distance: 80.5
click at [639, 352] on div "Фискални рачун ПИБ : 112253213 Предузеће : [PERSON_NAME] pr Dovršavanje tekstil…" at bounding box center [538, 211] width 394 height 380
drag, startPoint x: 718, startPoint y: 118, endPoint x: 671, endPoint y: 121, distance: 47.4
click at [671, 121] on div "ИД купца : :[PERSON_NAME]" at bounding box center [538, 118] width 376 height 8
click at [720, 12] on icon "Close" at bounding box center [719, 10] width 8 height 8
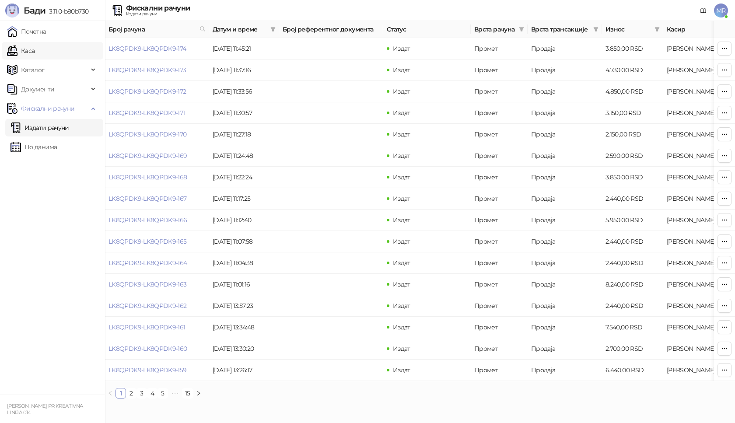
click at [35, 53] on link "Каса" at bounding box center [21, 51] width 28 height 18
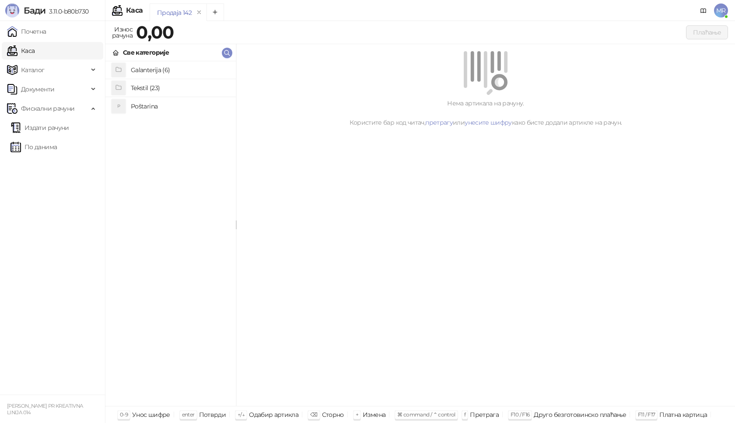
click at [135, 106] on h4 "Poštarina" at bounding box center [180, 106] width 98 height 14
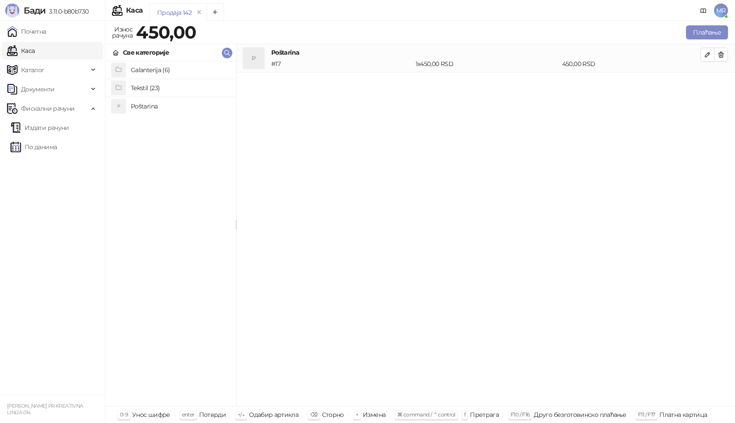
click at [146, 90] on h4 "Tekstil (23)" at bounding box center [180, 88] width 98 height 14
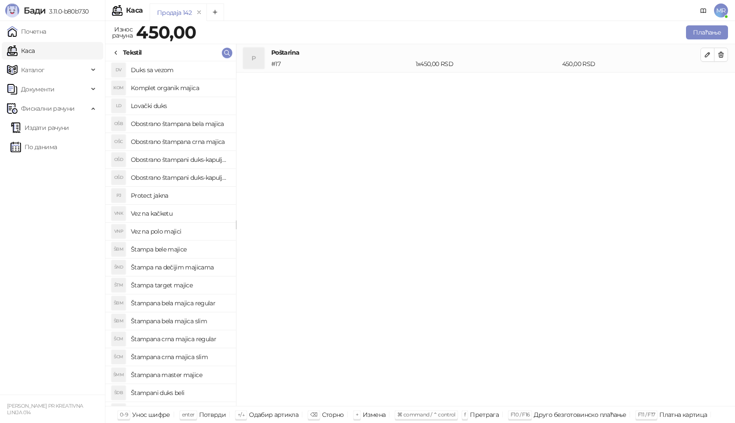
click at [192, 336] on h4 "Štampana crna majica regular" at bounding box center [180, 339] width 98 height 14
click at [710, 84] on icon "button" at bounding box center [707, 83] width 7 height 7
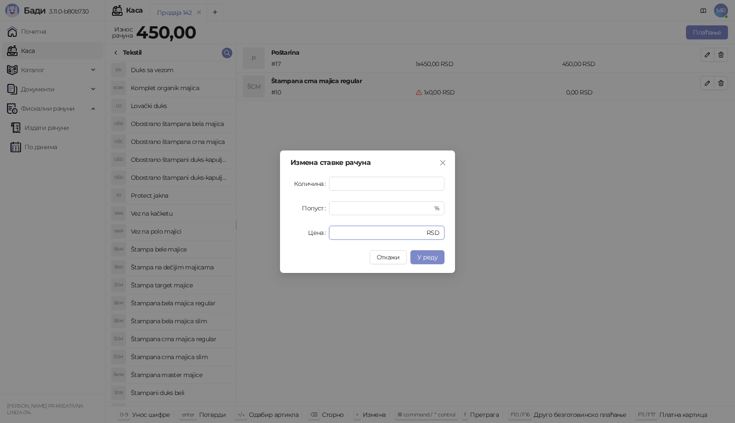
drag, startPoint x: 338, startPoint y: 231, endPoint x: 307, endPoint y: 224, distance: 31.4
click at [312, 231] on div "Цена * RSD" at bounding box center [368, 233] width 154 height 14
type input "****"
click at [429, 260] on span "У реду" at bounding box center [427, 257] width 20 height 8
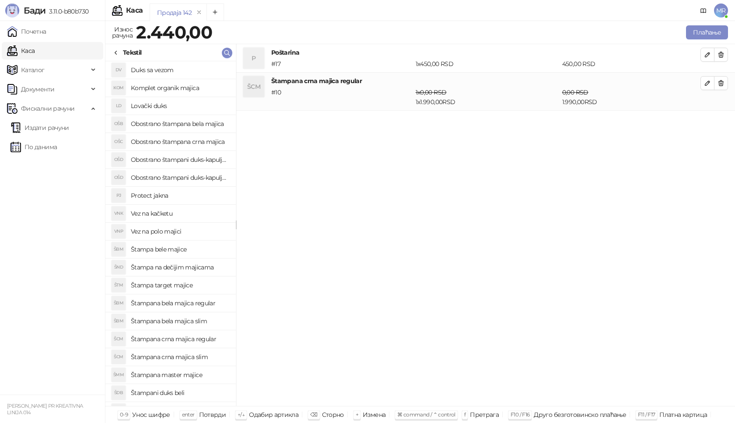
click at [714, 25] on div "Плаћање" at bounding box center [472, 33] width 516 height 18
click at [708, 34] on button "Плаћање" at bounding box center [707, 32] width 42 height 14
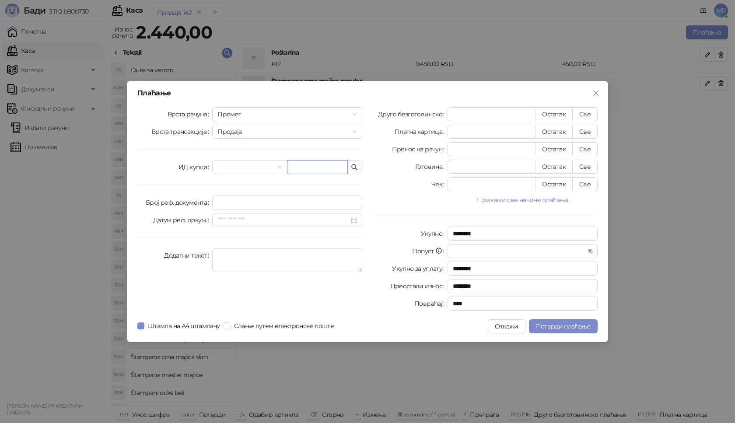
click at [308, 168] on input "text" at bounding box center [317, 167] width 61 height 14
paste input "**********"
type input "**********"
click at [583, 114] on button "Све" at bounding box center [584, 114] width 25 height 14
type input "****"
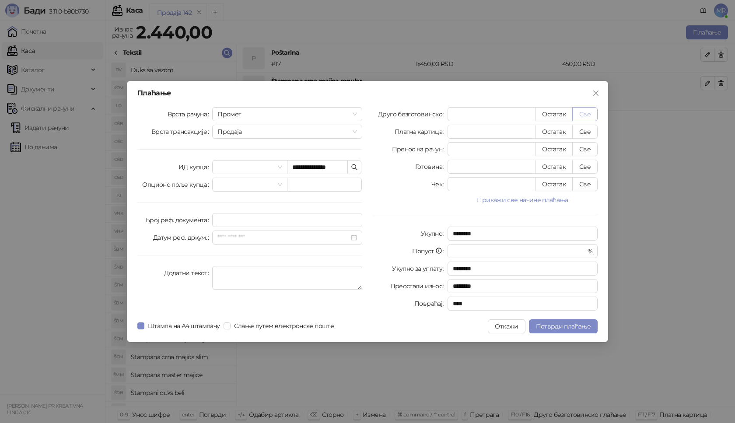
type input "****"
click at [569, 329] on span "Потврди плаћање" at bounding box center [563, 326] width 55 height 8
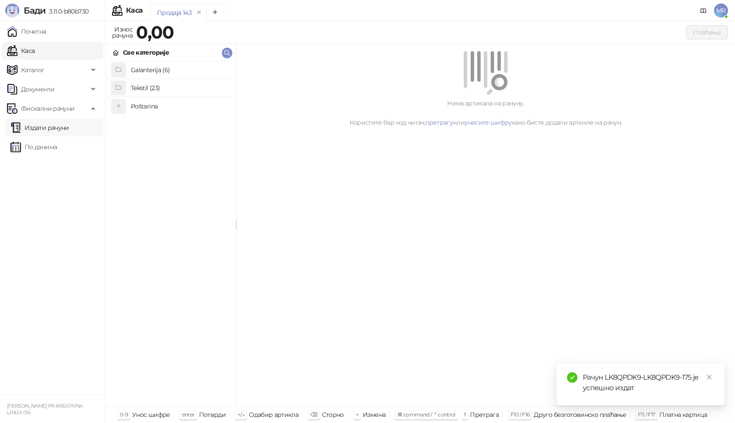
click at [56, 130] on link "Издати рачуни" at bounding box center [40, 128] width 59 height 18
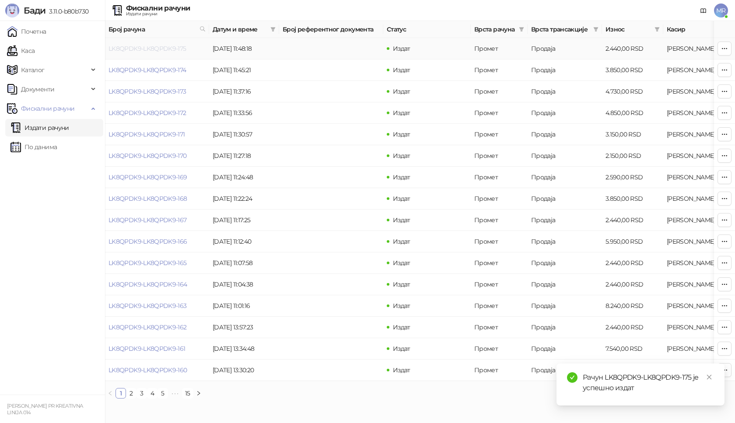
click at [147, 49] on link "LK8QPDK9-LK8QPDK9-175" at bounding box center [148, 49] width 78 height 8
click at [147, 49] on body "[PERSON_NAME] 3.11.0-b80b730 Почетна Каса Каталог Документи Фискални рачуни Изд…" at bounding box center [367, 203] width 735 height 406
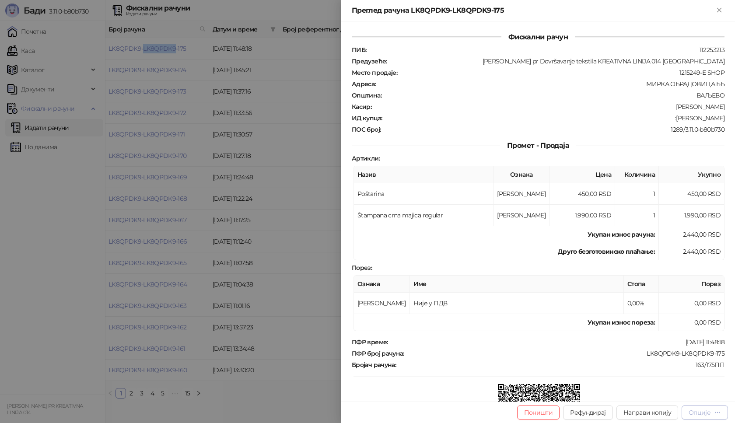
click at [702, 412] on div "Опције" at bounding box center [700, 413] width 22 height 8
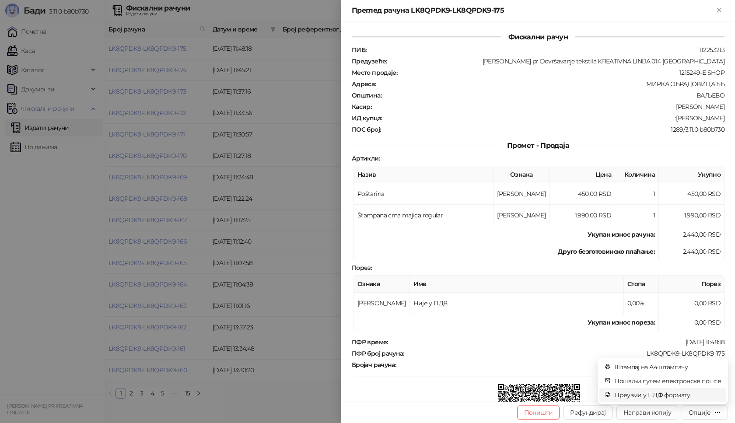
click at [687, 395] on span "Преузми у ПДФ формату" at bounding box center [667, 395] width 107 height 10
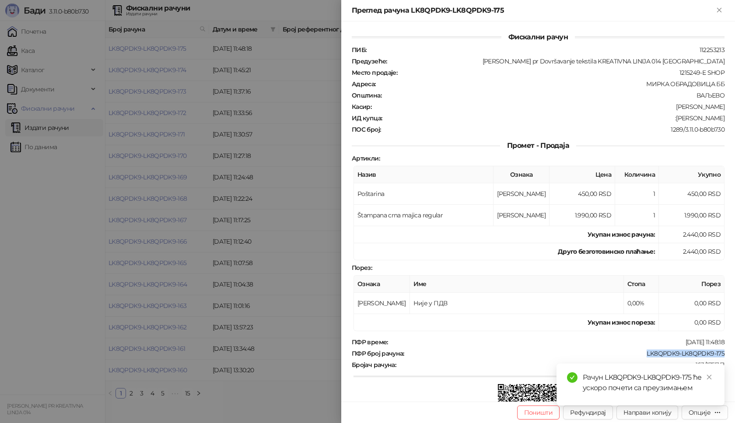
drag, startPoint x: 719, startPoint y: 354, endPoint x: 639, endPoint y: 352, distance: 80.1
click at [639, 352] on div "Фискални рачун ПИБ : 112253213 Предузеће : [PERSON_NAME] pr Dovršavanje tekstil…" at bounding box center [538, 211] width 394 height 380
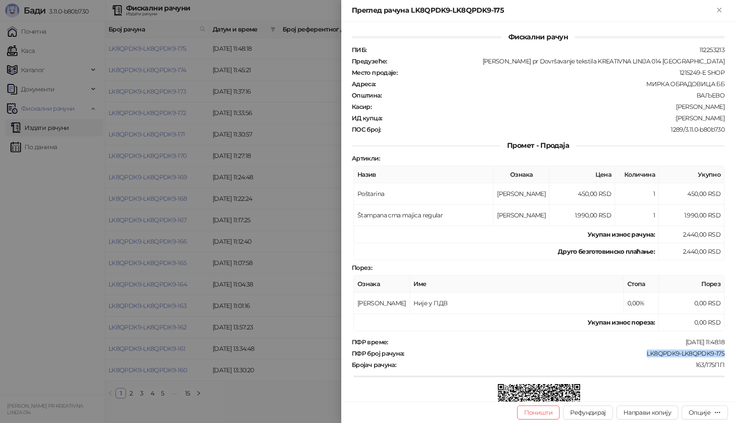
drag, startPoint x: 718, startPoint y: 120, endPoint x: 673, endPoint y: 123, distance: 45.2
click at [673, 123] on div "ПИБ : 112253213 Предузеће : [PERSON_NAME] pr Dovršavanje tekstila KREATIVNA LIN…" at bounding box center [538, 90] width 376 height 88
click at [719, 10] on icon "Close" at bounding box center [719, 10] width 4 height 4
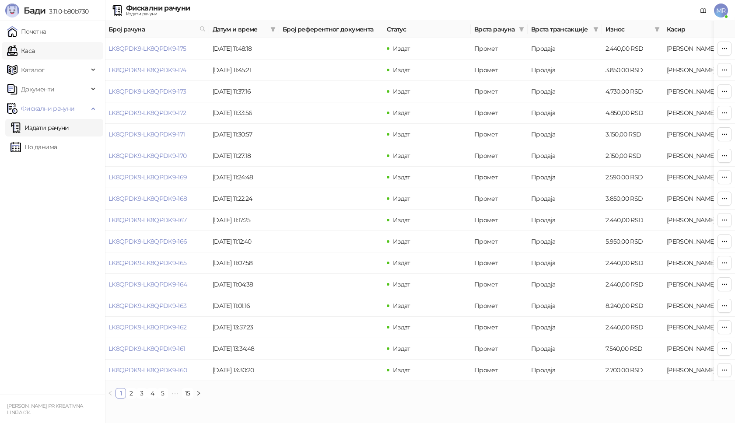
click at [35, 49] on link "Каса" at bounding box center [21, 51] width 28 height 18
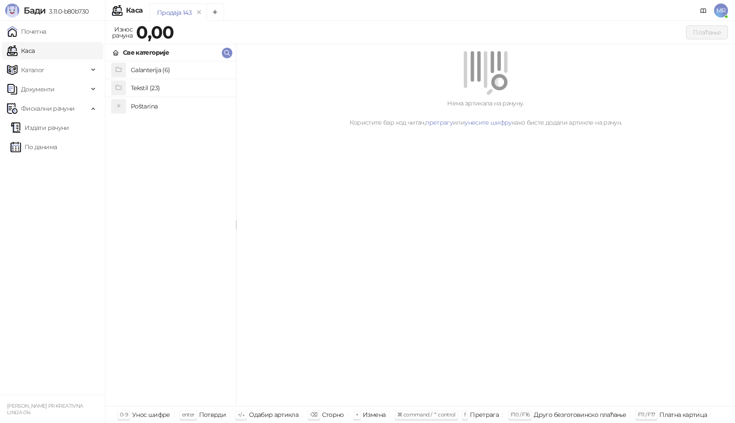
click at [132, 106] on h4 "Poštarina" at bounding box center [180, 106] width 98 height 14
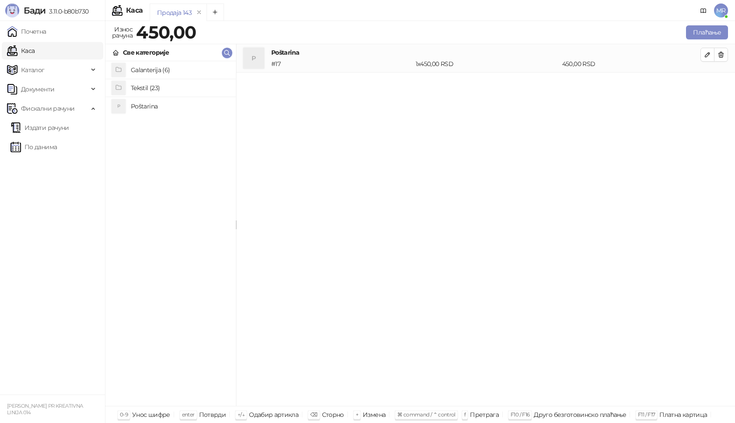
click at [153, 88] on h4 "Tekstil (23)" at bounding box center [180, 88] width 98 height 14
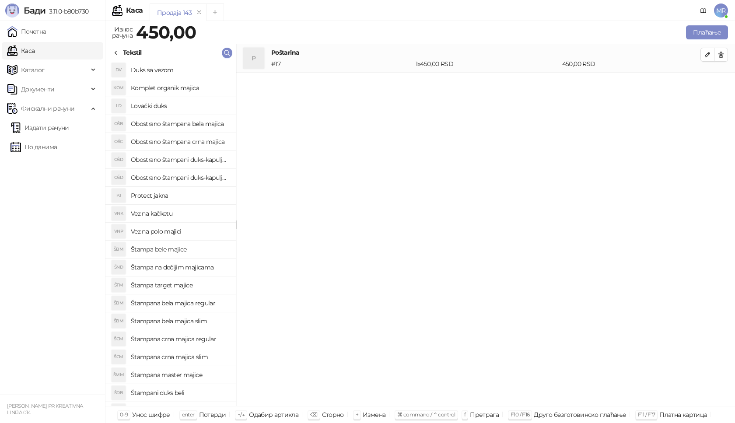
click at [200, 340] on h4 "Štampana crna majica regular" at bounding box center [180, 339] width 98 height 14
click at [708, 81] on icon "button" at bounding box center [707, 83] width 4 height 4
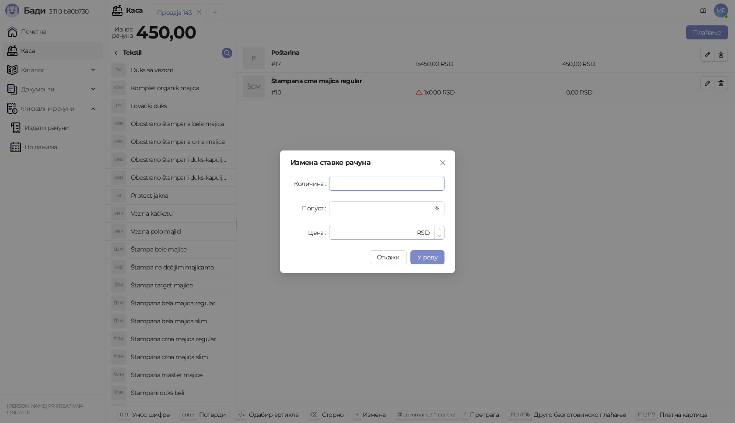
type input "*"
drag, startPoint x: 356, startPoint y: 238, endPoint x: 320, endPoint y: 234, distance: 36.1
click at [320, 234] on div "Цена * RSD" at bounding box center [368, 233] width 154 height 14
type input "****"
click at [431, 260] on span "У реду" at bounding box center [427, 257] width 20 height 8
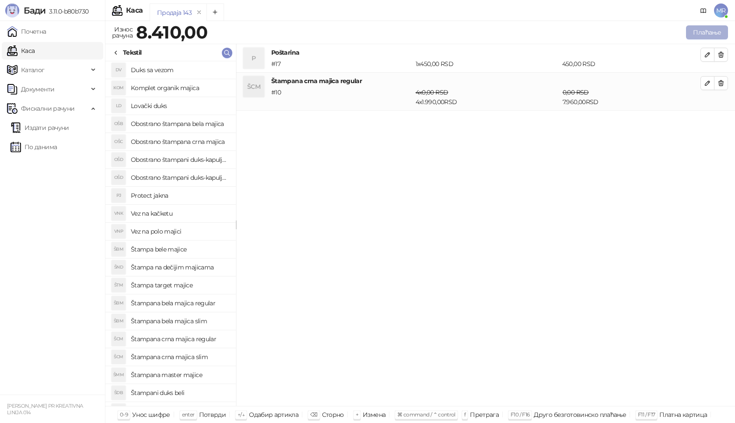
click at [706, 30] on button "Плаћање" at bounding box center [707, 32] width 42 height 14
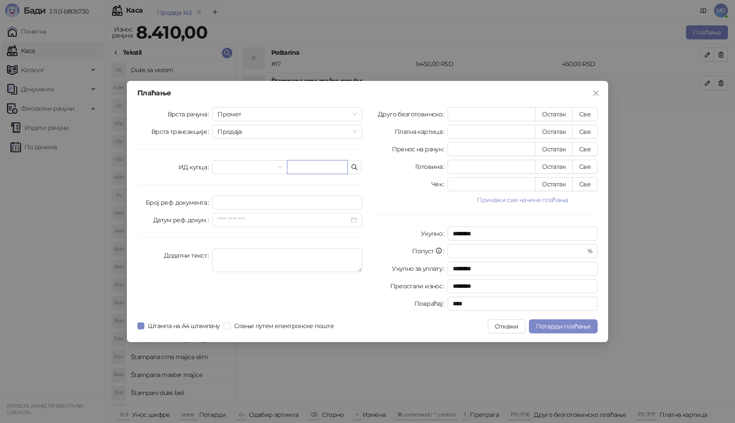
click at [321, 169] on input "text" at bounding box center [317, 167] width 61 height 14
paste input "**********"
type input "**********"
click at [589, 113] on button "Све" at bounding box center [584, 114] width 25 height 14
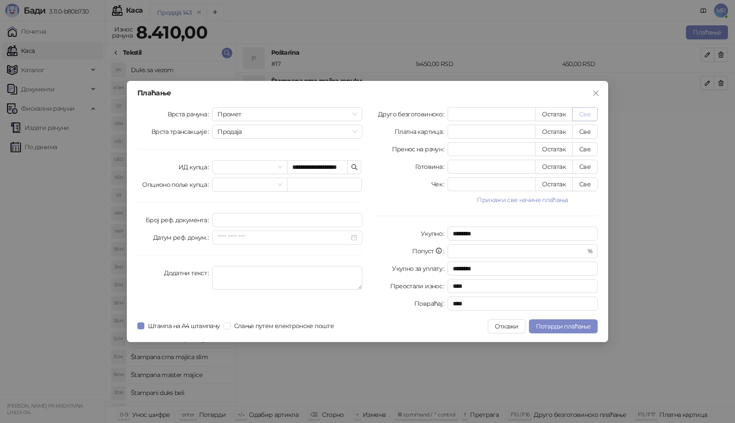
type input "****"
click at [561, 329] on span "Потврди плаћање" at bounding box center [563, 326] width 55 height 8
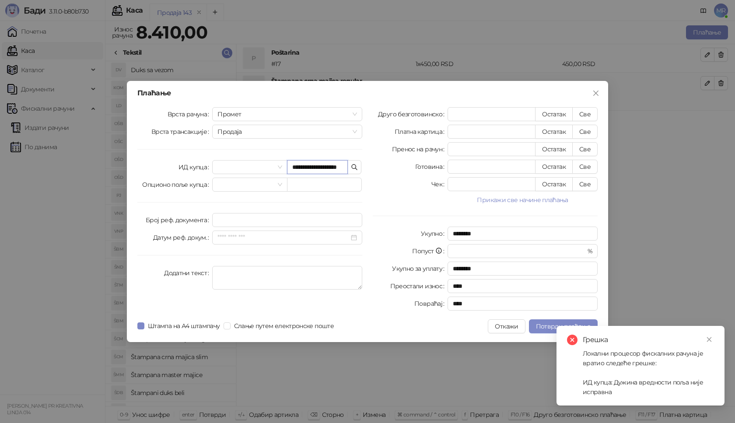
click at [316, 167] on input "**********" at bounding box center [317, 167] width 61 height 14
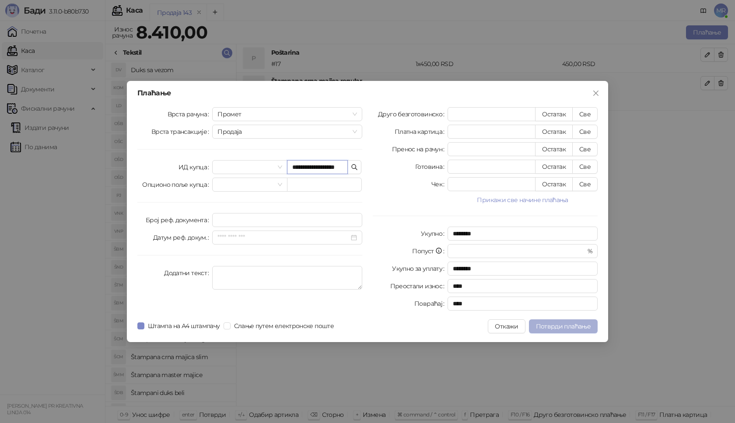
type input "**********"
click at [578, 329] on span "Потврди плаћање" at bounding box center [563, 326] width 55 height 8
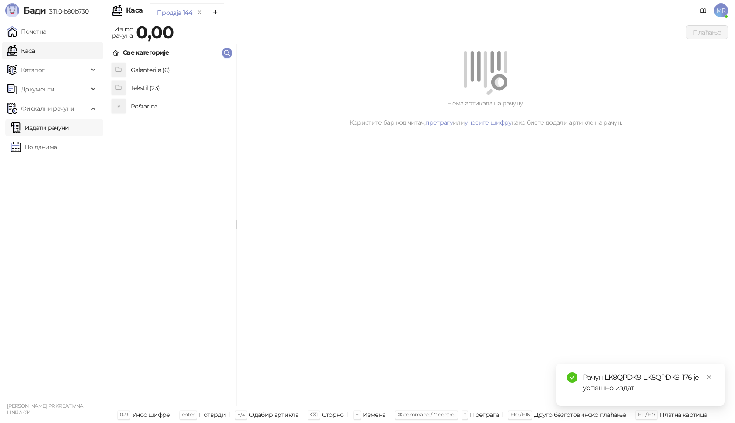
click at [69, 125] on link "Издати рачуни" at bounding box center [40, 128] width 59 height 18
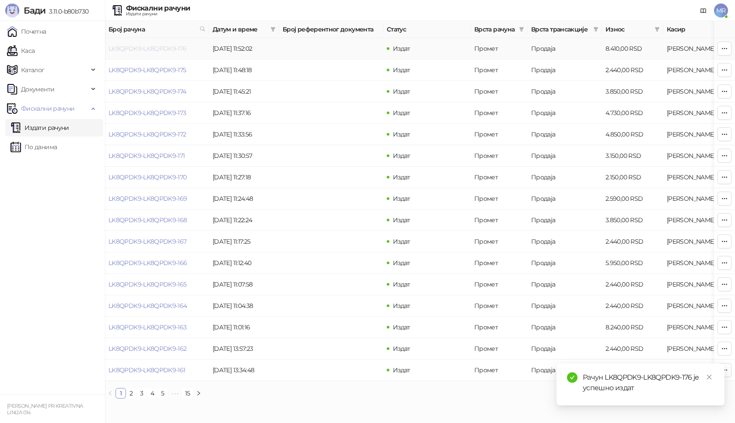
click at [129, 47] on link "LK8QPDK9-LK8QPDK9-176" at bounding box center [148, 49] width 78 height 8
click at [129, 50] on link "LK8QPDK9-LK8QPDK9-176" at bounding box center [148, 49] width 78 height 8
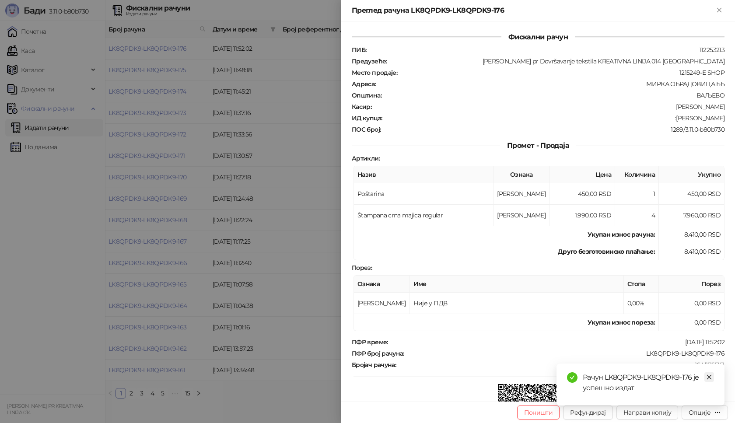
click at [712, 375] on icon "close" at bounding box center [709, 377] width 6 height 6
click at [709, 415] on div "Опције" at bounding box center [700, 413] width 22 height 8
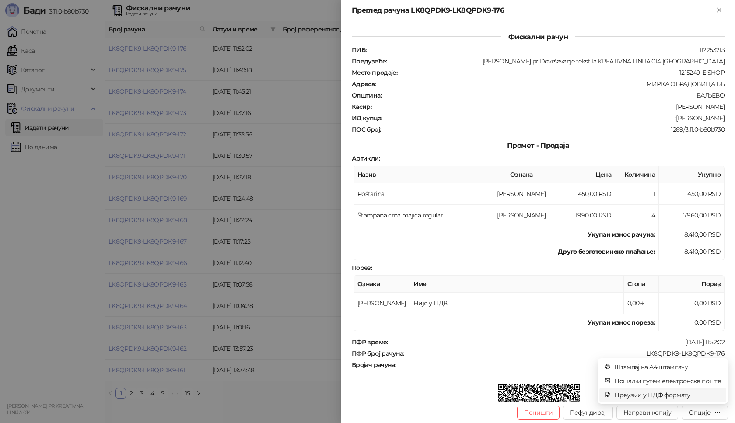
click at [663, 393] on span "Преузми у ПДФ формату" at bounding box center [667, 395] width 107 height 10
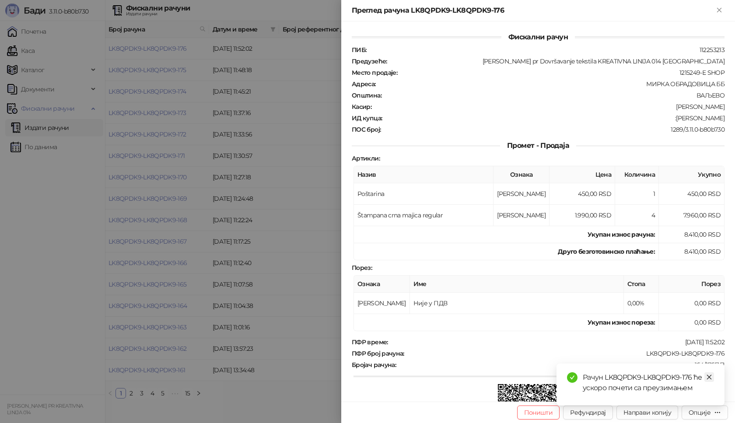
click at [712, 377] on icon "close" at bounding box center [709, 377] width 6 height 6
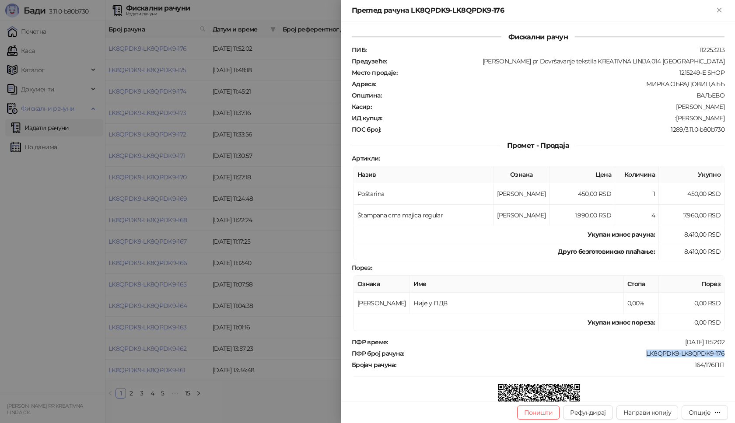
drag, startPoint x: 720, startPoint y: 355, endPoint x: 641, endPoint y: 357, distance: 79.2
click at [641, 357] on div "Фискални рачун ПИБ : 112253213 Предузеће : [PERSON_NAME] pr Dovršavanje tekstil…" at bounding box center [538, 211] width 394 height 380
drag, startPoint x: 722, startPoint y: 117, endPoint x: 662, endPoint y: 119, distance: 59.5
click at [662, 119] on div "Фискални рачун ПИБ : 112253213 Предузеће : [PERSON_NAME] pr Dovršavanje tekstil…" at bounding box center [538, 211] width 394 height 380
